Goal: Task Accomplishment & Management: Manage account settings

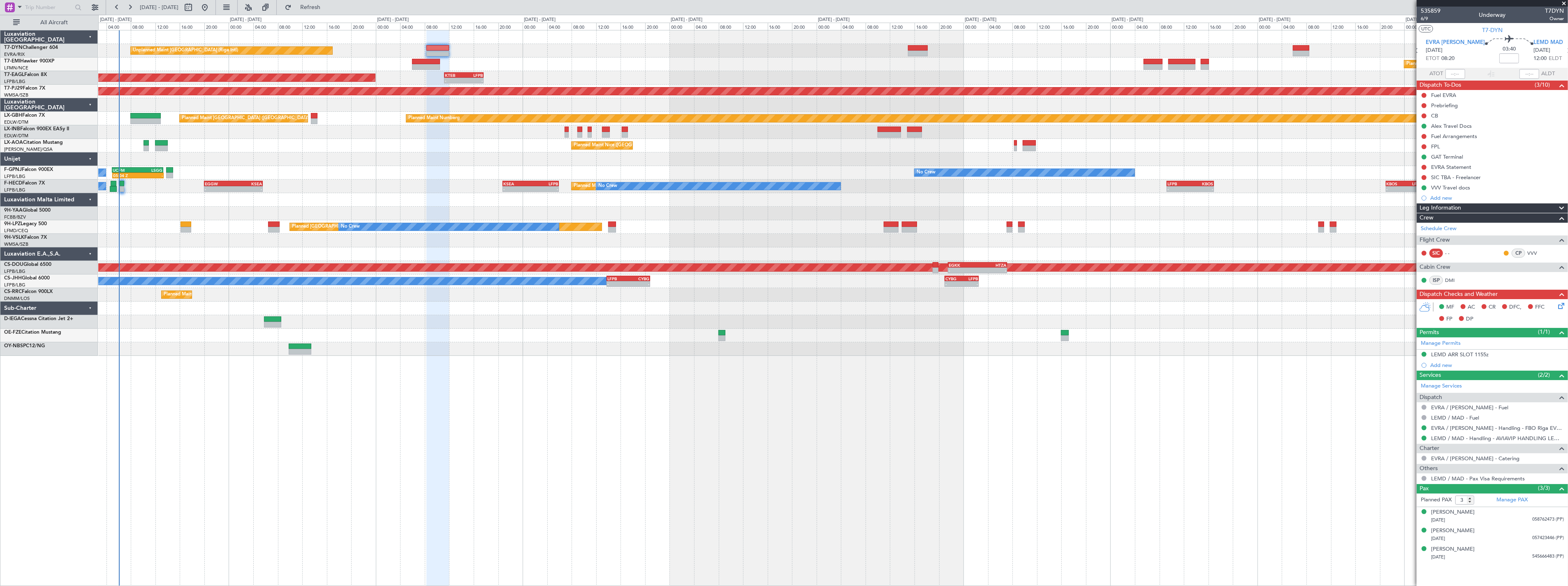
click at [371, 170] on div "No Crew No Crew 05:04 Z - UCFM 05:00 Z LSGG 13:20 Z 04:30 Z 11:10 Z LFPB 04:15 …" at bounding box center [833, 173] width 1470 height 14
click at [318, 12] on button "Refresh" at bounding box center [306, 8] width 49 height 14
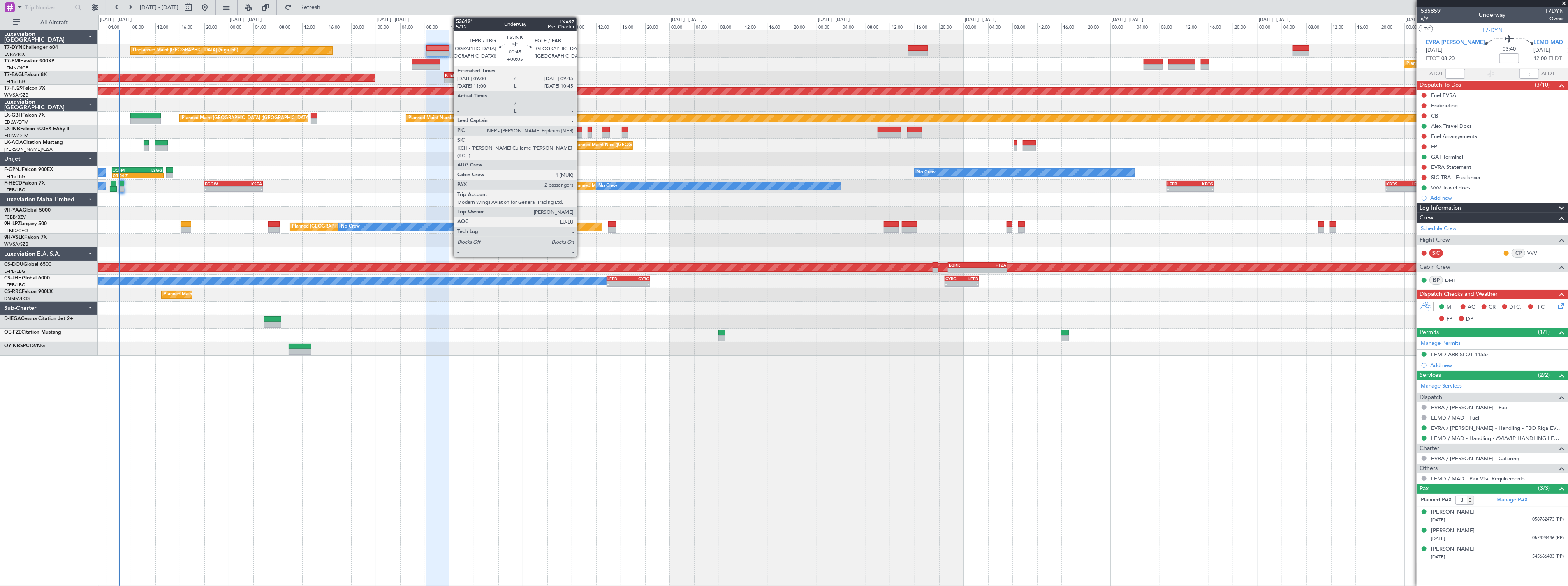
click at [580, 128] on div at bounding box center [580, 129] width 5 height 6
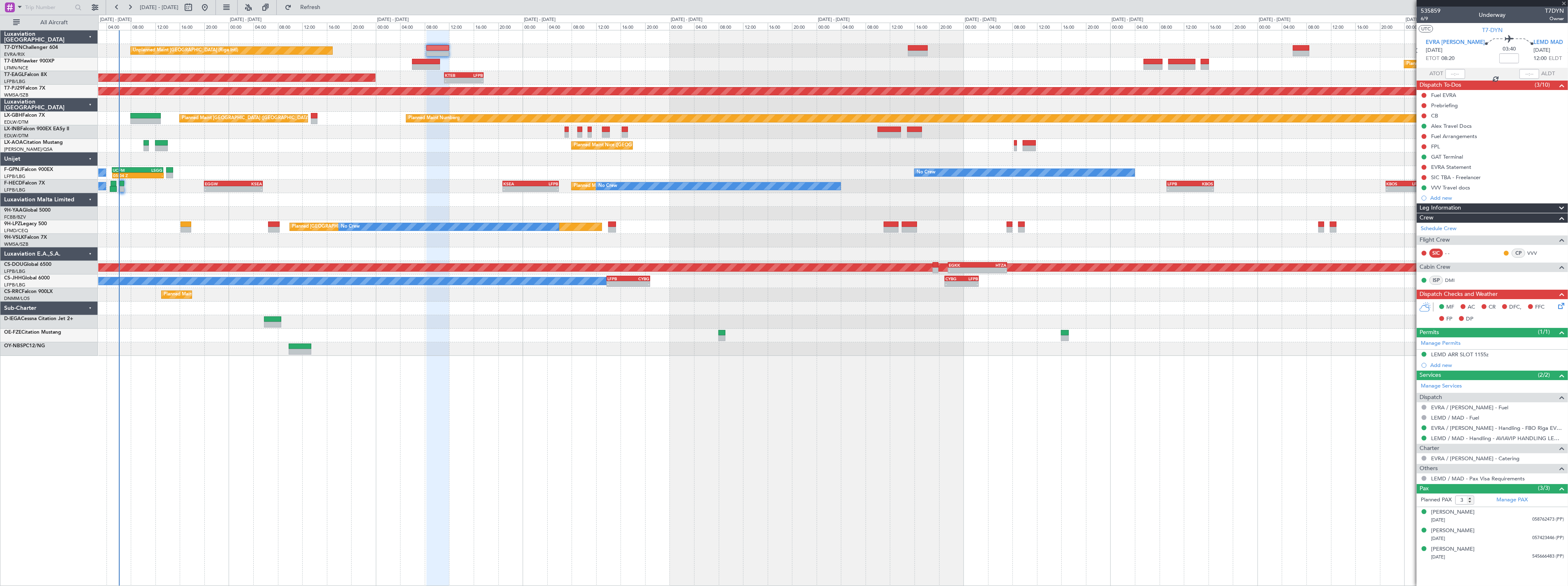
type input "+00:05"
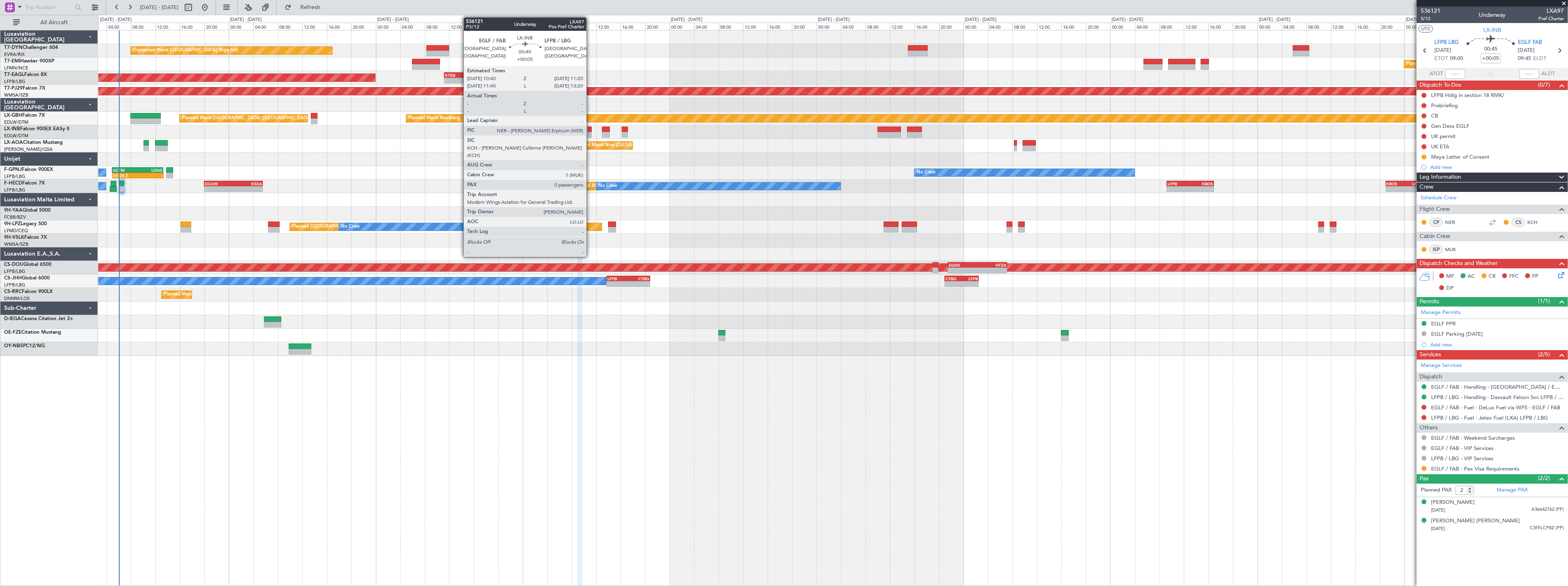
click at [591, 129] on div at bounding box center [590, 129] width 4 height 6
type input "0"
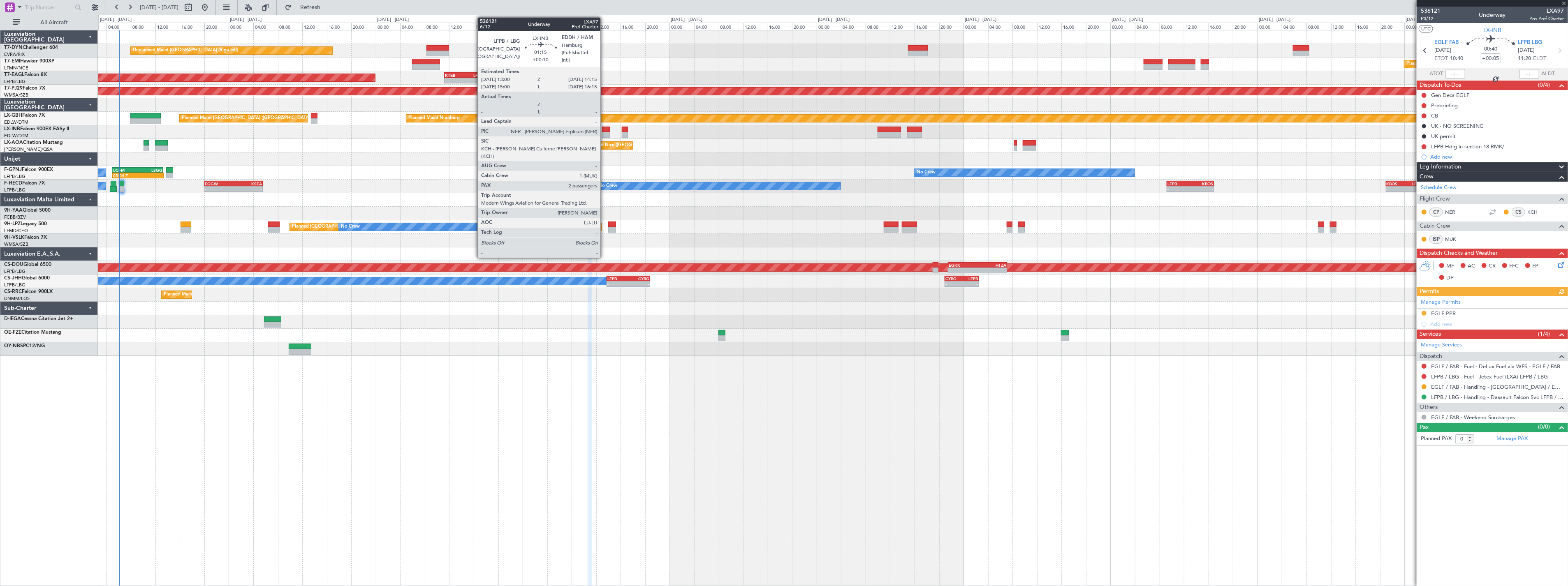
click at [605, 128] on div at bounding box center [606, 129] width 8 height 6
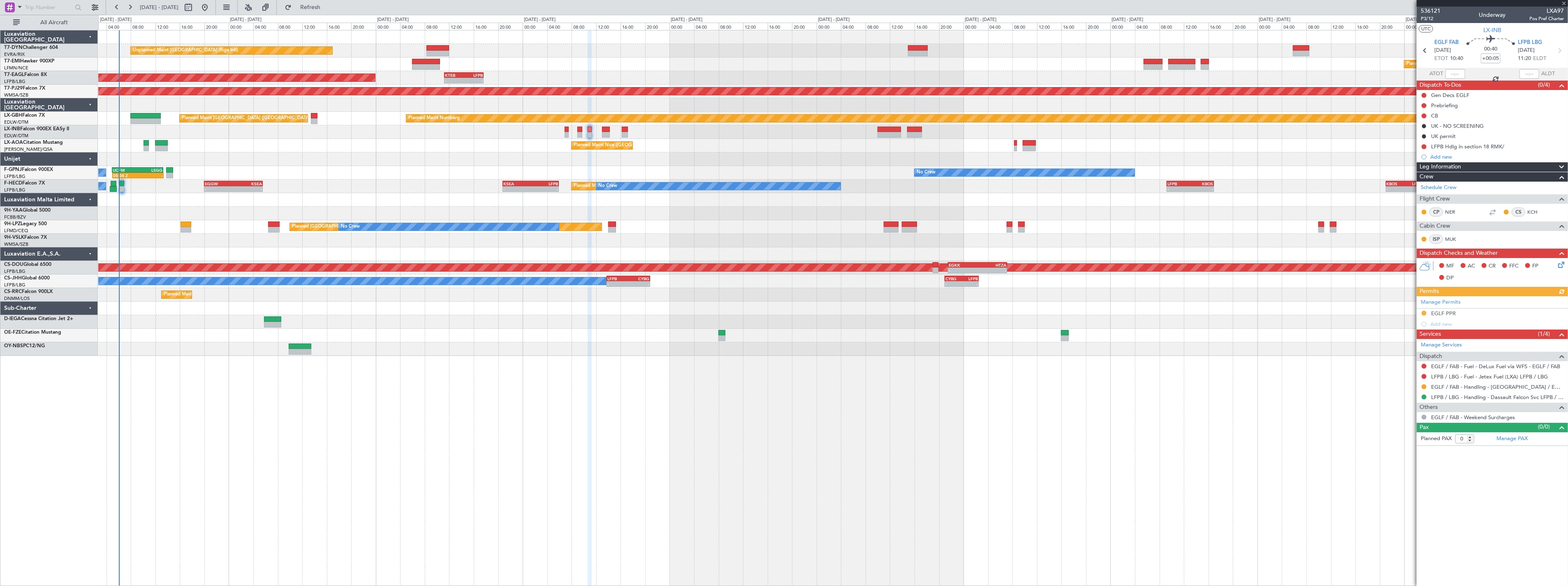
type input "+00:10"
type input "2"
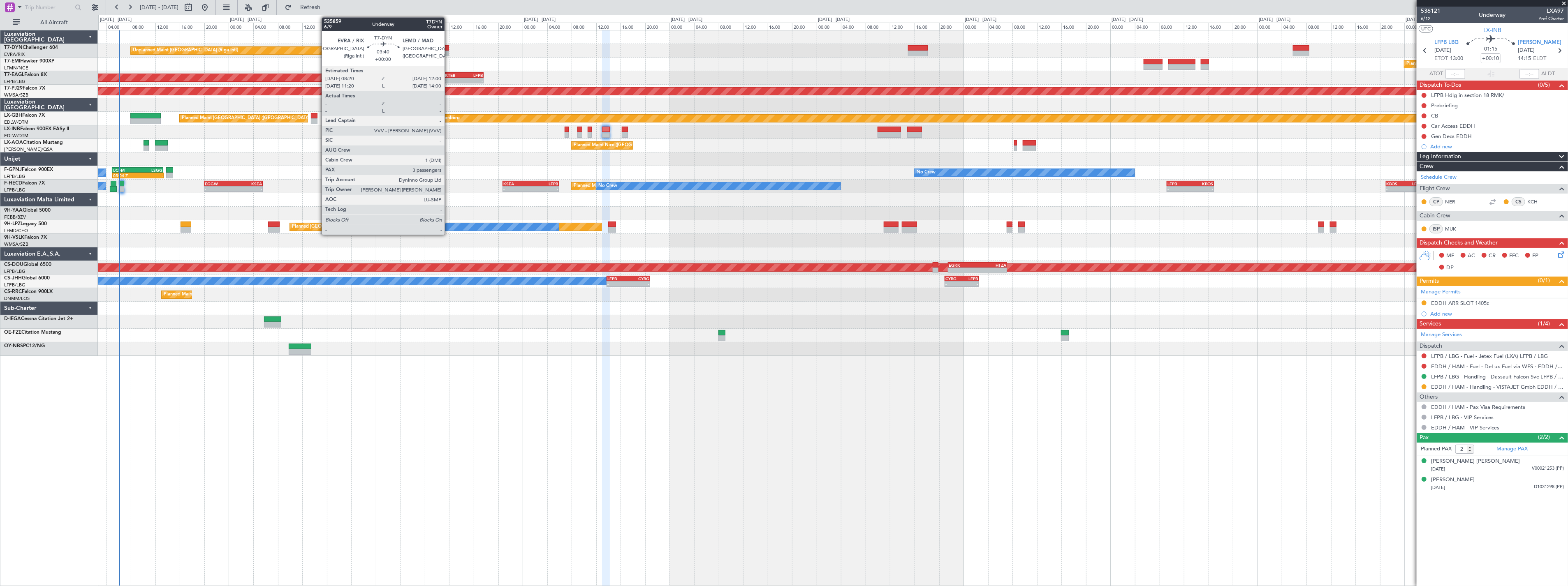
click at [449, 46] on div at bounding box center [438, 48] width 23 height 6
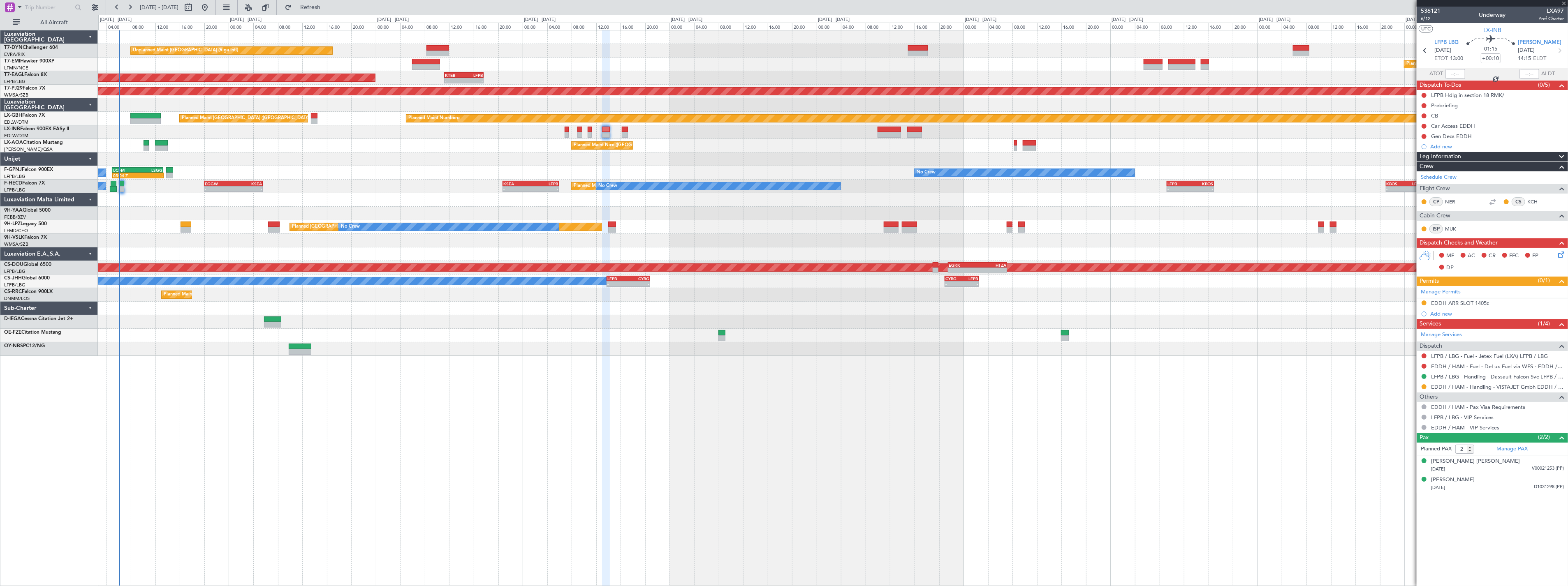
type input "3"
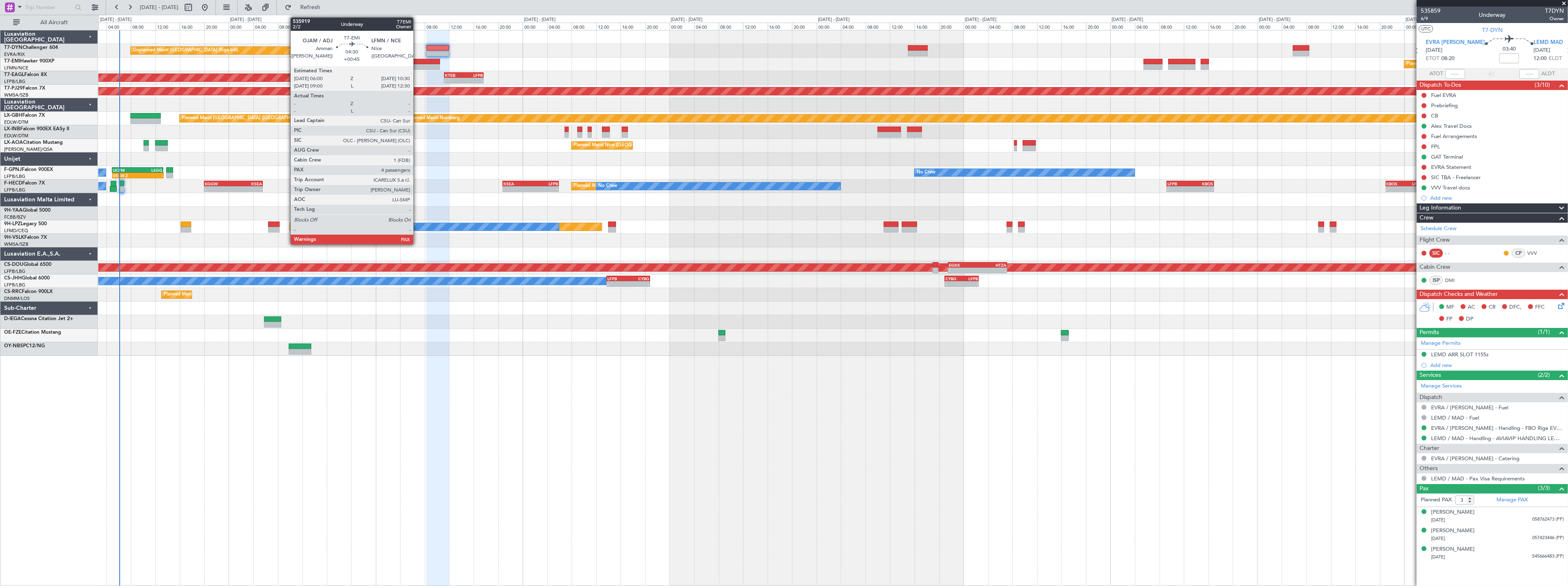
click at [417, 66] on div at bounding box center [426, 67] width 28 height 6
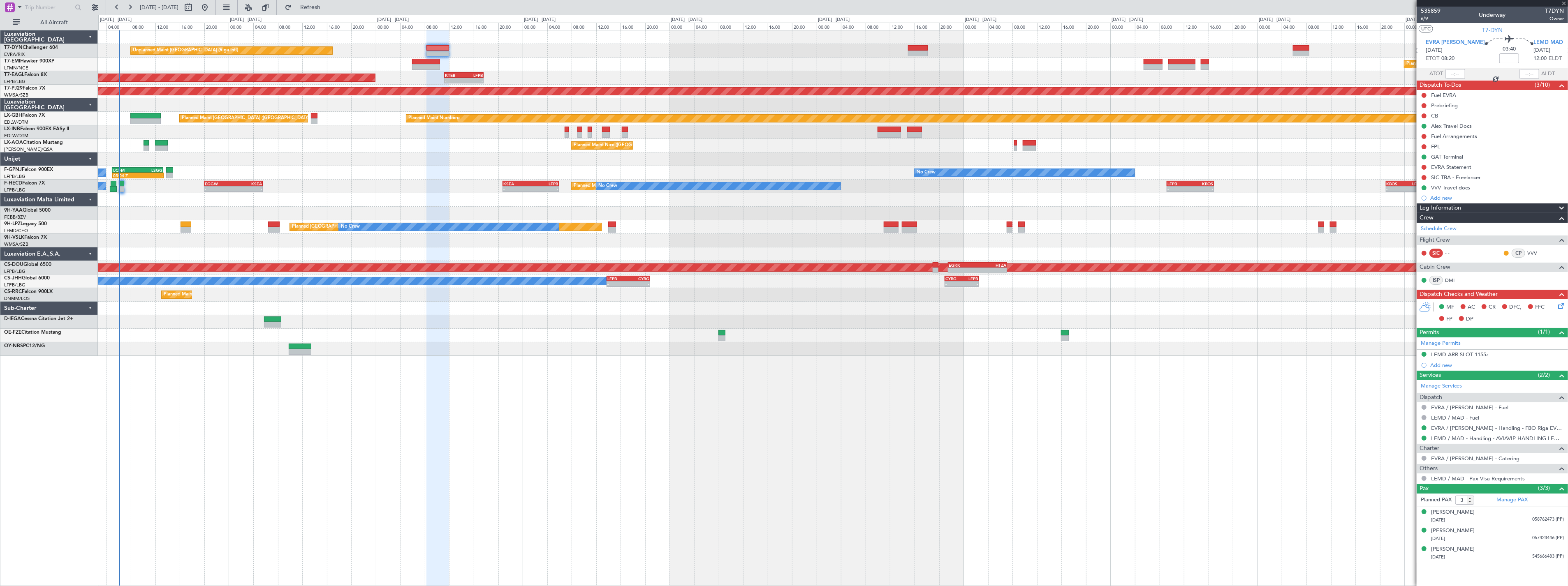
type input "+00:45"
type input "4"
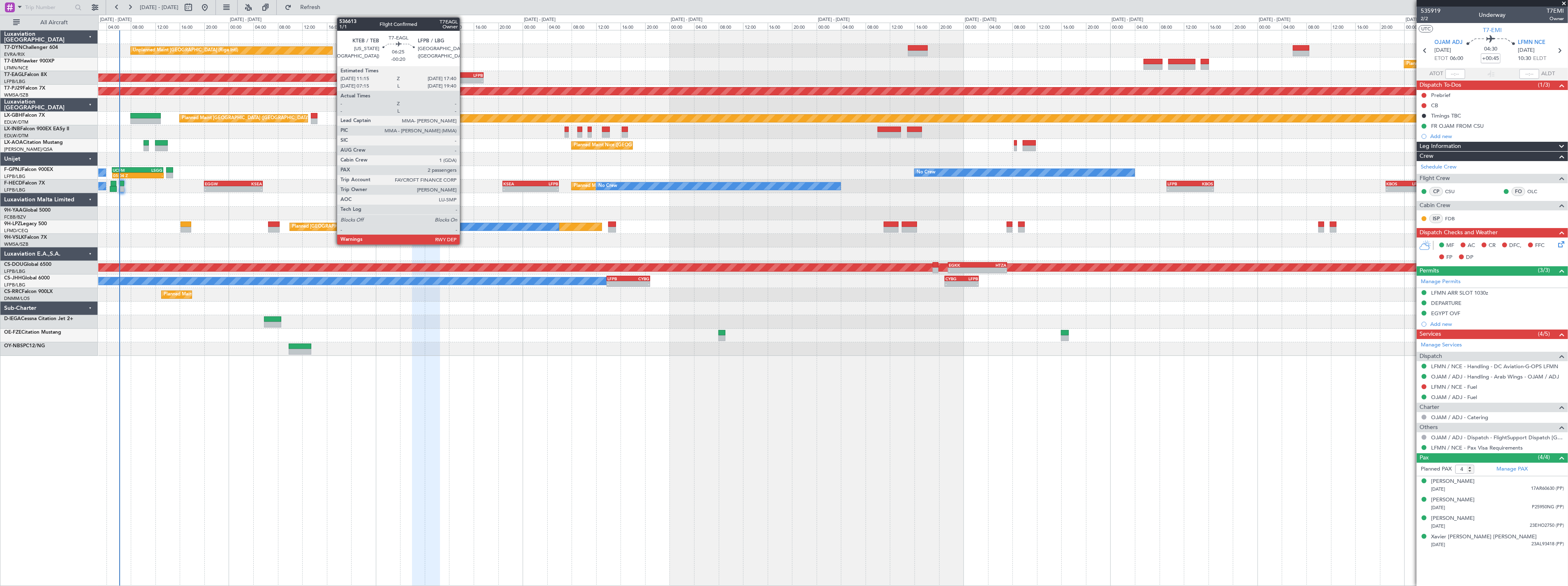
click at [464, 73] on div "LFPB" at bounding box center [473, 75] width 19 height 5
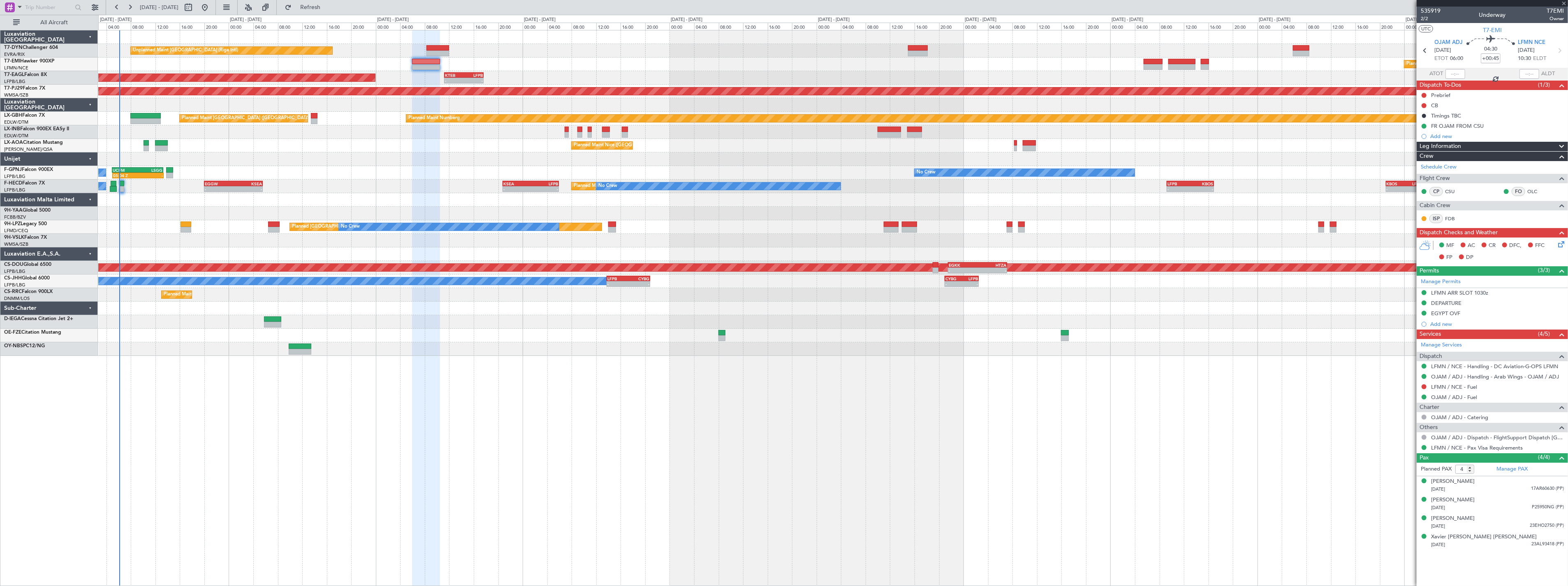
type input "-00:20"
type input "2"
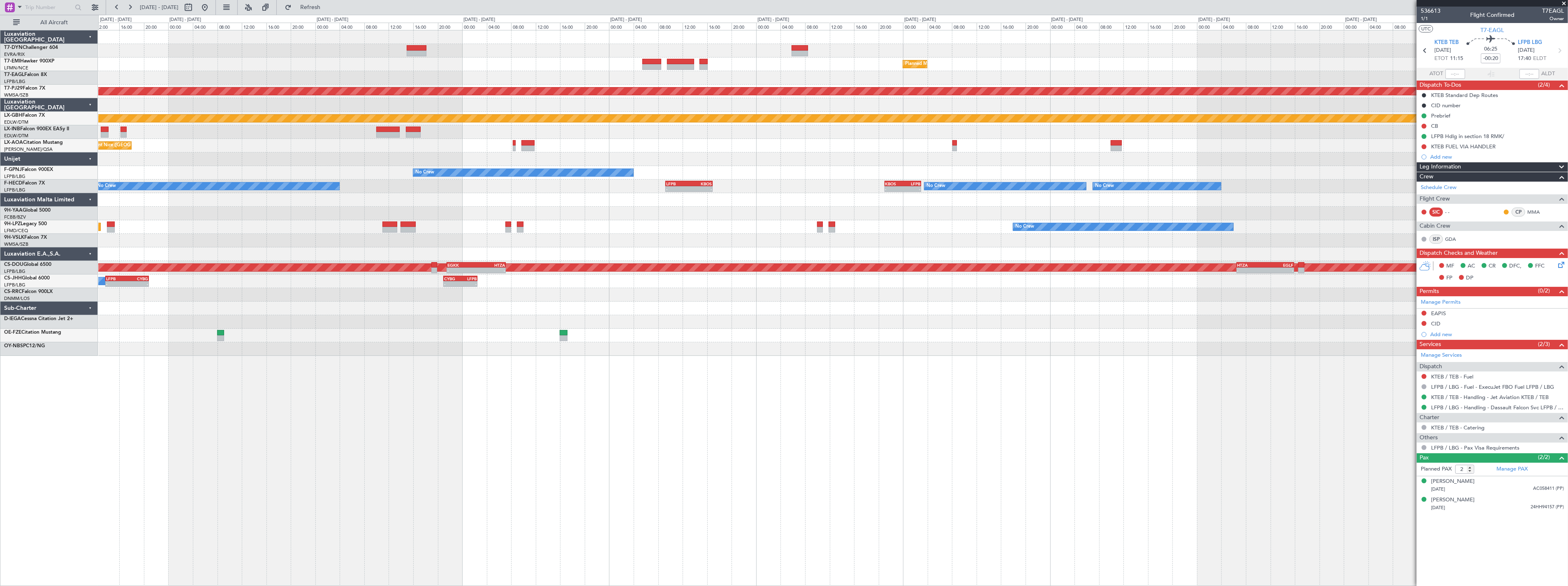
click at [411, 339] on div "Unplanned Maint [GEOGRAPHIC_DATA] (Riga Intl) Planned Maint [GEOGRAPHIC_DATA] -…" at bounding box center [833, 308] width 1470 height 556
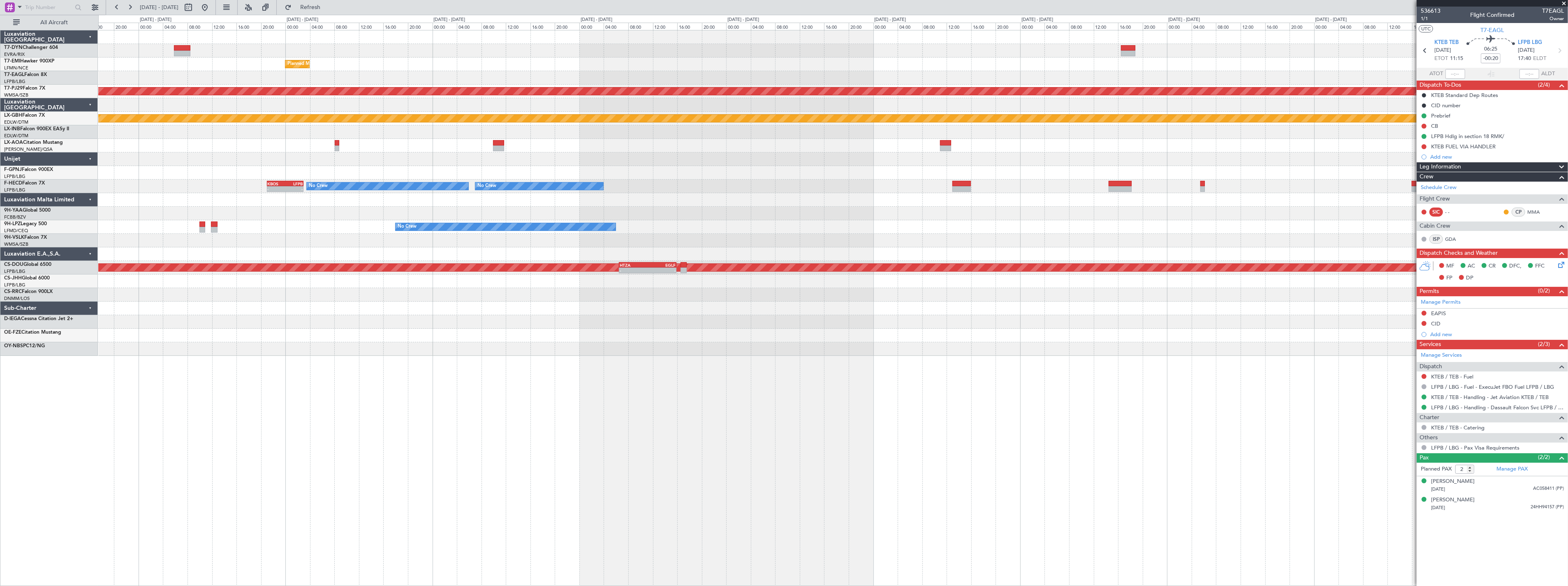
click at [369, 321] on div "Planned Maint [GEOGRAPHIC_DATA] Planned Maint [GEOGRAPHIC_DATA] (Sultan [PERSON…" at bounding box center [833, 193] width 1470 height 326
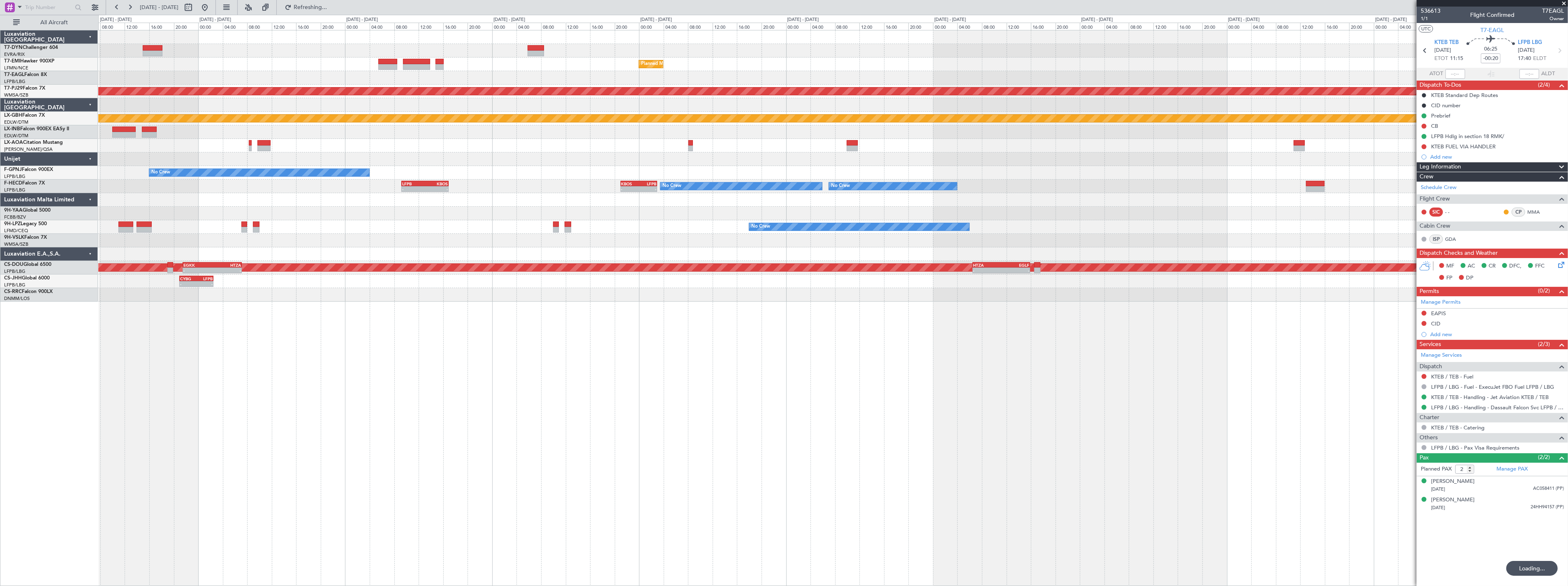
click at [1055, 387] on div "Planned Maint [GEOGRAPHIC_DATA] Planned Maint [GEOGRAPHIC_DATA] (Sultan [PERSON…" at bounding box center [833, 308] width 1470 height 556
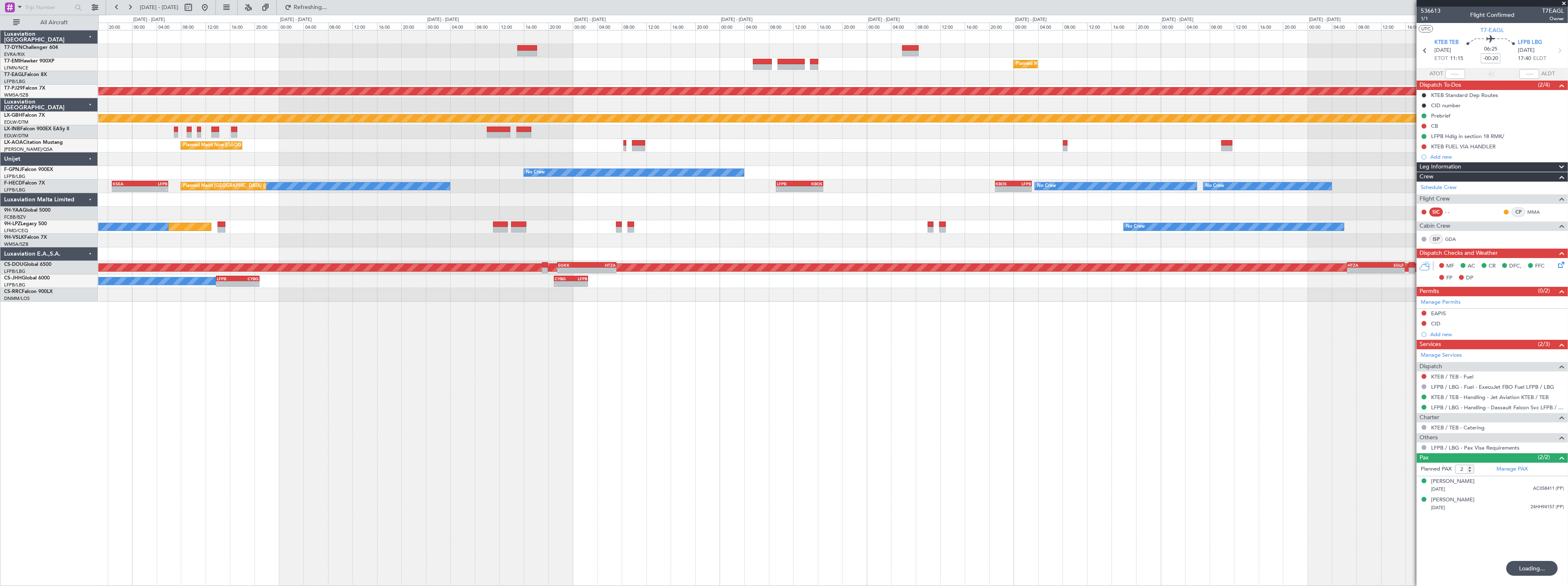
click at [652, 357] on div "Unplanned Maint [GEOGRAPHIC_DATA] (Riga Intl) Planned Maint [GEOGRAPHIC_DATA] -…" at bounding box center [833, 308] width 1470 height 556
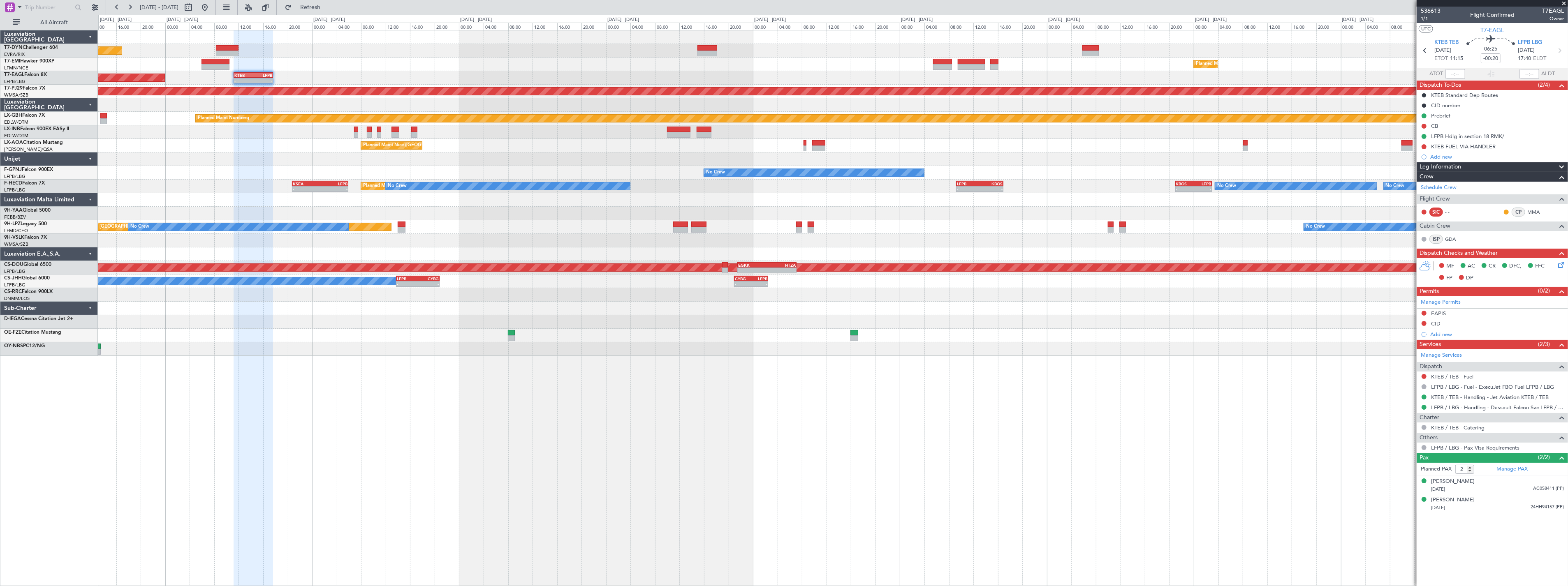
click at [615, 353] on div "Unplanned Maint [GEOGRAPHIC_DATA] (Riga Intl) Planned Maint [GEOGRAPHIC_DATA] P…" at bounding box center [833, 308] width 1470 height 556
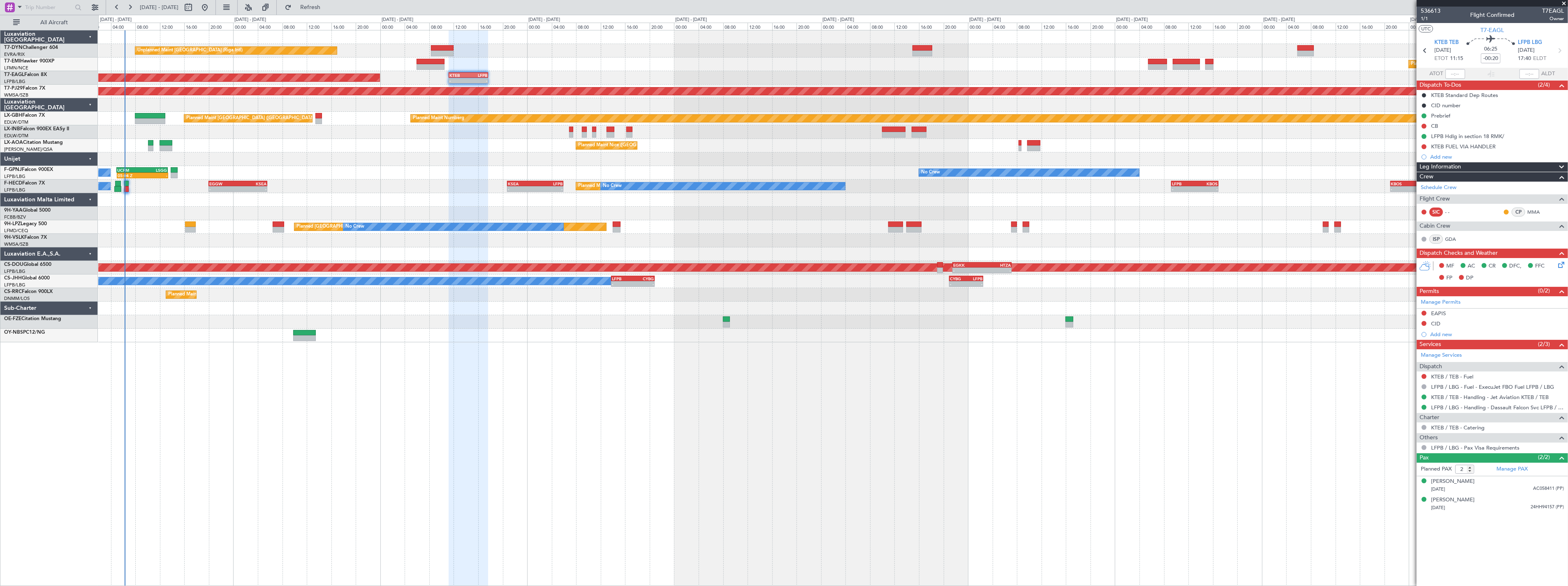
click at [658, 398] on div "Unplanned Maint [GEOGRAPHIC_DATA] (Riga Intl) Planned Maint [GEOGRAPHIC_DATA] P…" at bounding box center [833, 308] width 1470 height 556
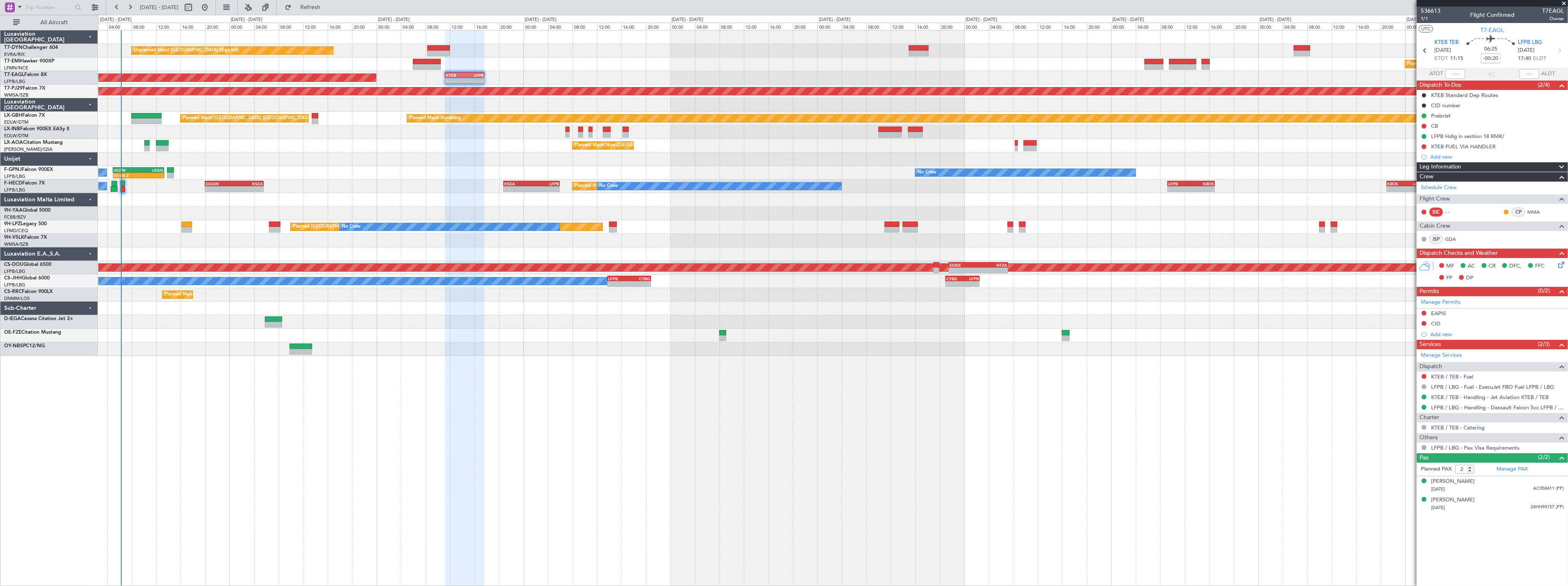
click at [295, 375] on div "Unplanned Maint [GEOGRAPHIC_DATA] (Riga Intl) Planned Maint [GEOGRAPHIC_DATA] P…" at bounding box center [833, 308] width 1470 height 556
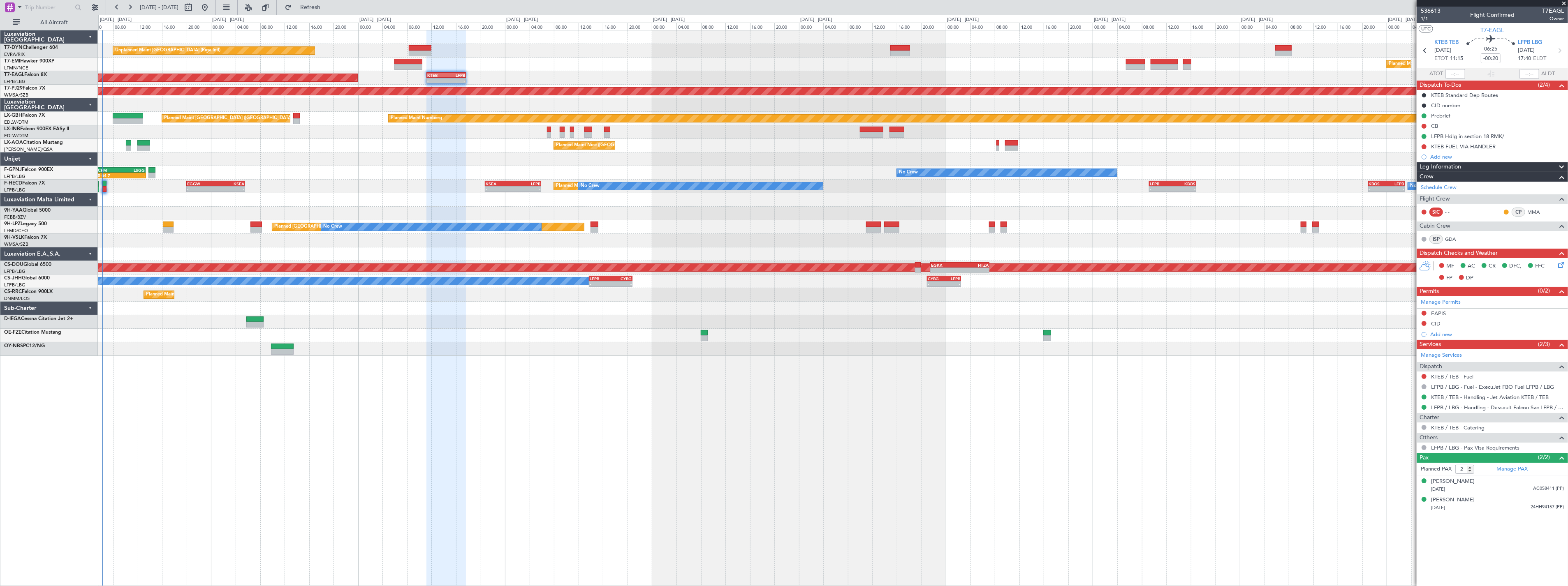
click at [278, 376] on div "Unplanned Maint [GEOGRAPHIC_DATA] (Riga Intl) Planned Maint [GEOGRAPHIC_DATA] P…" at bounding box center [833, 308] width 1470 height 556
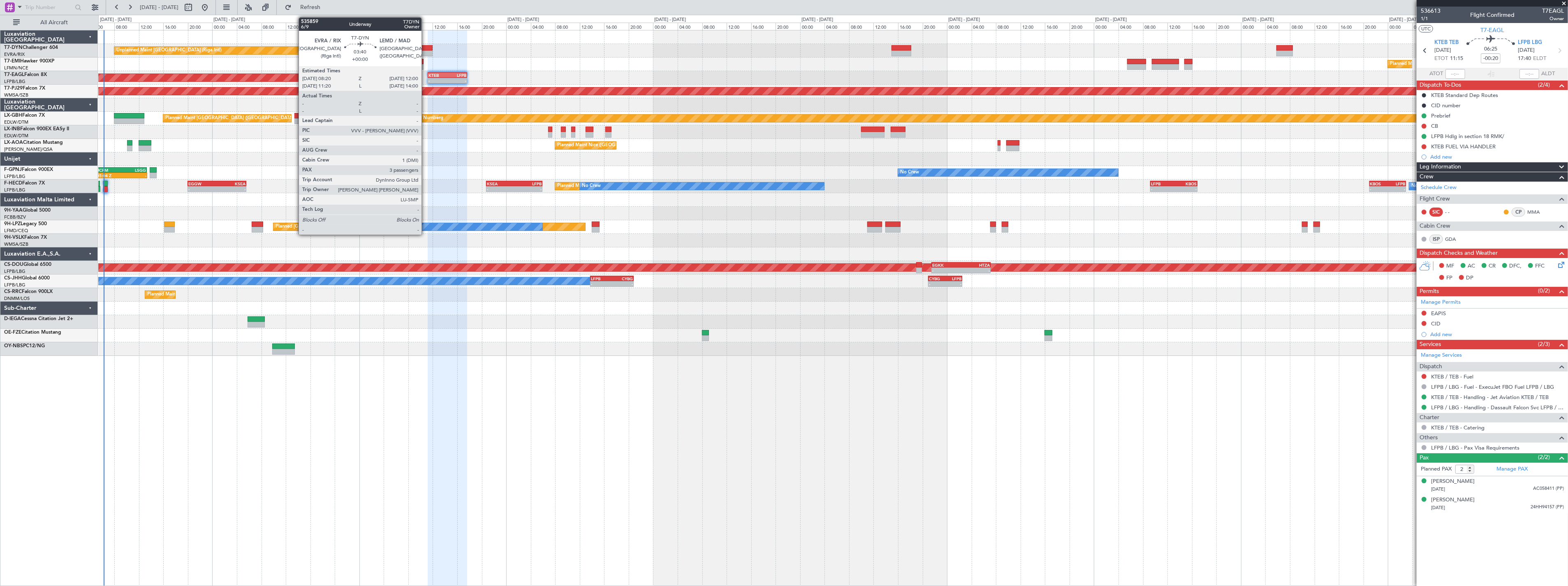
click at [426, 47] on div at bounding box center [421, 48] width 23 height 6
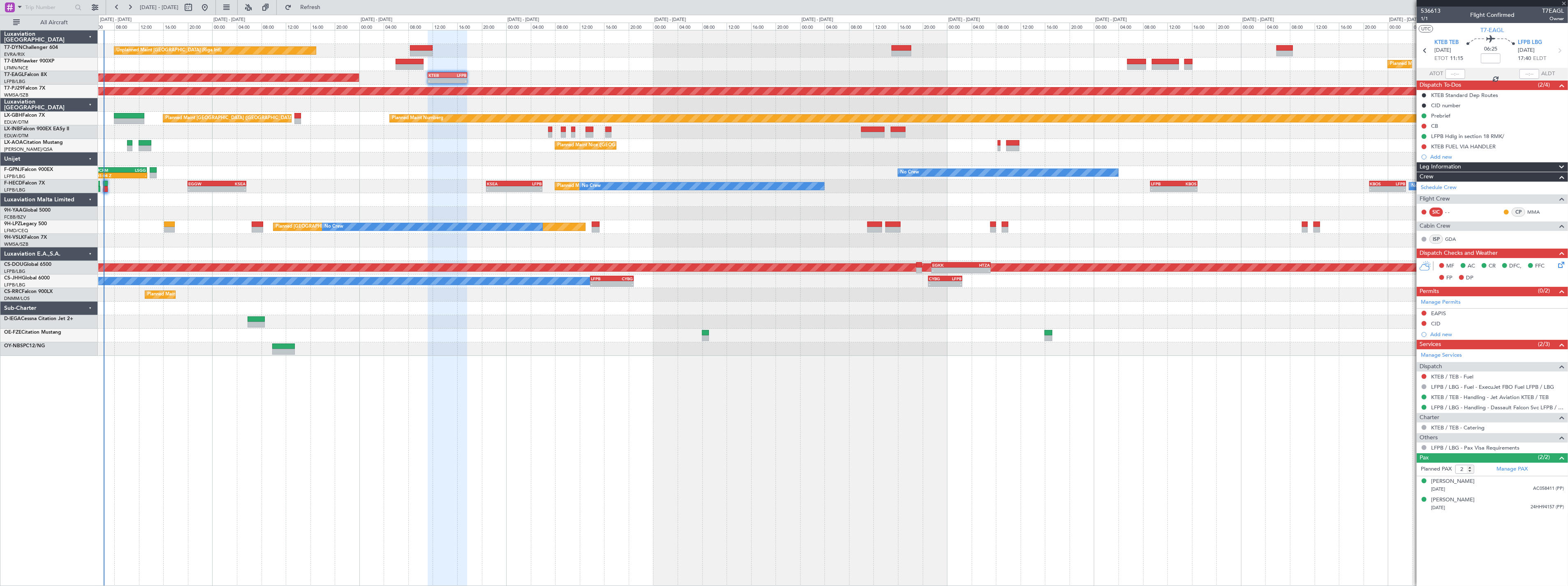
type input "3"
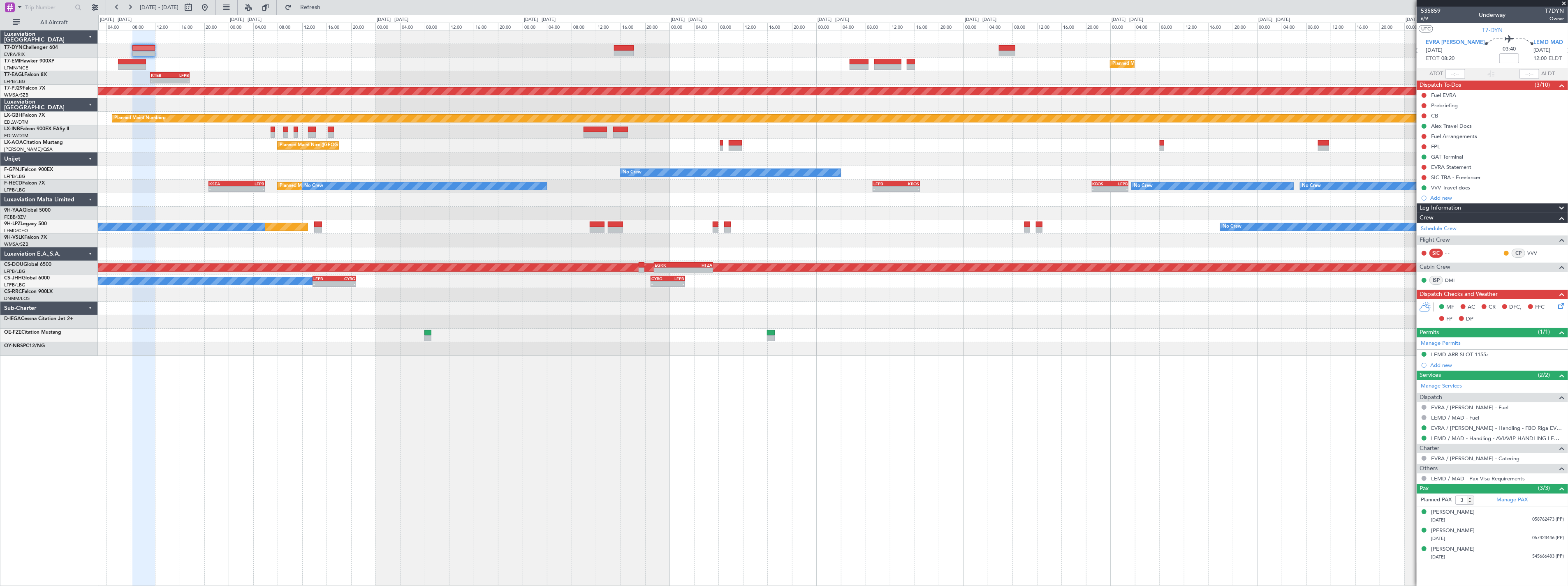
click at [440, 71] on div "Unplanned Maint [GEOGRAPHIC_DATA] (Riga Intl) Planned Maint [GEOGRAPHIC_DATA] -…" at bounding box center [833, 193] width 1470 height 326
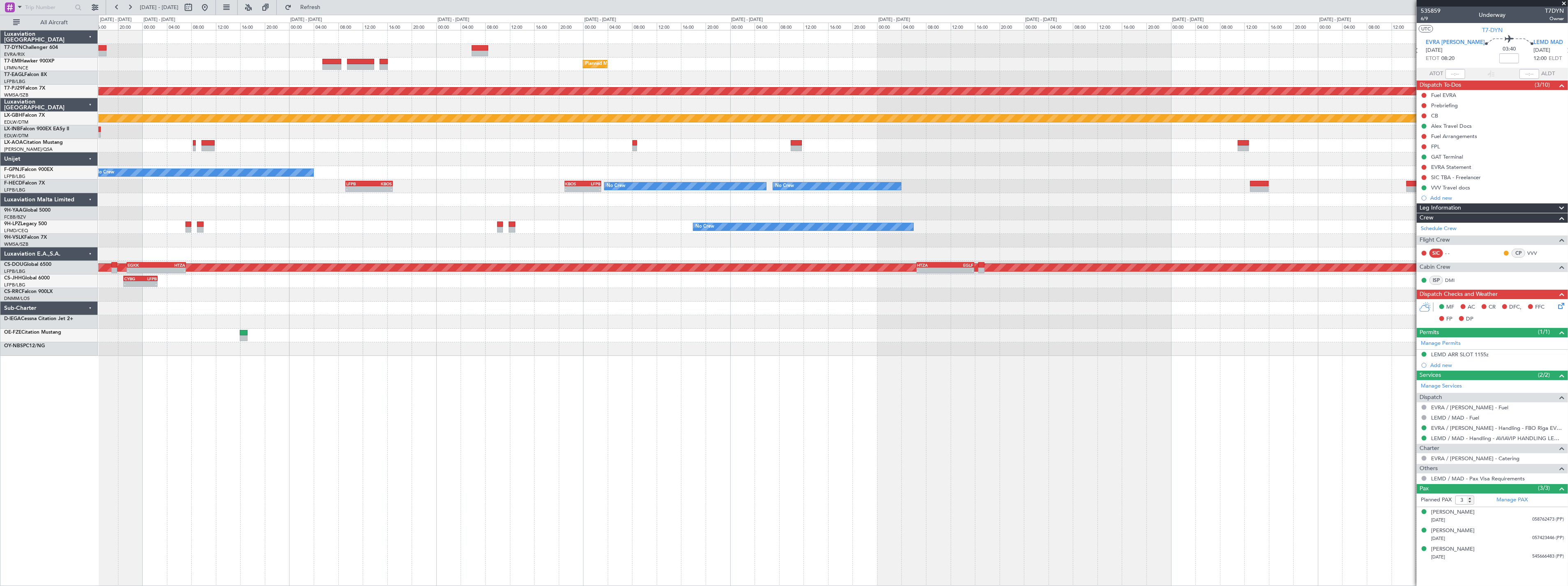
click at [470, 125] on div at bounding box center [833, 132] width 1470 height 14
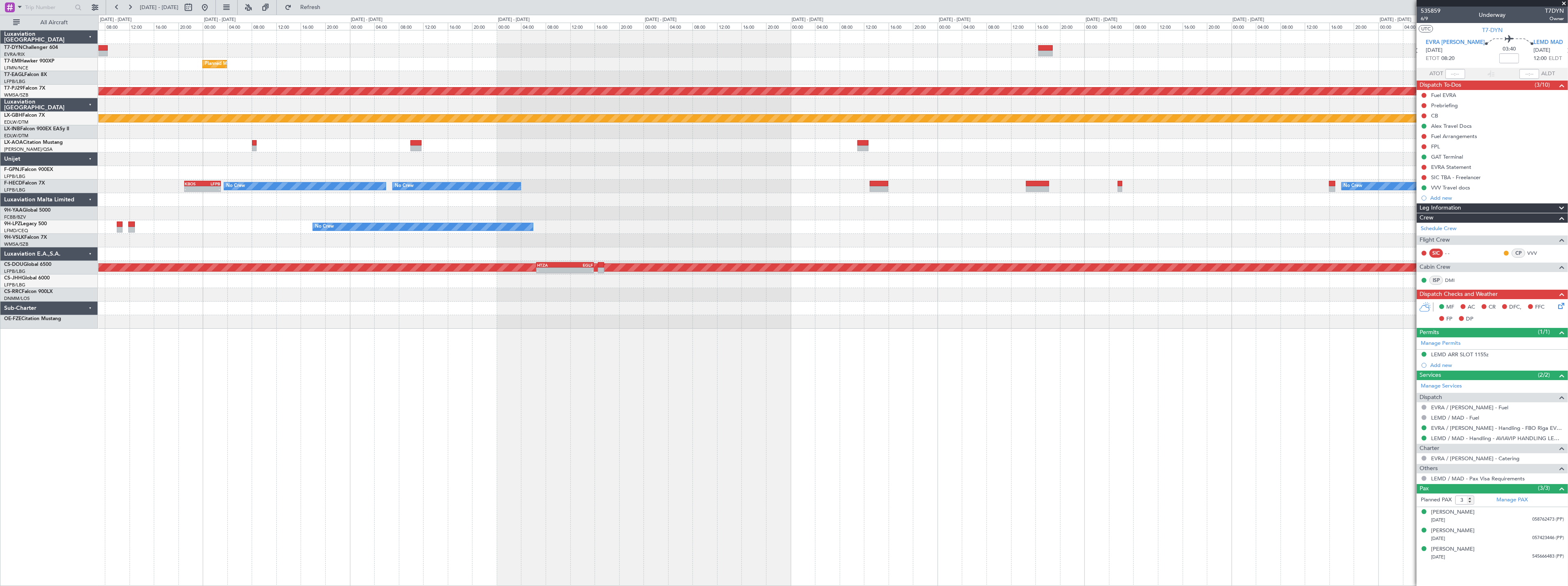
click at [455, 128] on div "Planned Maint [GEOGRAPHIC_DATA] Planned Maint [GEOGRAPHIC_DATA] (Sultan [PERSON…" at bounding box center [833, 179] width 1470 height 298
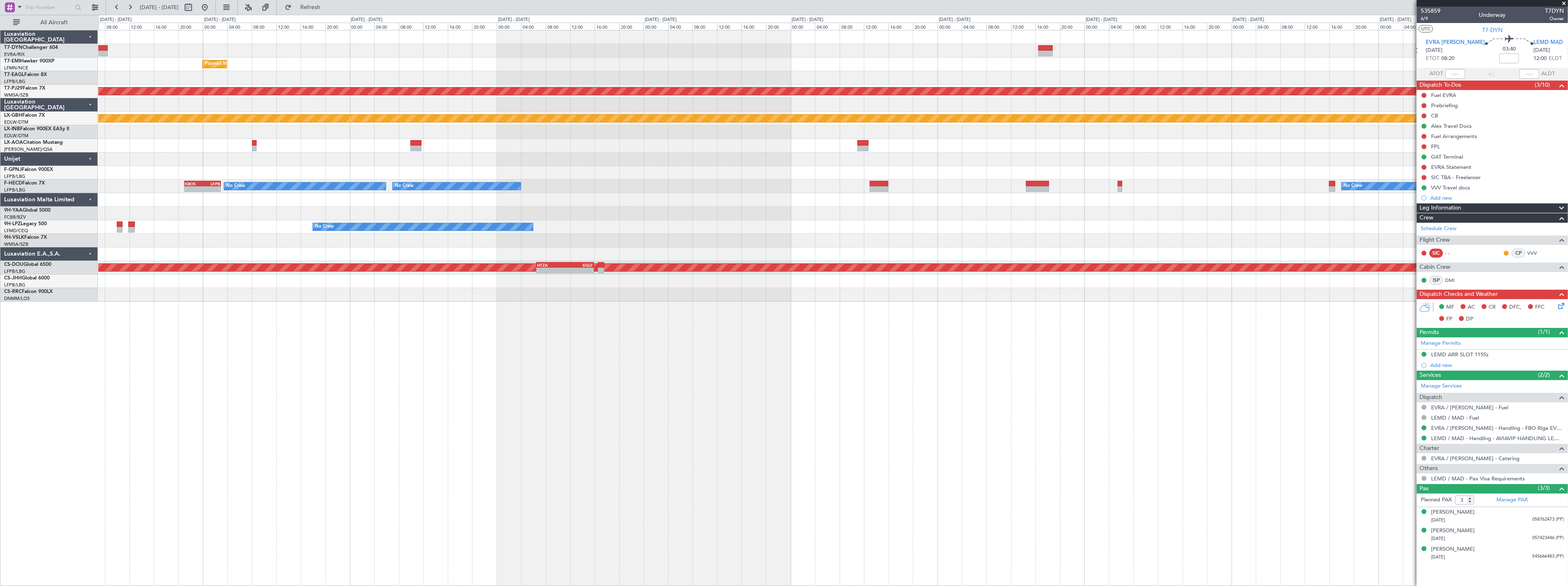
click at [928, 63] on div "Planned Maint [GEOGRAPHIC_DATA] Planned Maint [GEOGRAPHIC_DATA] (Sultan [PERSON…" at bounding box center [833, 165] width 1470 height 271
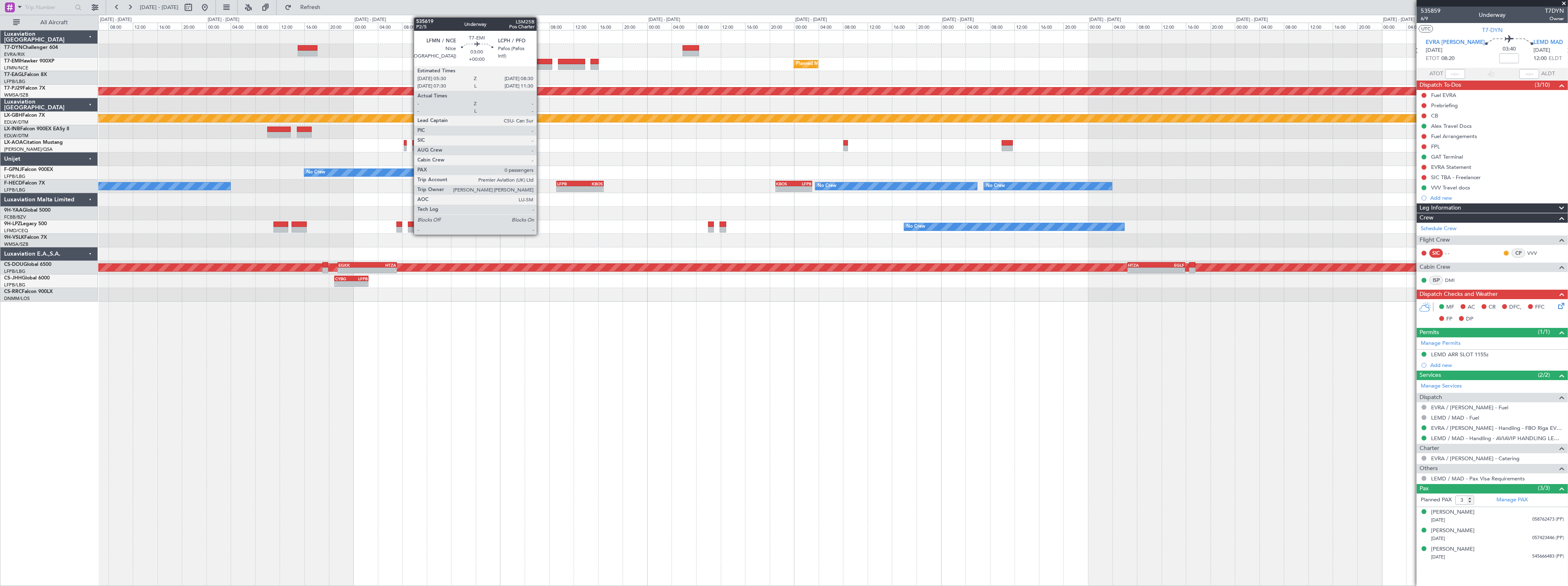
click at [644, 72] on div "Planned Maint [GEOGRAPHIC_DATA] - - KTEB 11:15 Z LFPB 17:40 Z Planned Maint [US…" at bounding box center [833, 165] width 1470 height 271
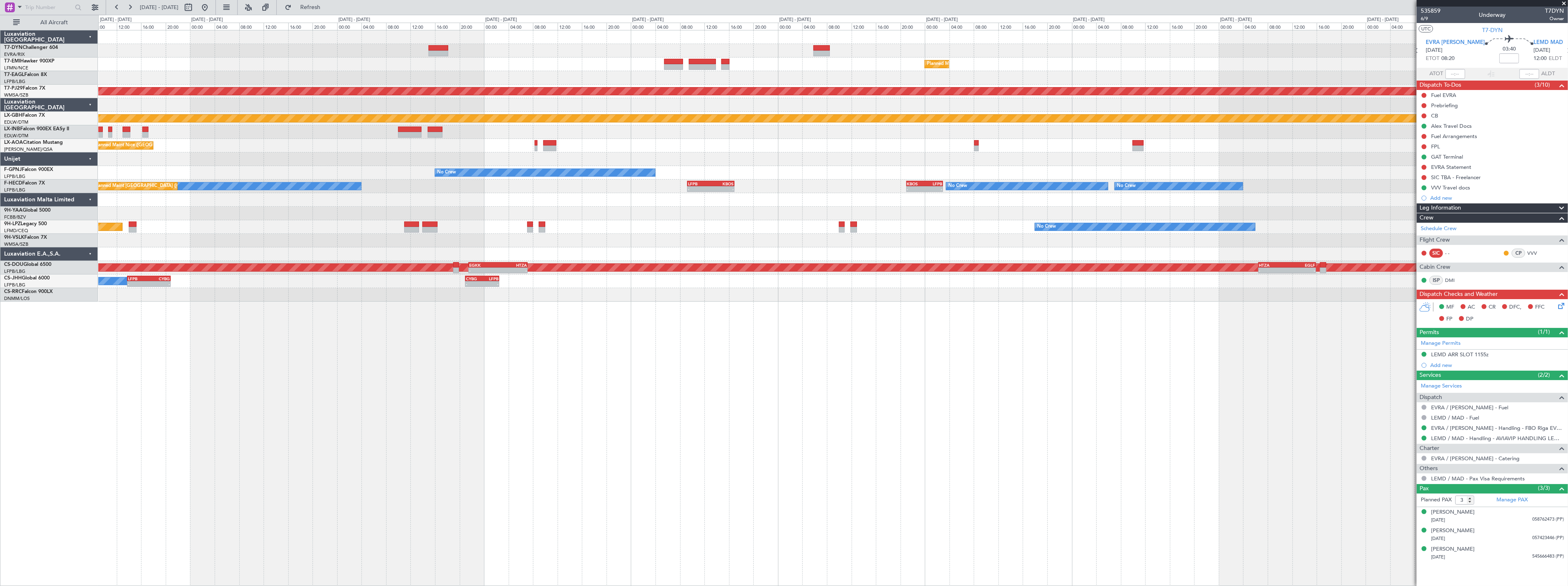
click at [645, 68] on div "Planned Maint [GEOGRAPHIC_DATA]" at bounding box center [833, 64] width 1470 height 14
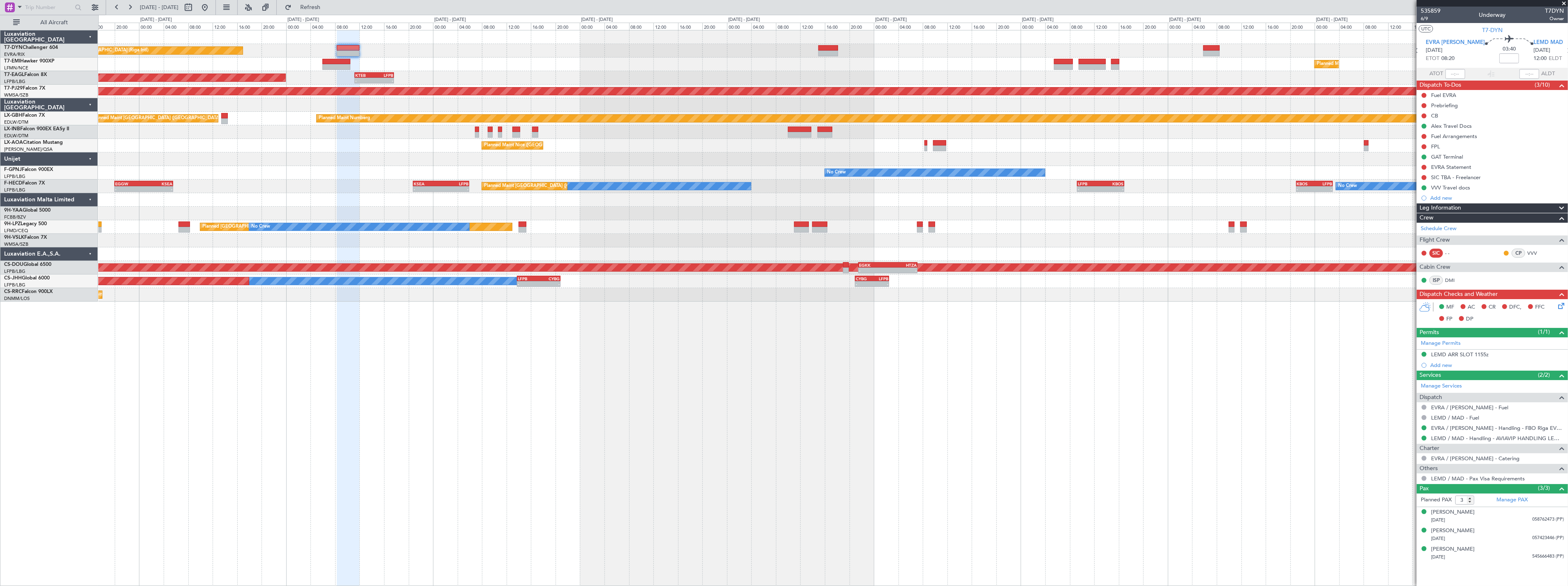
click at [508, 76] on div "Unplanned Maint [GEOGRAPHIC_DATA] (Riga Intl) Planned Maint [GEOGRAPHIC_DATA] -…" at bounding box center [833, 165] width 1470 height 271
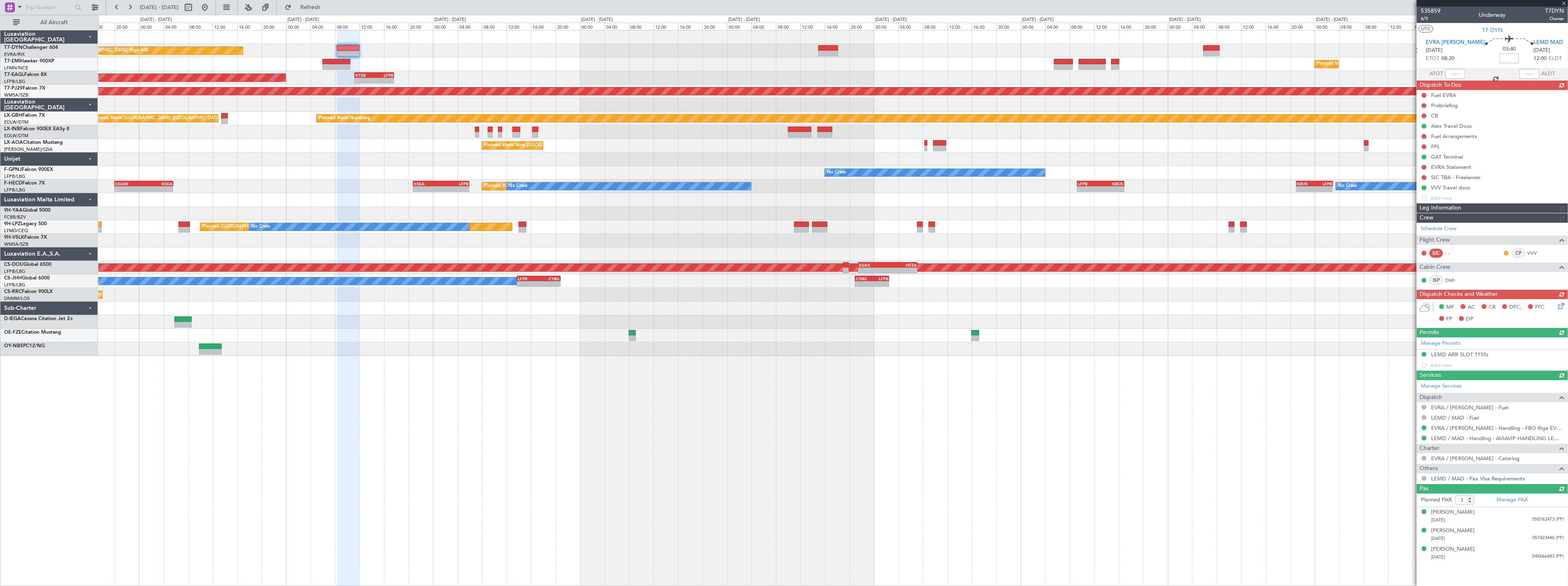
type input "+00:10"
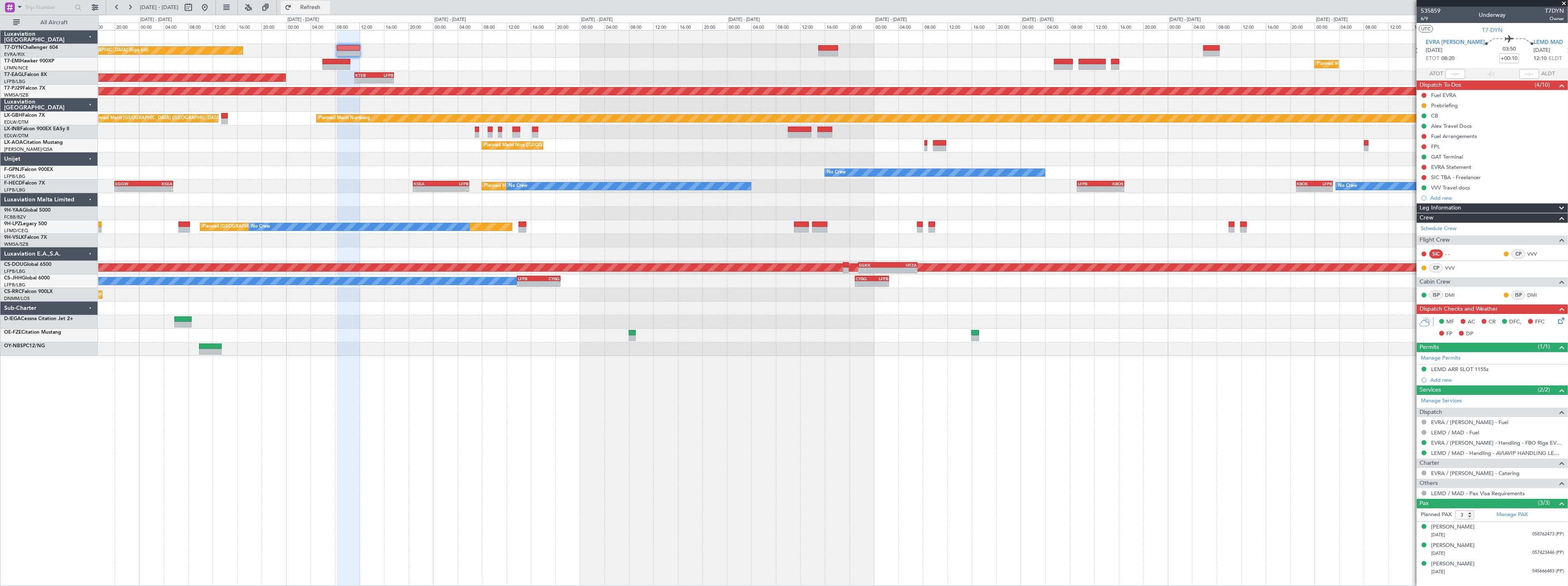
click at [329, 14] on button "Refresh" at bounding box center [306, 8] width 49 height 14
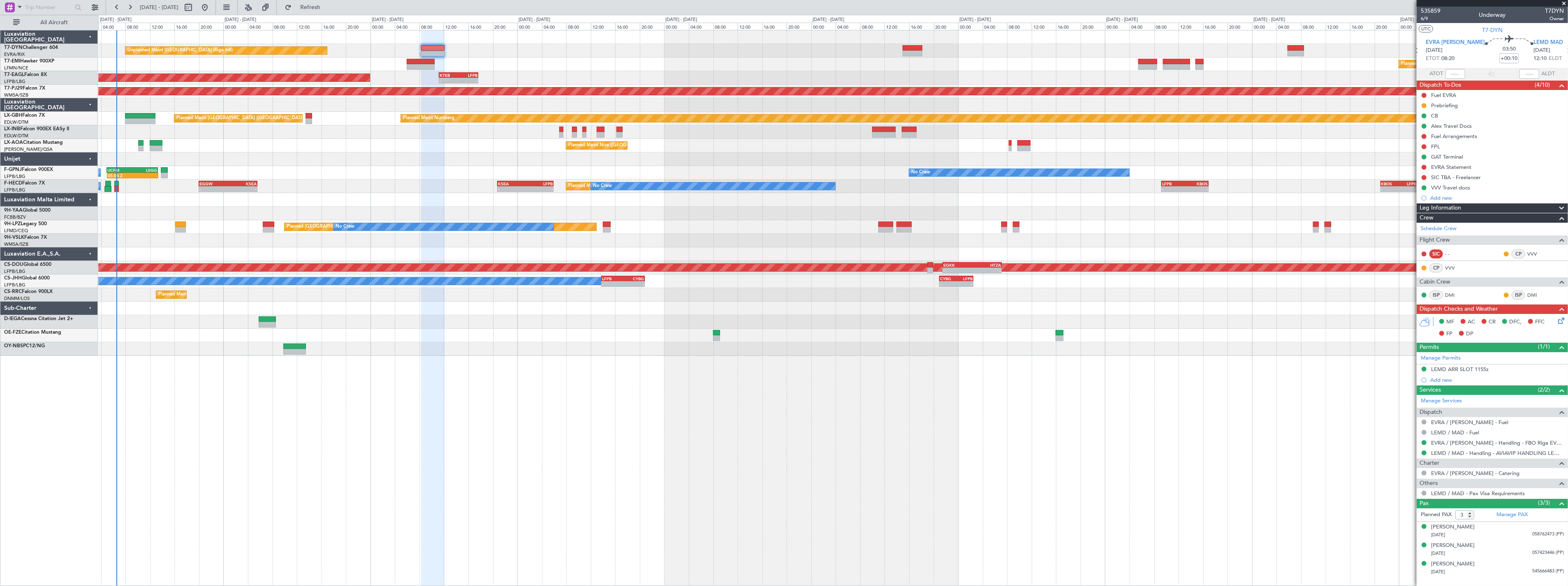
click at [530, 315] on div at bounding box center [833, 322] width 1470 height 14
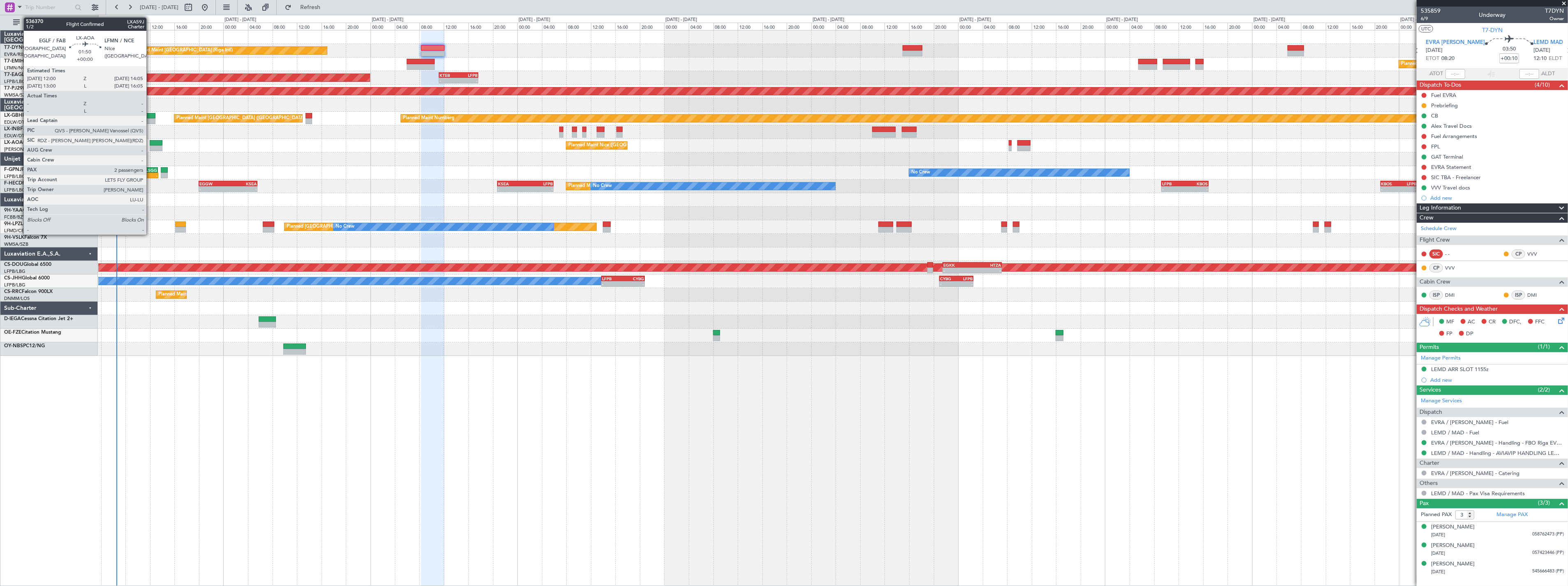
click at [150, 142] on div at bounding box center [156, 143] width 14 height 6
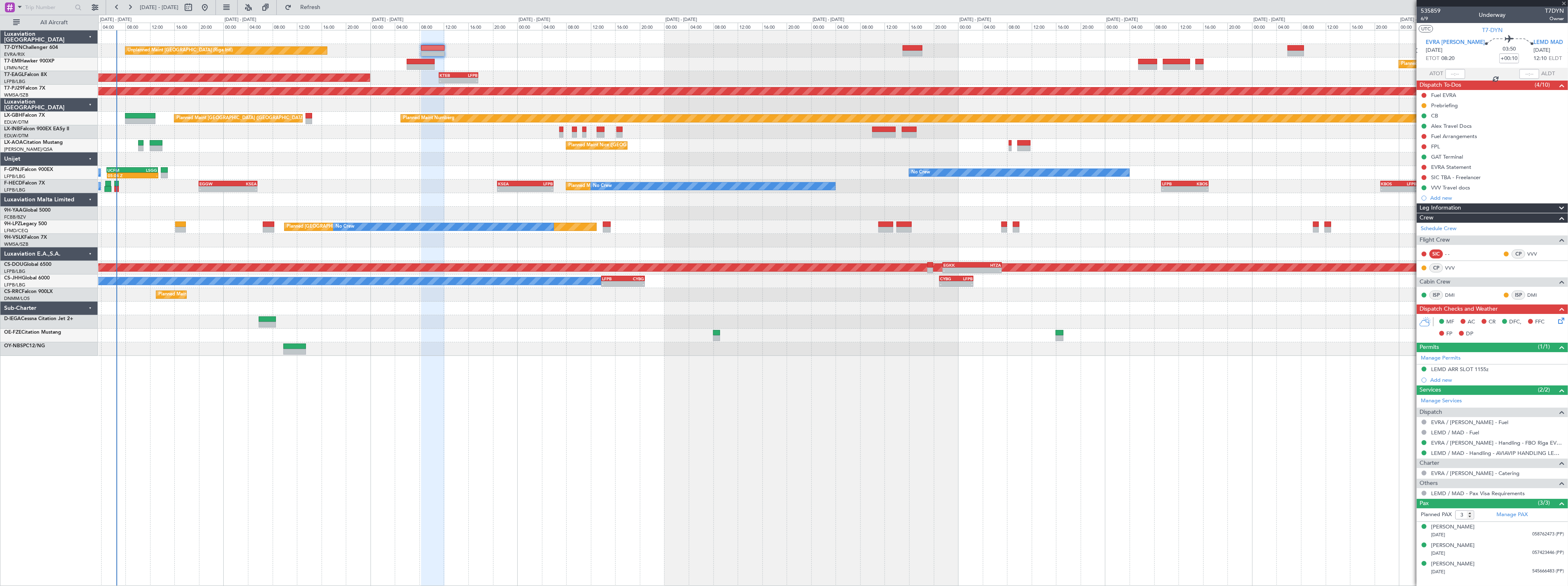
type input "2"
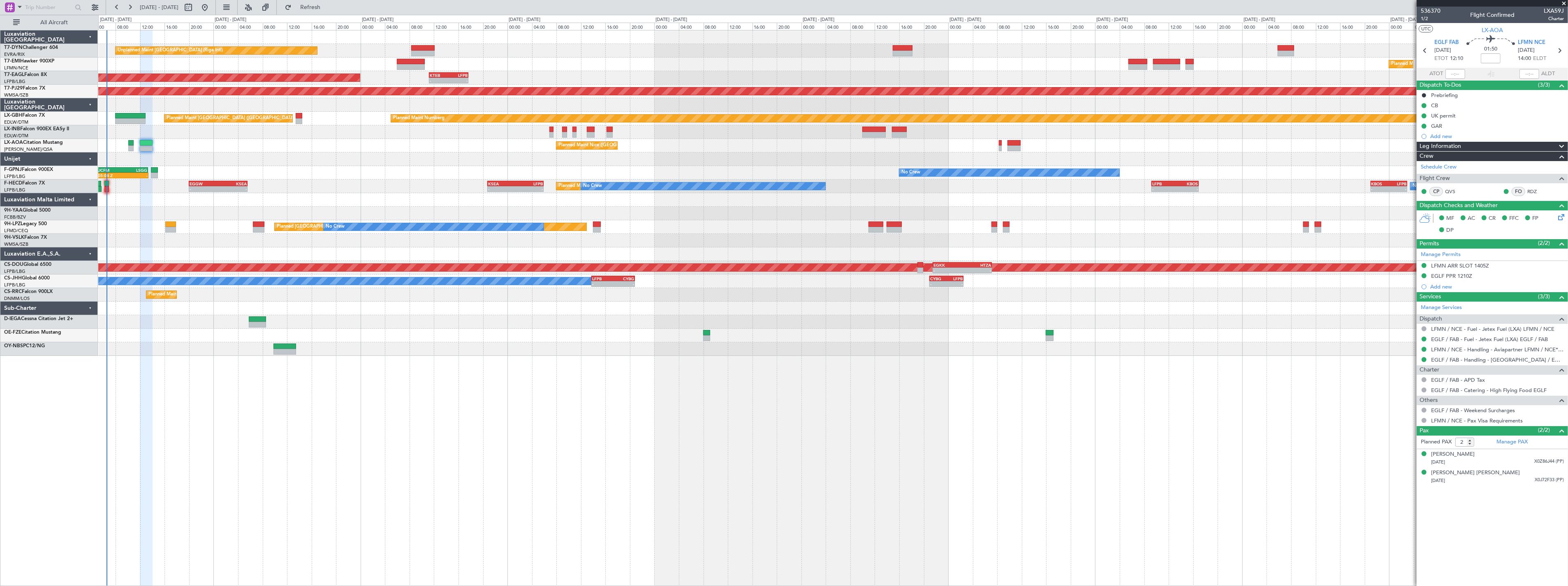
click at [330, 198] on div at bounding box center [833, 200] width 1470 height 14
click at [127, 147] on div "Planned Maint Nice ([GEOGRAPHIC_DATA]) No Crew [PERSON_NAME]" at bounding box center [833, 146] width 1470 height 14
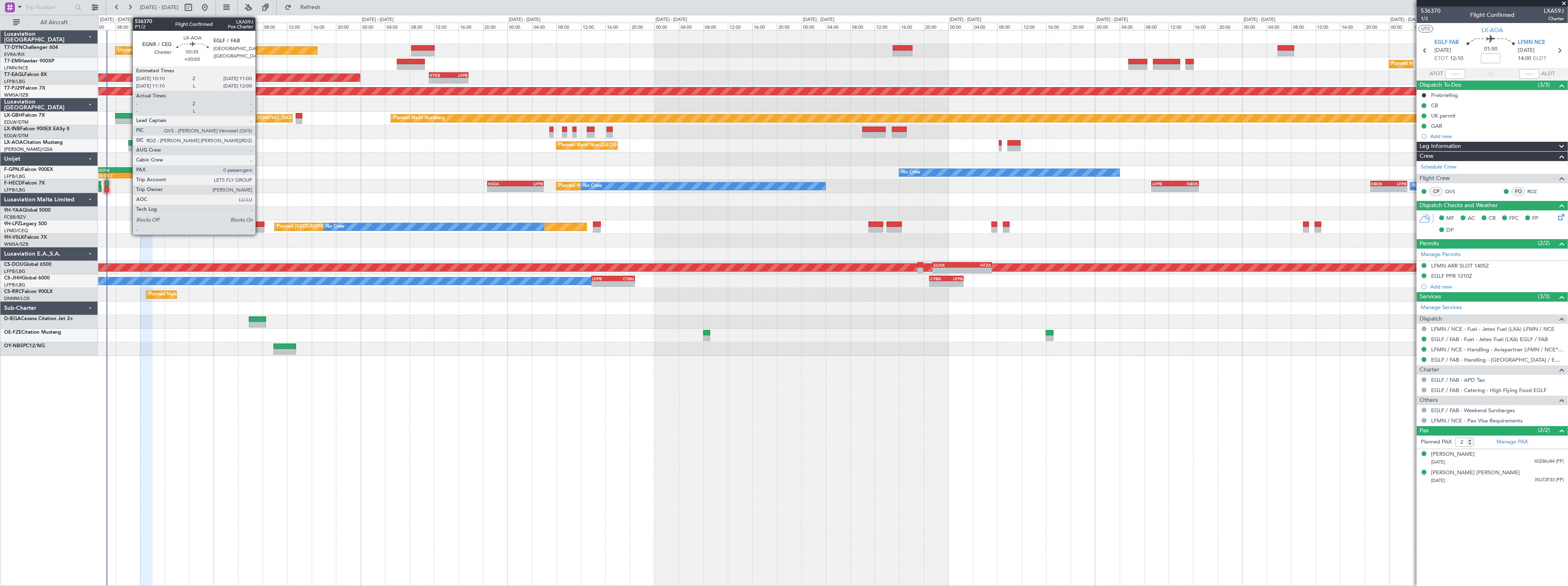
click at [128, 146] on div at bounding box center [131, 148] width 5 height 6
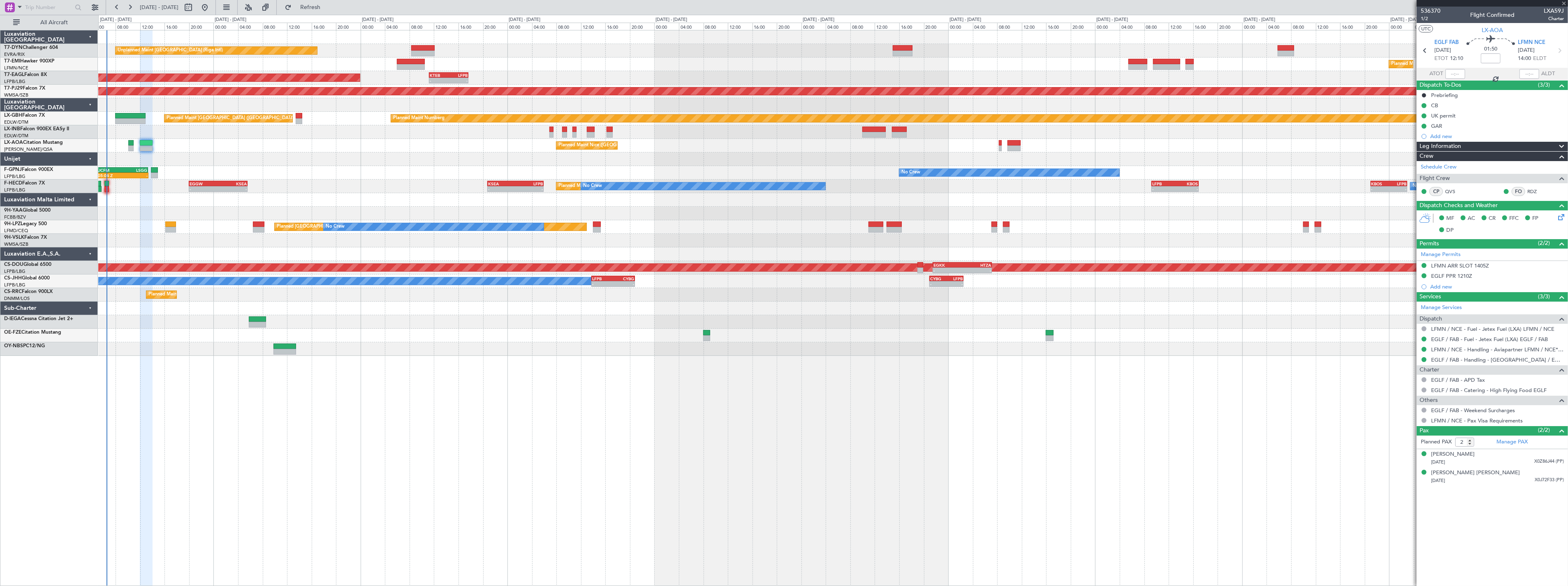
type input "+00:05"
type input "0"
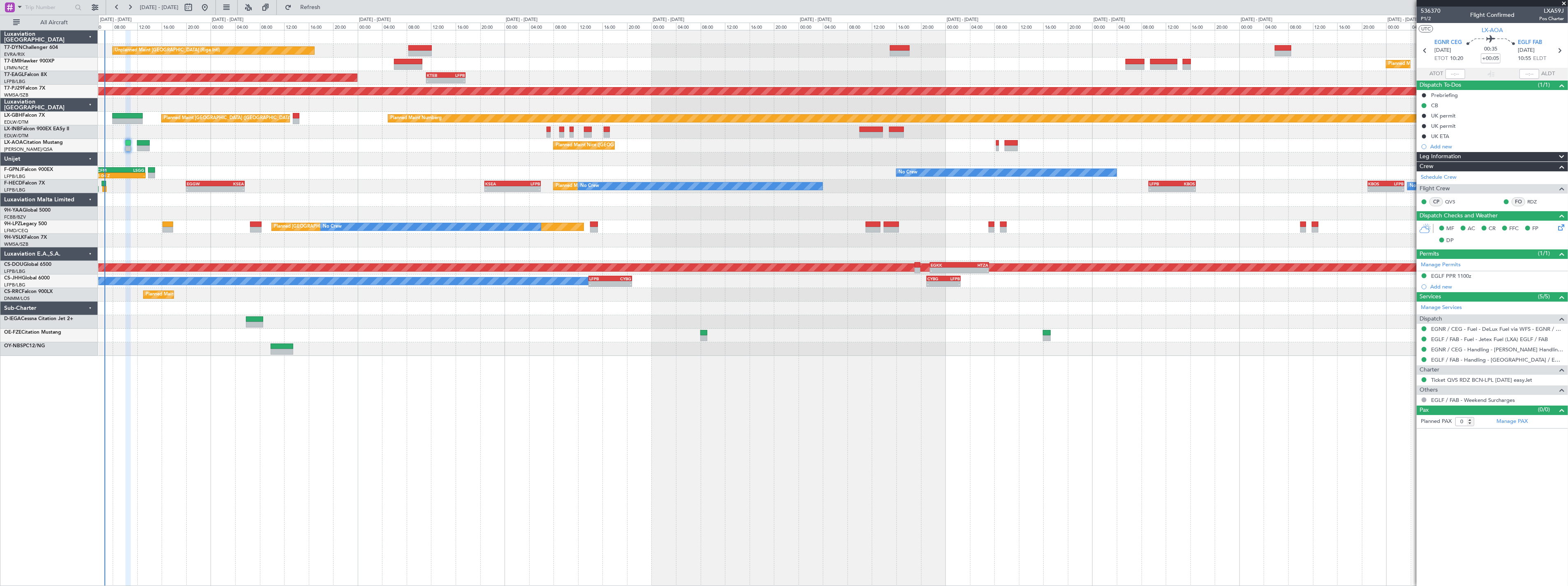
click at [325, 157] on div "Unplanned Maint [GEOGRAPHIC_DATA] (Riga Intl) Planned Maint [GEOGRAPHIC_DATA] P…" at bounding box center [833, 193] width 1470 height 326
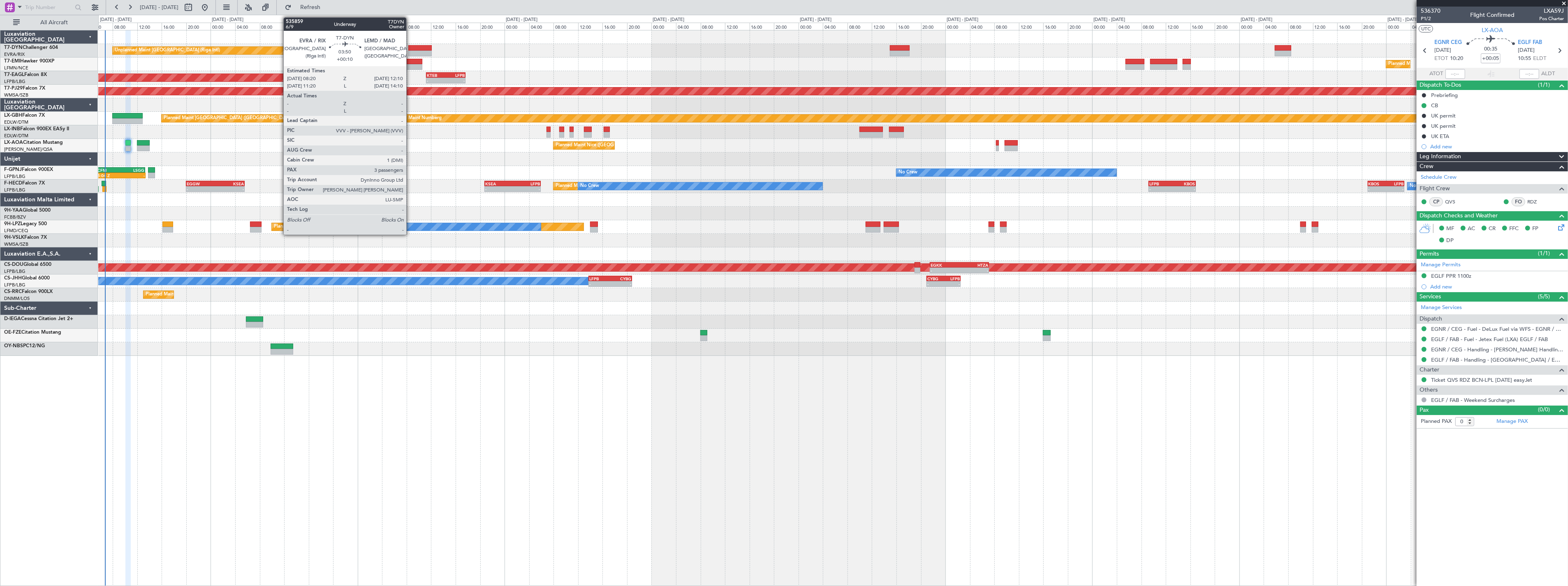
click at [411, 46] on div at bounding box center [420, 48] width 24 height 6
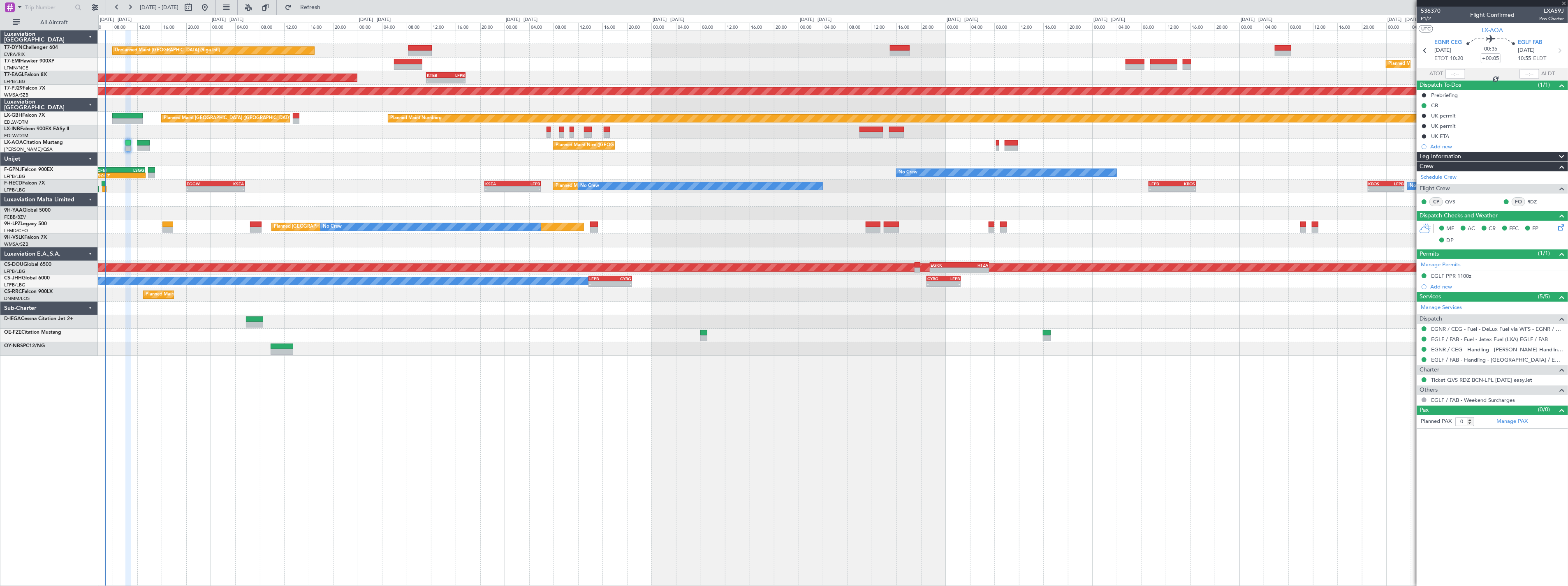
type input "+00:10"
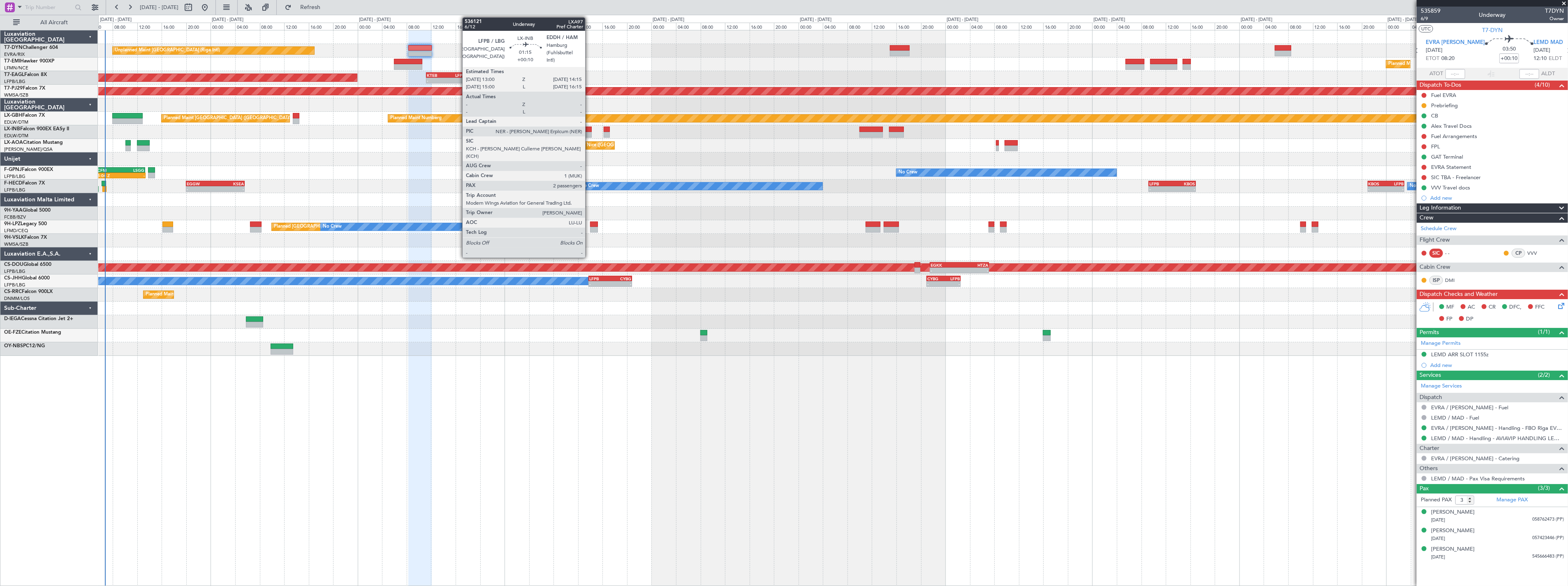
click at [590, 128] on div at bounding box center [587, 129] width 8 height 6
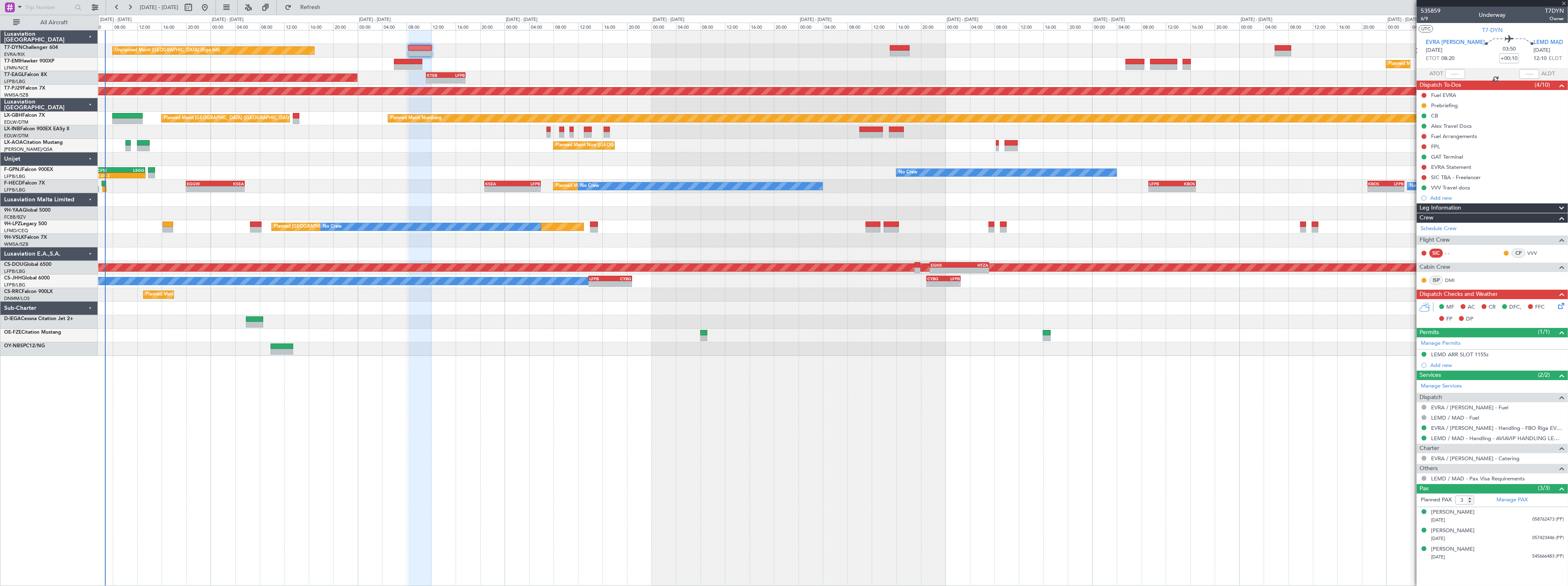
type input "2"
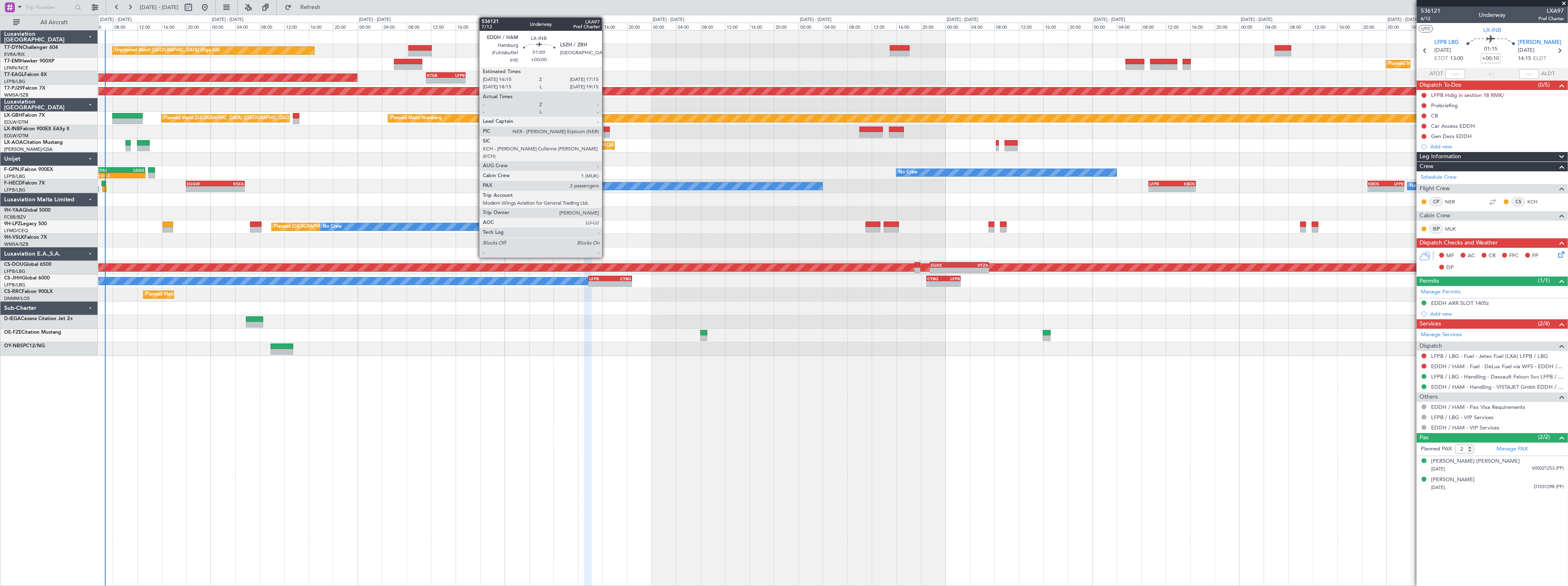
click at [607, 128] on div at bounding box center [607, 129] width 6 height 6
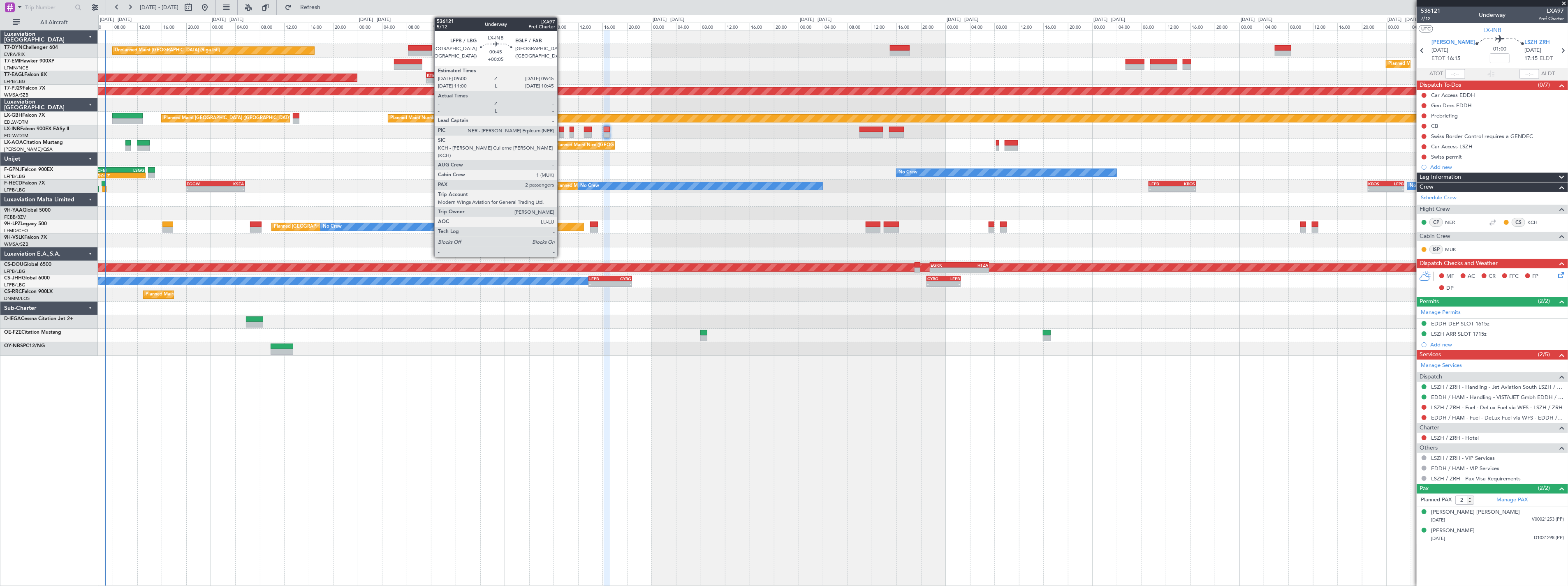
click at [562, 129] on div at bounding box center [562, 129] width 5 height 6
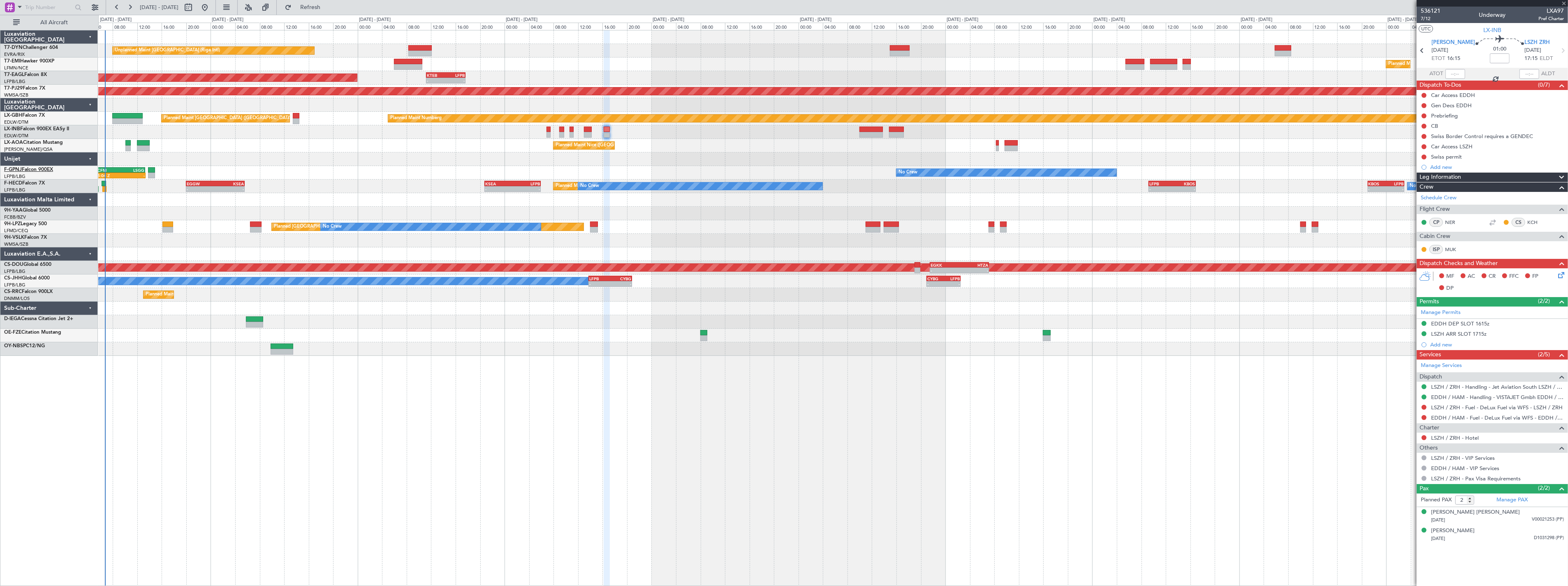
type input "+00:05"
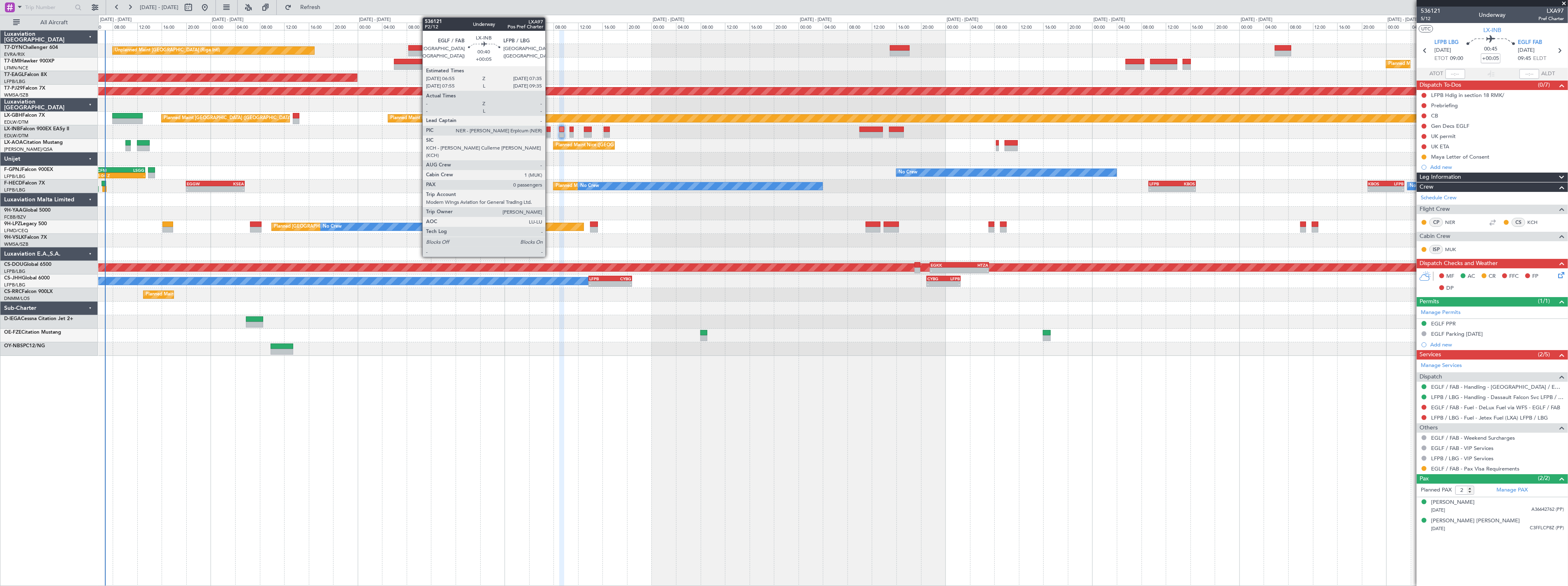
click at [549, 130] on div at bounding box center [548, 129] width 4 height 6
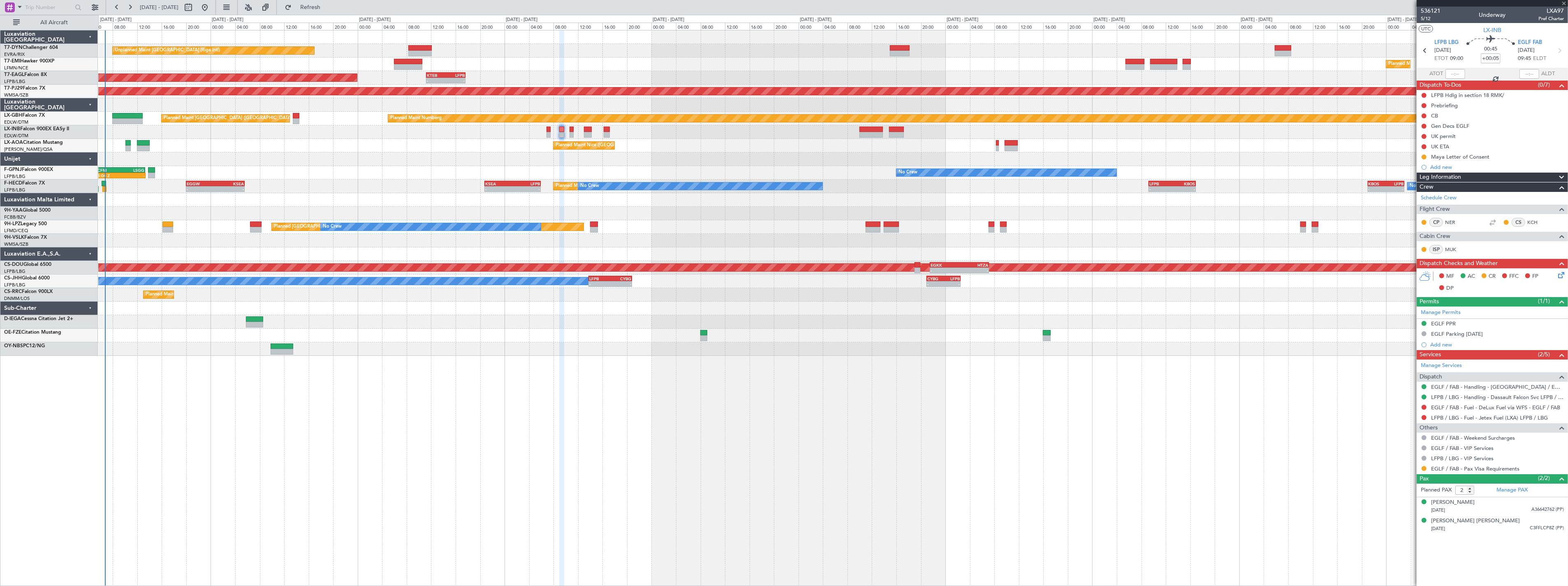
type input "0"
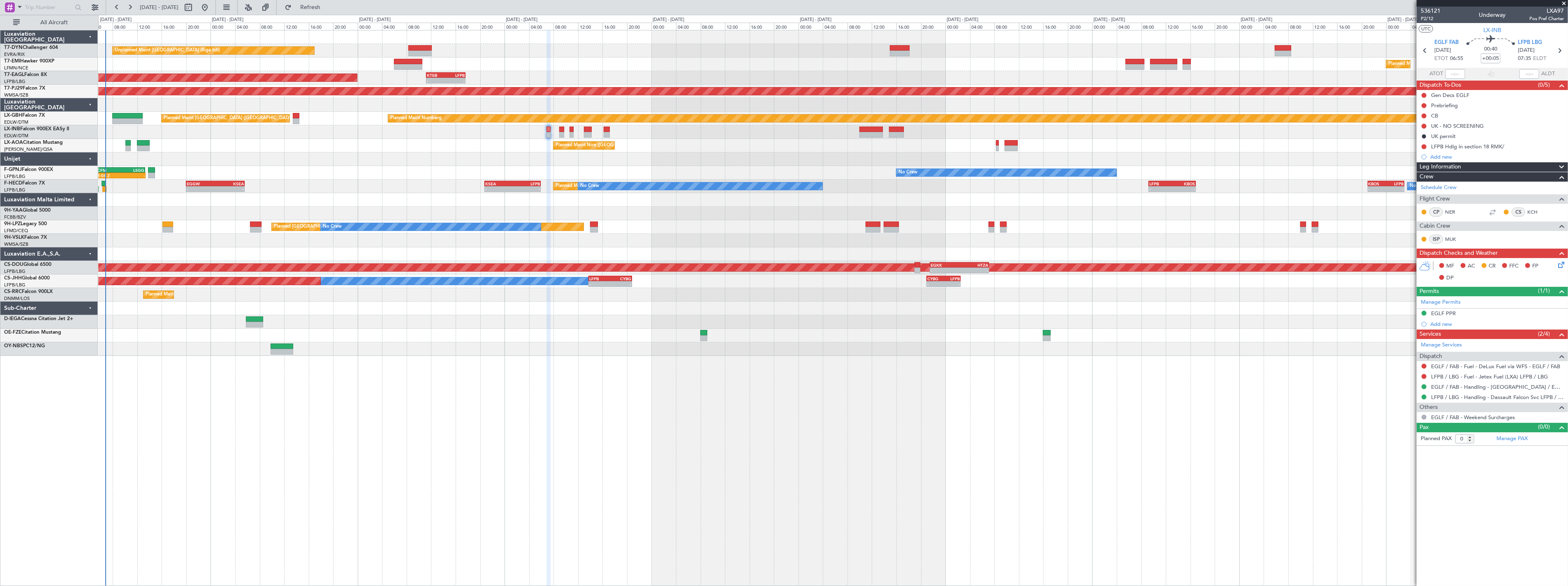
click at [513, 357] on div "Unplanned Maint [GEOGRAPHIC_DATA] (Riga Intl) Planned Maint [GEOGRAPHIC_DATA] P…" at bounding box center [833, 308] width 1470 height 556
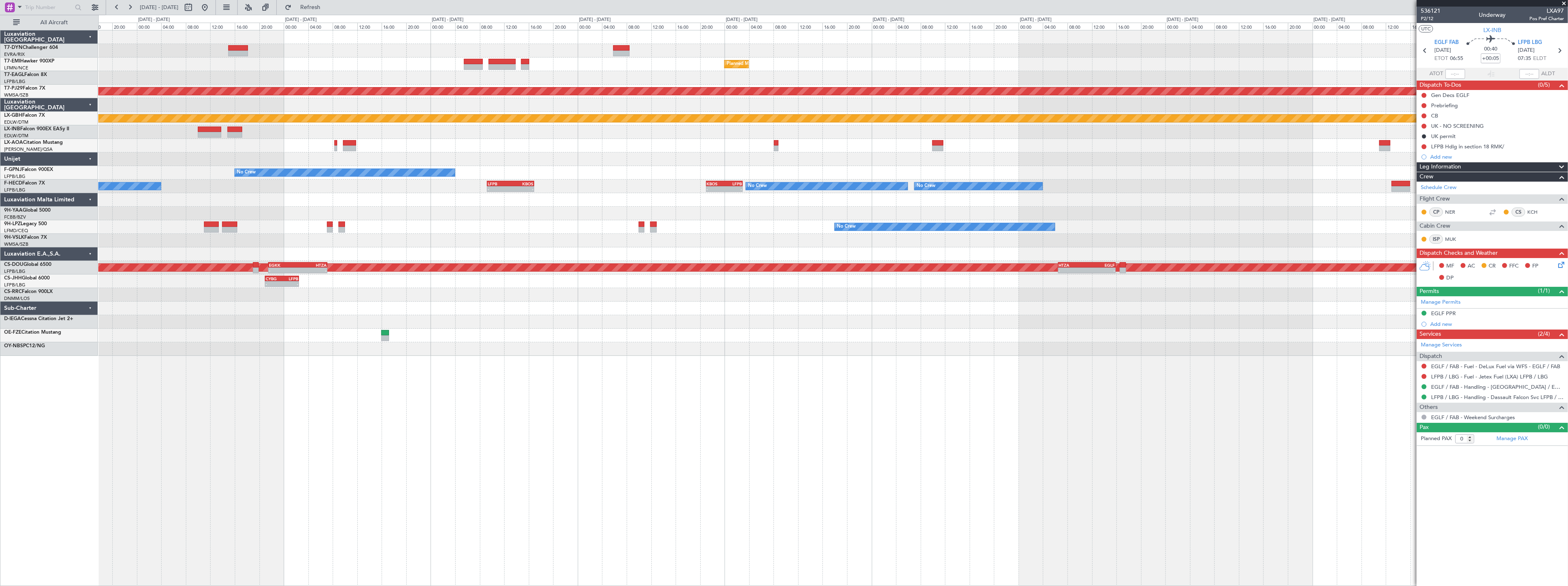
click at [691, 377] on div "Planned Maint [GEOGRAPHIC_DATA] - - KTEB 11:15 Z LFPB 17:40 Z Planned Maint [GE…" at bounding box center [833, 308] width 1470 height 556
click at [780, 379] on div "Planned Maint [GEOGRAPHIC_DATA] - - KTEB 11:15 Z LFPB 17:40 Z Planned Maint [GE…" at bounding box center [833, 308] width 1470 height 556
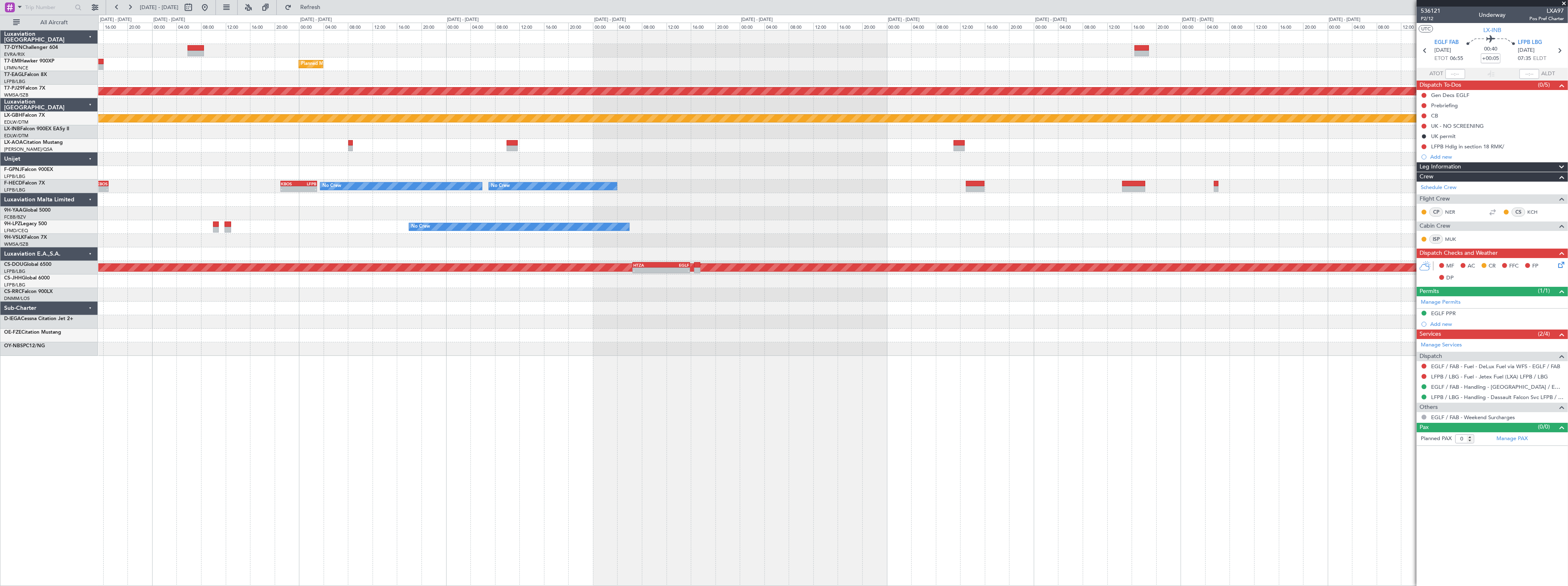
click at [759, 366] on div "Planned Maint [GEOGRAPHIC_DATA] Planned Maint [GEOGRAPHIC_DATA] (Sultan [PERSON…" at bounding box center [833, 308] width 1470 height 556
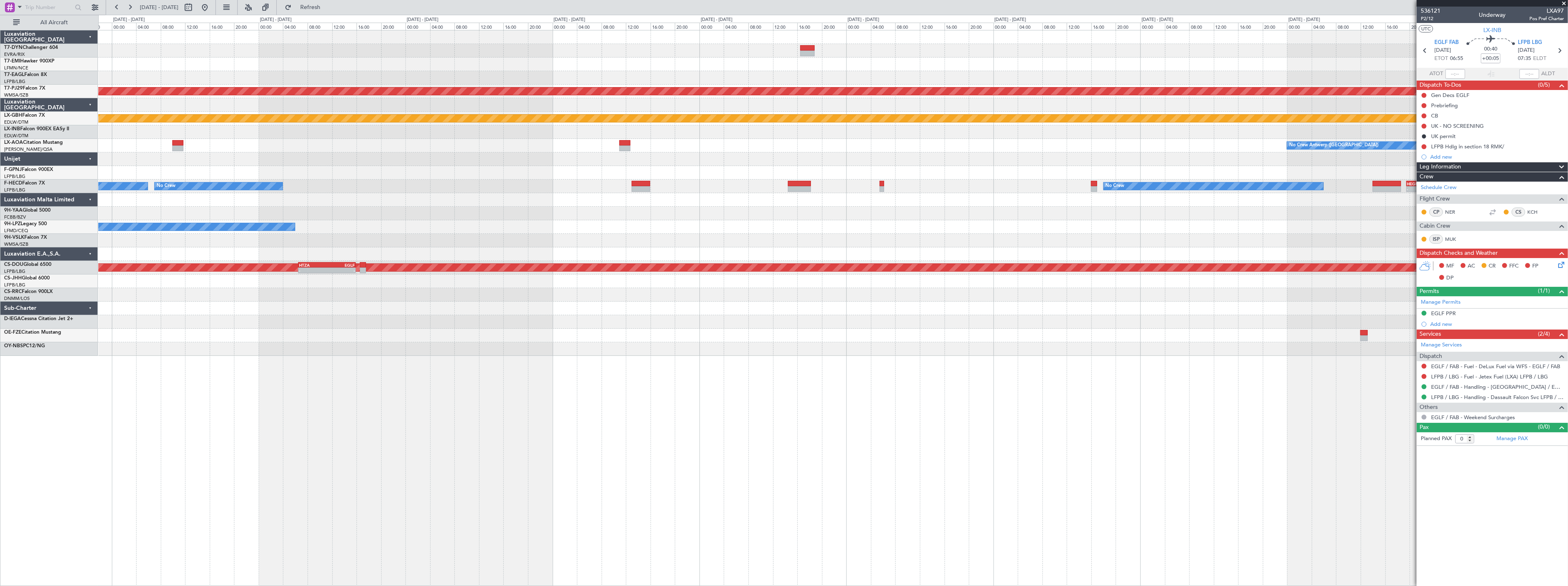
click at [742, 389] on div "Planned Maint [GEOGRAPHIC_DATA] Planned Maint [GEOGRAPHIC_DATA] (Sultan [PERSON…" at bounding box center [833, 308] width 1470 height 556
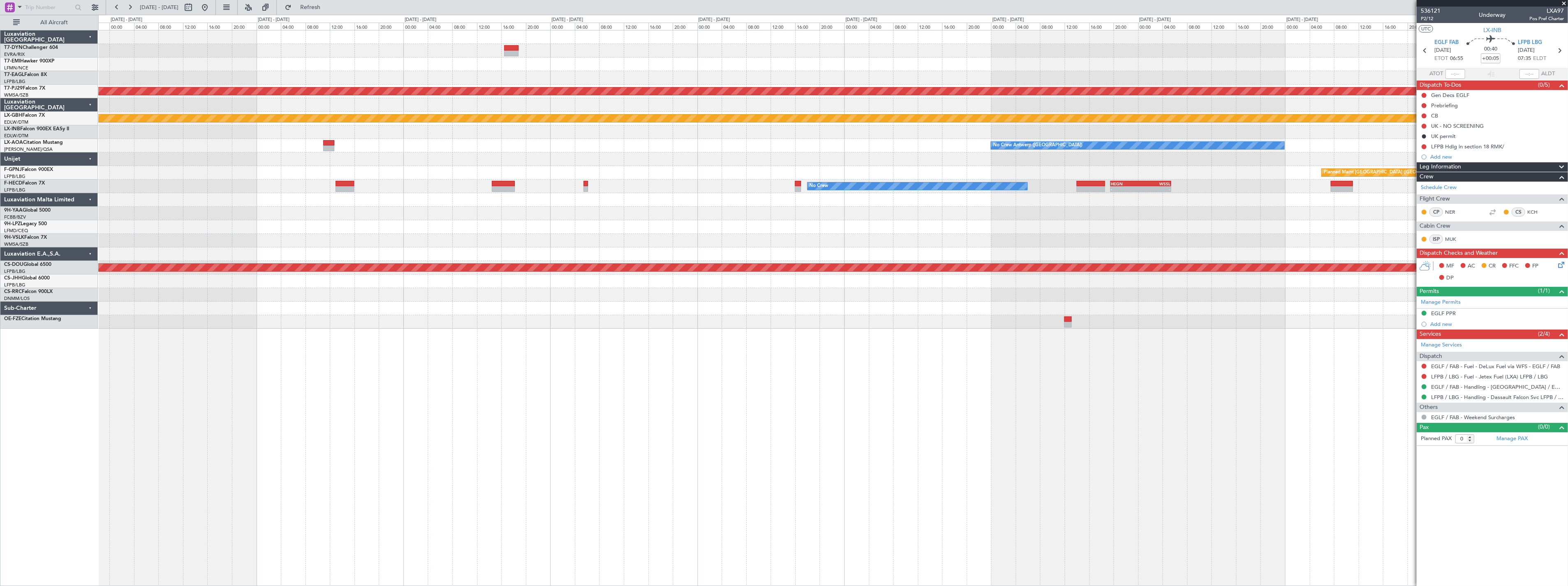
click at [434, 377] on div "Planned Maint [GEOGRAPHIC_DATA] (Sultan [PERSON_NAME] [PERSON_NAME] - Subang) P…" at bounding box center [833, 308] width 1470 height 556
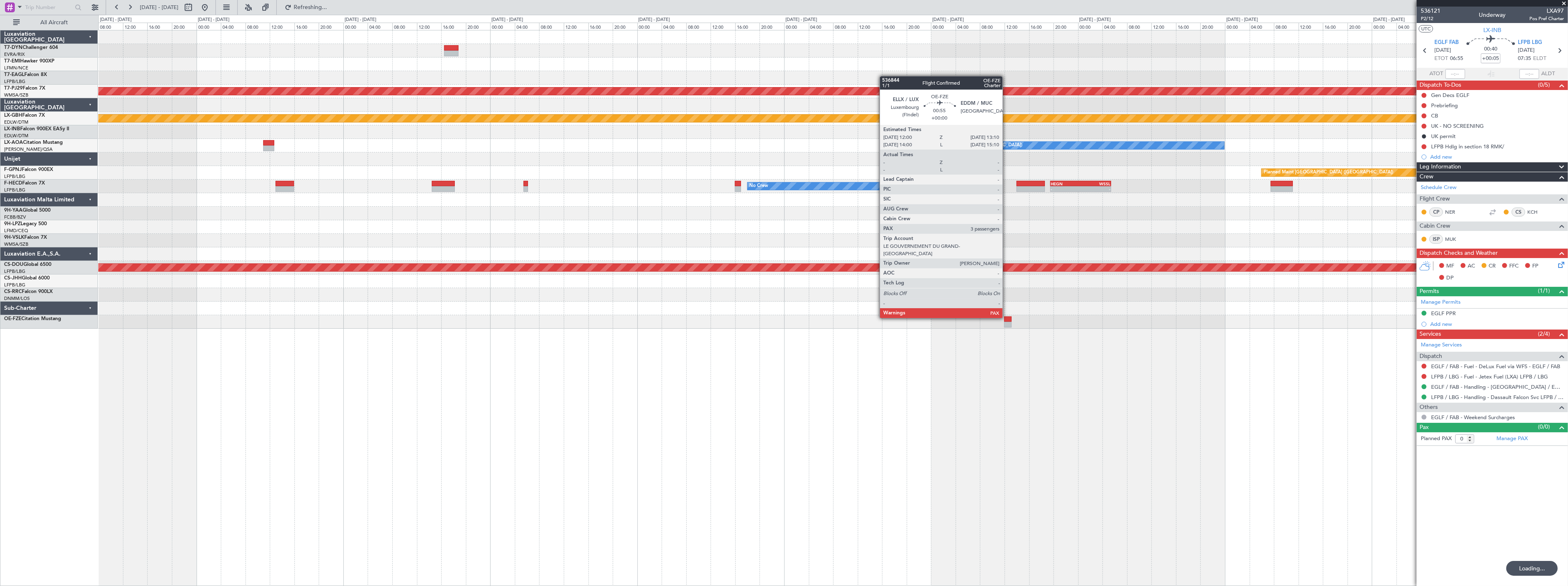
click at [1007, 317] on div at bounding box center [1008, 319] width 8 height 6
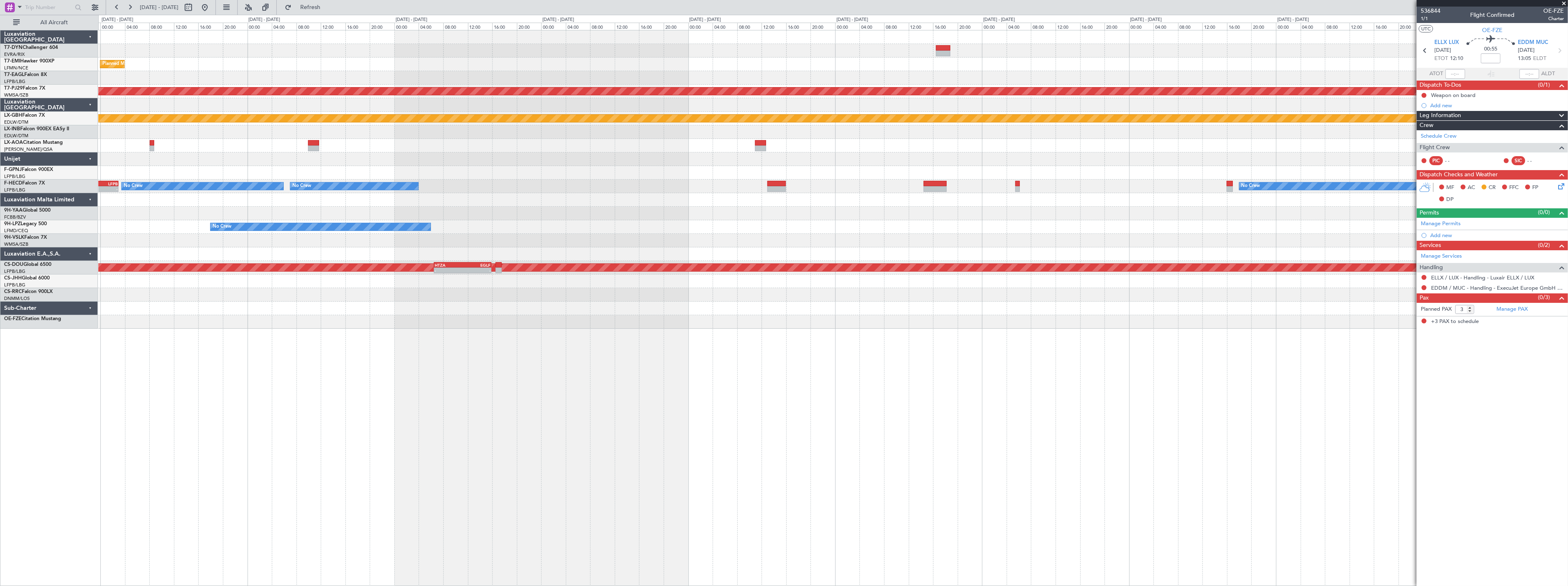
click at [710, 317] on div "Planned Maint [GEOGRAPHIC_DATA] Planned Maint [GEOGRAPHIC_DATA] (Sultan [PERSON…" at bounding box center [833, 179] width 1470 height 298
click at [844, 350] on div "Planned Maint [GEOGRAPHIC_DATA] Planned Maint [GEOGRAPHIC_DATA] (Sultan [PERSON…" at bounding box center [833, 308] width 1470 height 556
click at [931, 350] on div "Planned Maint [GEOGRAPHIC_DATA] Planned Maint [GEOGRAPHIC_DATA] (Sultan [PERSON…" at bounding box center [833, 308] width 1470 height 556
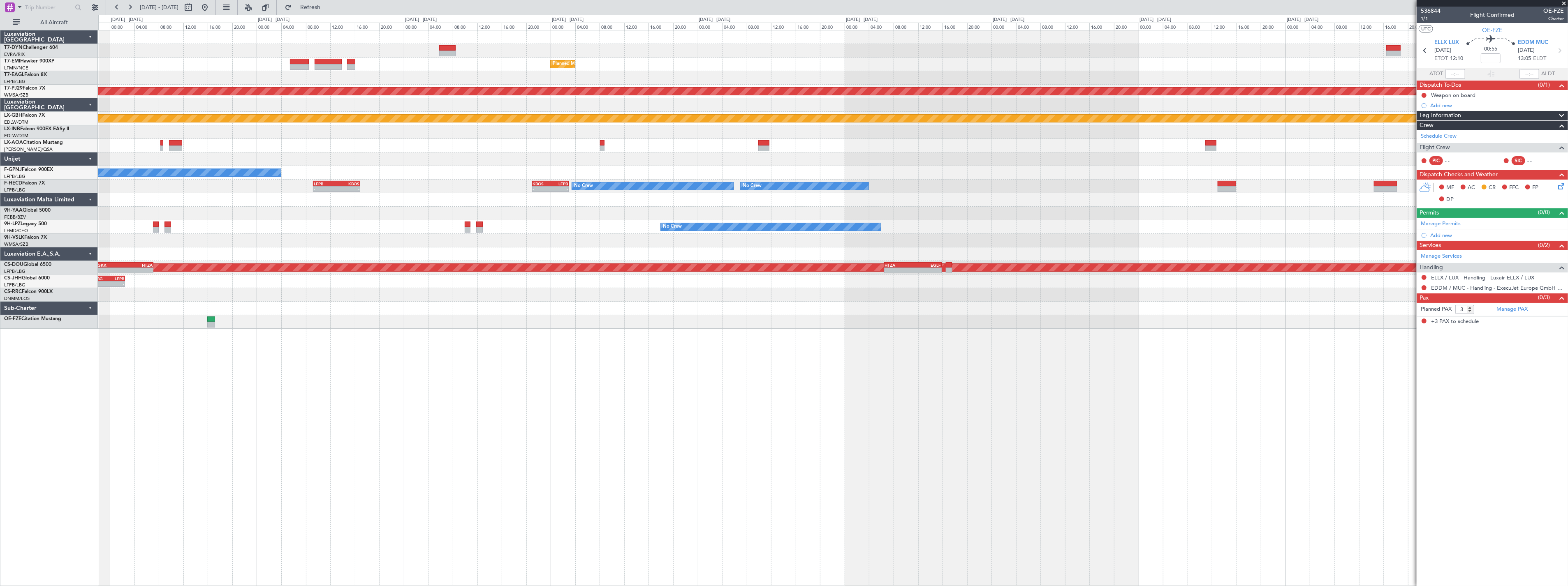
click at [986, 348] on div "Planned Maint [GEOGRAPHIC_DATA] Planned Maint [GEOGRAPHIC_DATA] (Sultan [PERSON…" at bounding box center [833, 308] width 1470 height 556
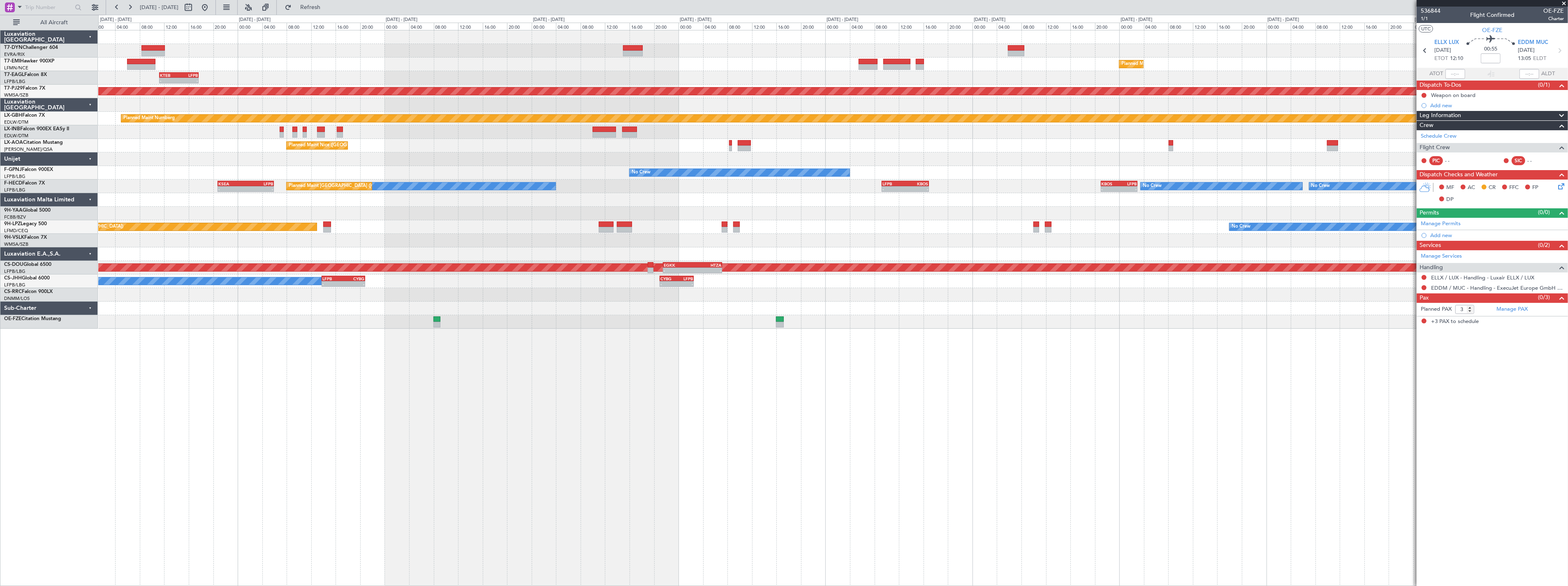
click at [783, 352] on div "Unplanned Maint [GEOGRAPHIC_DATA] (Riga Intl) Planned Maint [GEOGRAPHIC_DATA] -…" at bounding box center [833, 308] width 1470 height 556
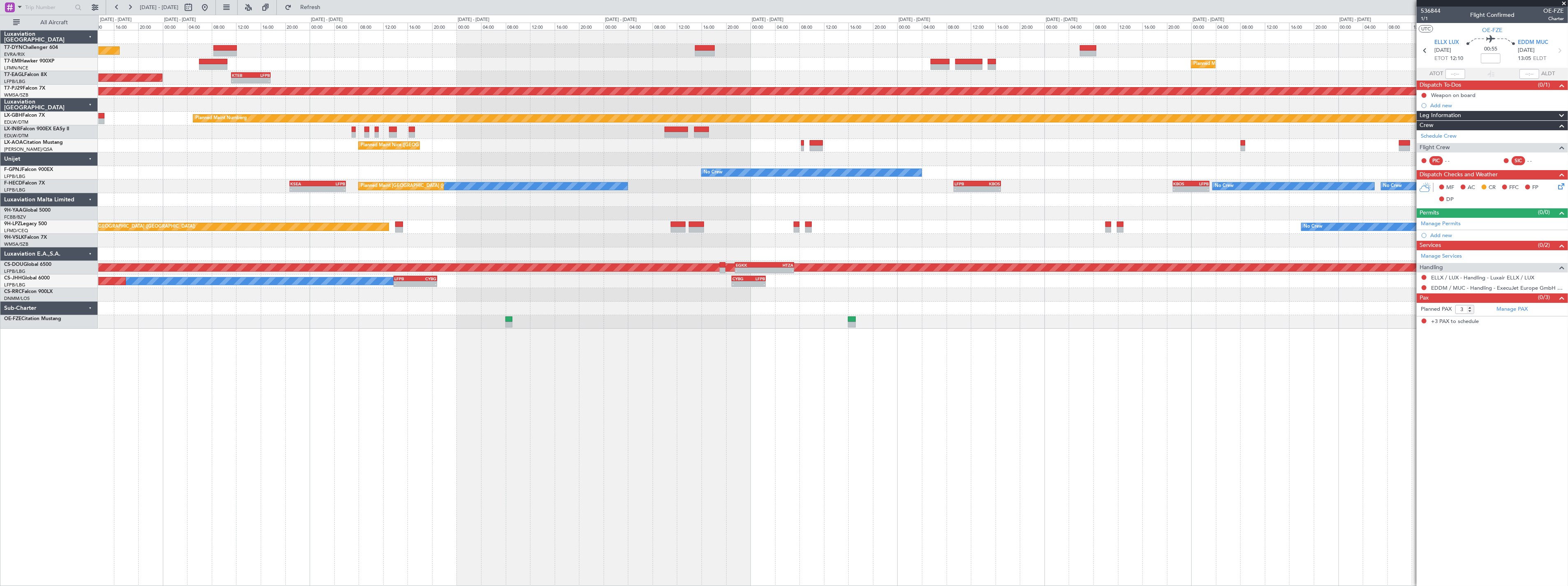
click at [786, 367] on div "Unplanned Maint [GEOGRAPHIC_DATA] (Riga Intl) Planned Maint [GEOGRAPHIC_DATA] -…" at bounding box center [833, 308] width 1470 height 556
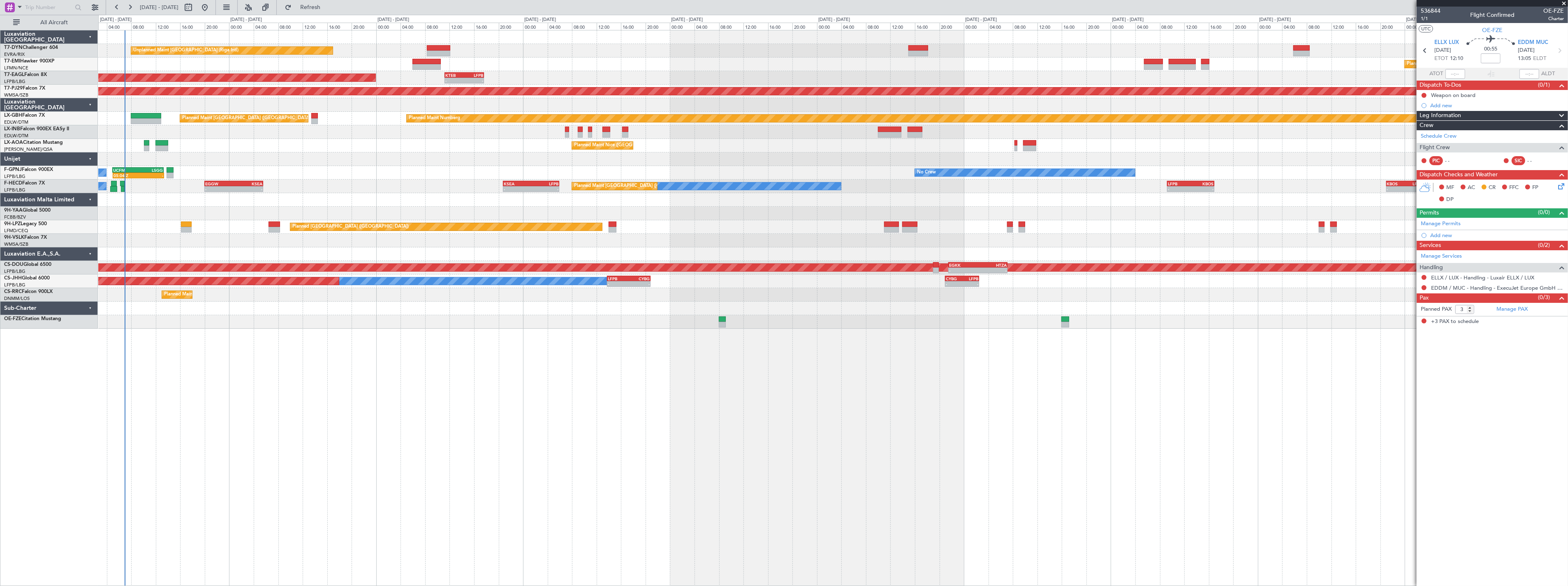
click at [234, 317] on div at bounding box center [833, 322] width 1470 height 14
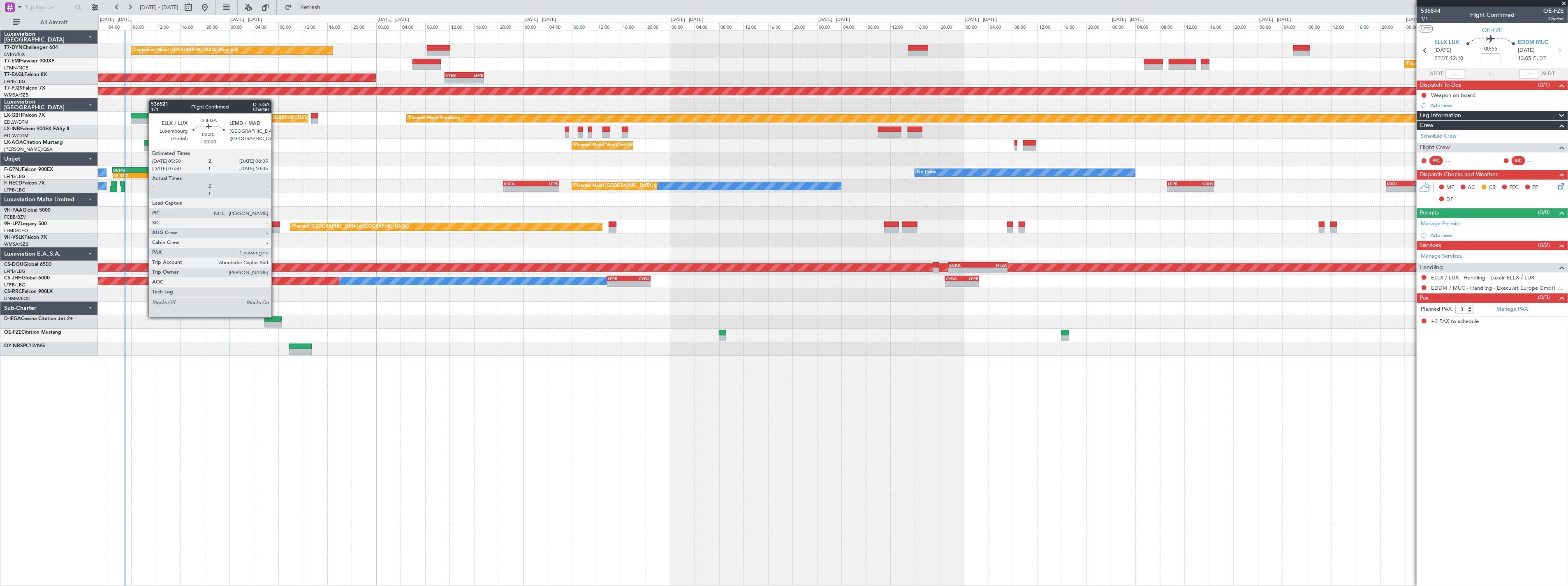
click at [275, 317] on div at bounding box center [273, 319] width 17 height 6
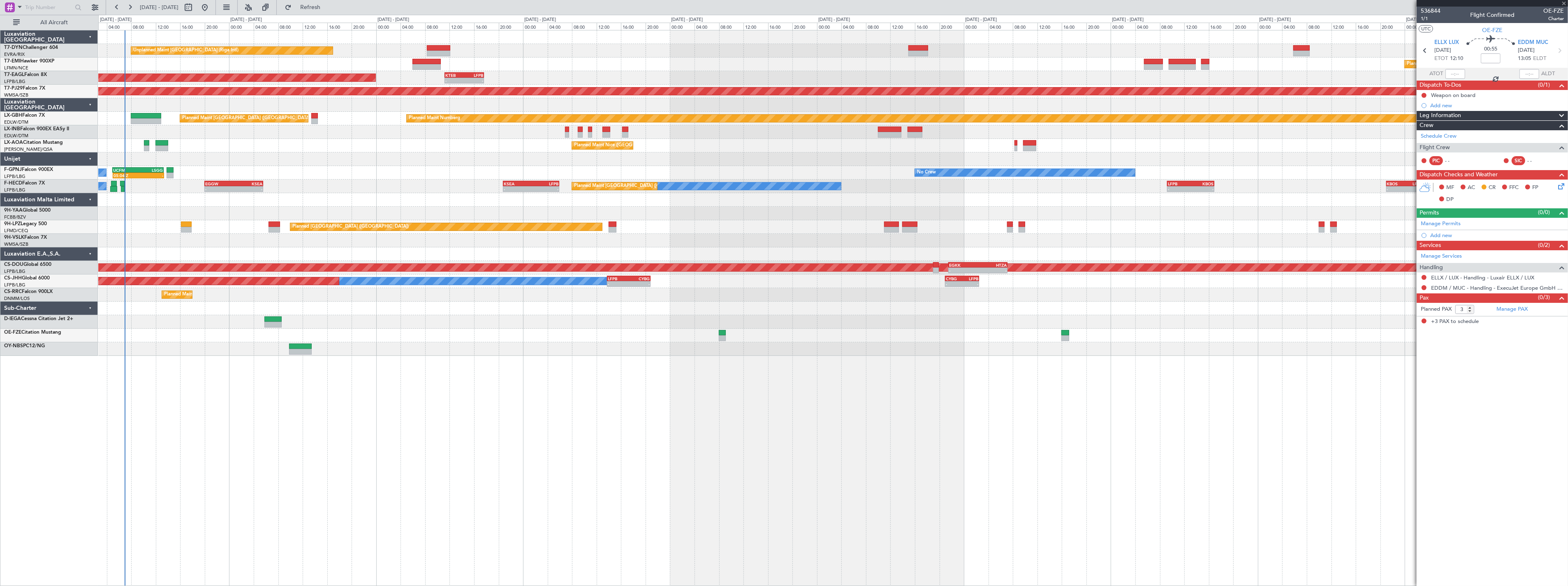
type input "1"
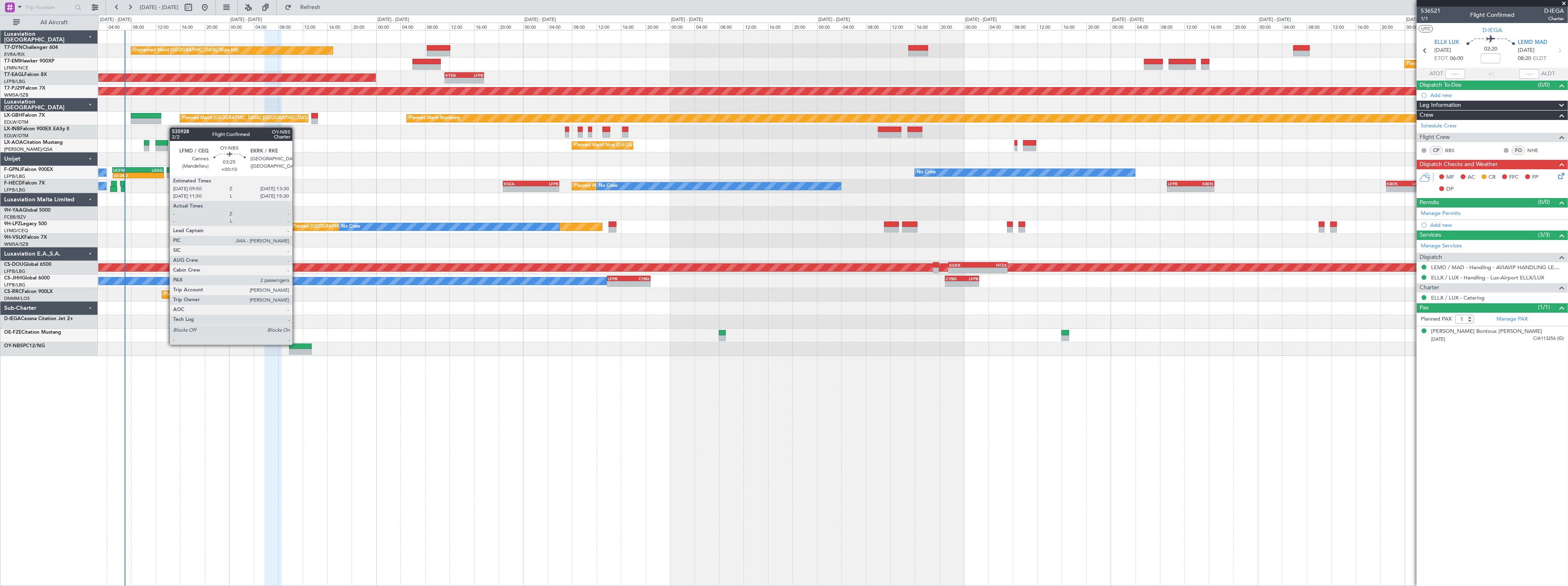
click at [297, 344] on div at bounding box center [300, 346] width 23 height 6
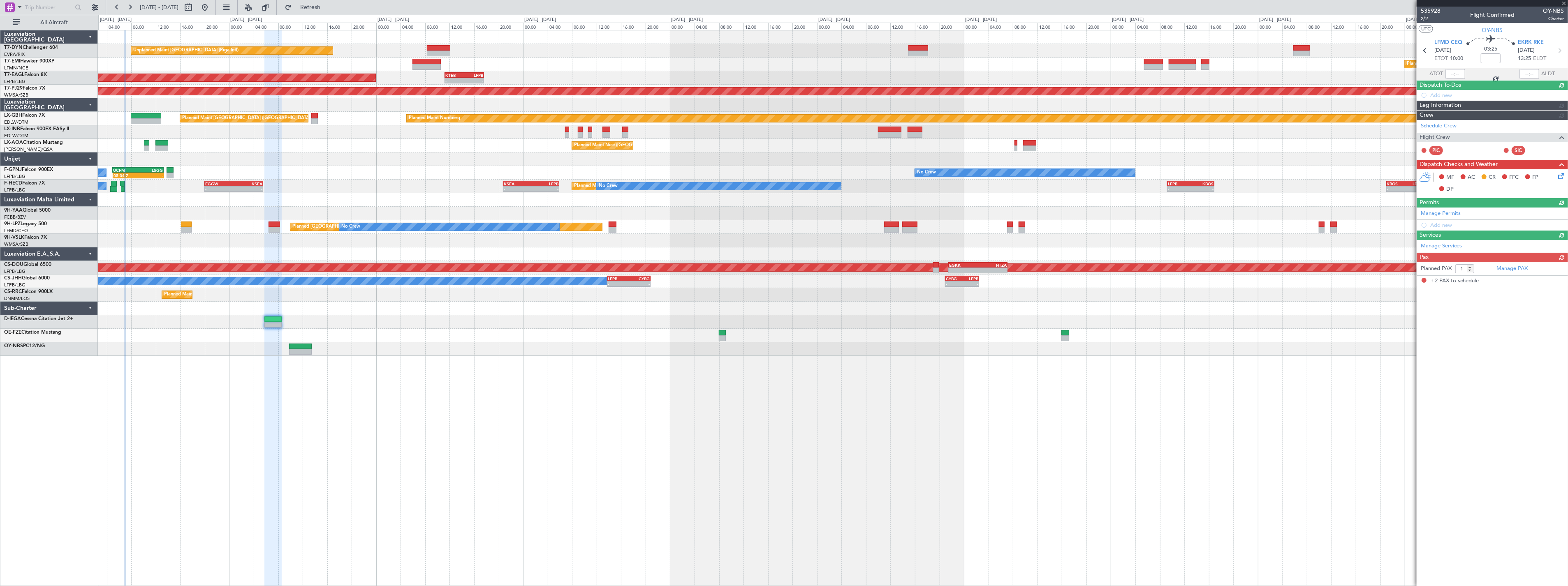
type input "+00:10"
type input "2"
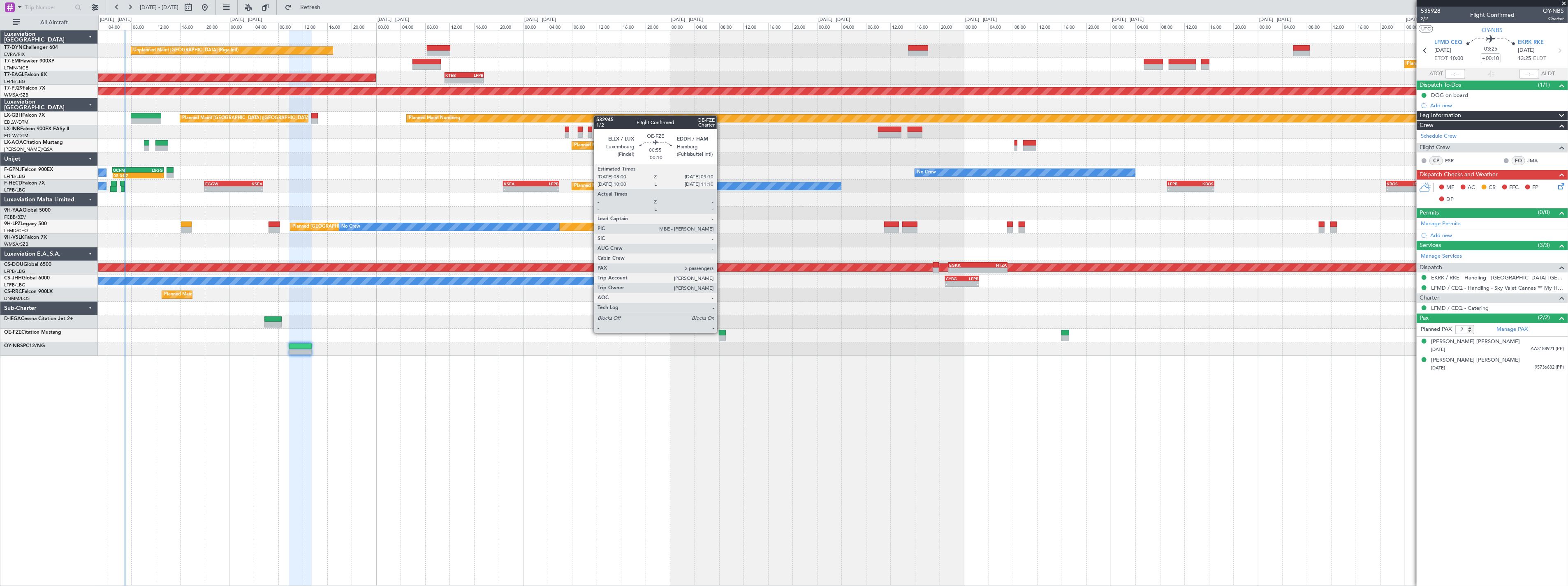
click at [721, 332] on div at bounding box center [722, 333] width 8 height 6
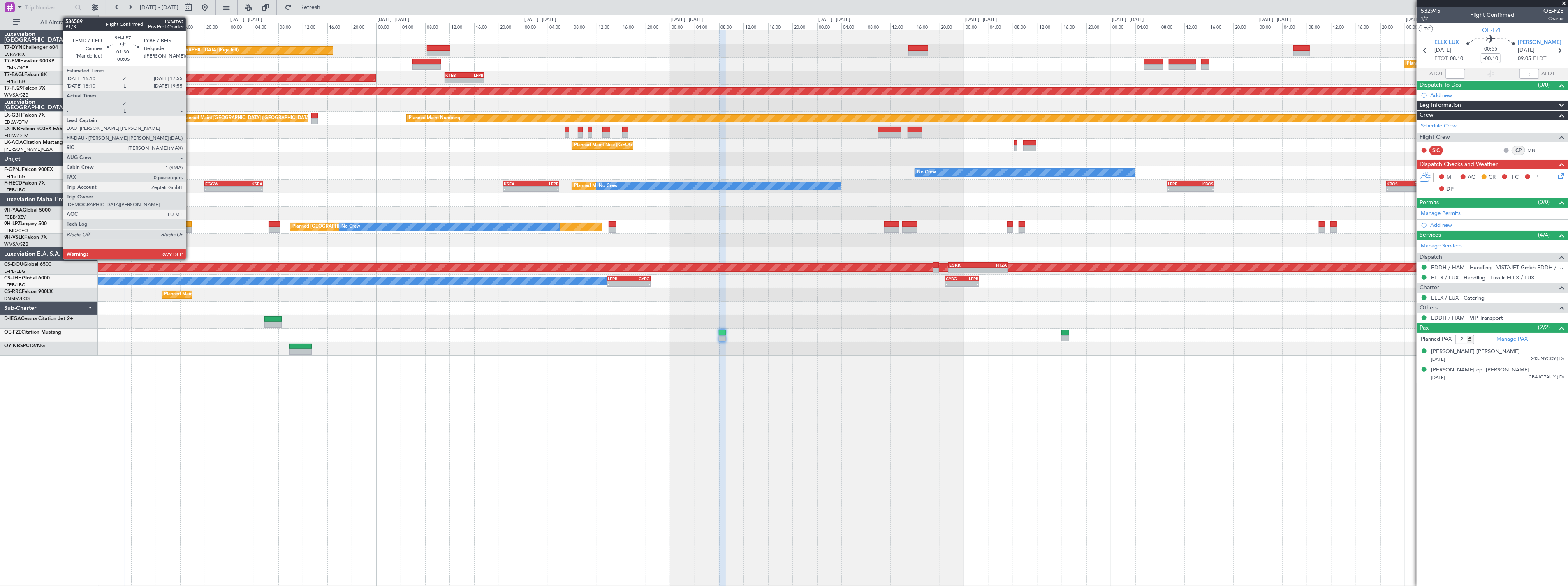
click at [190, 227] on div at bounding box center [186, 230] width 11 height 6
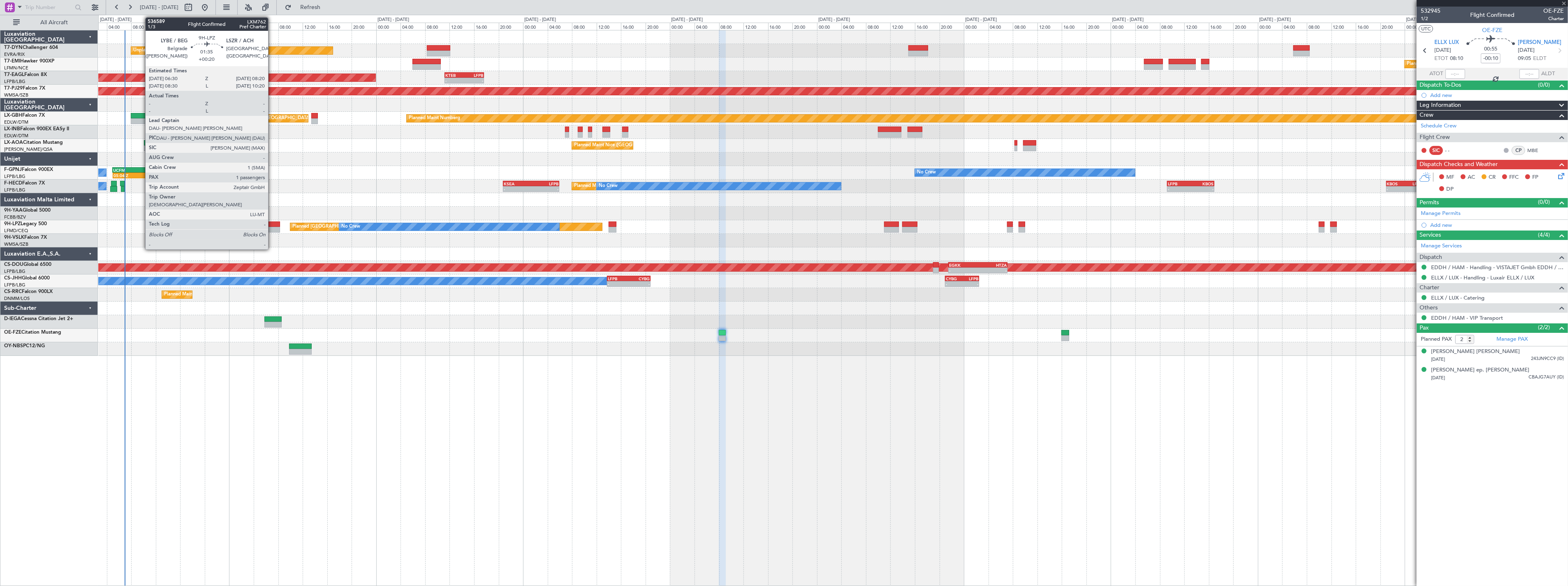
type input "-00:05"
type input "0"
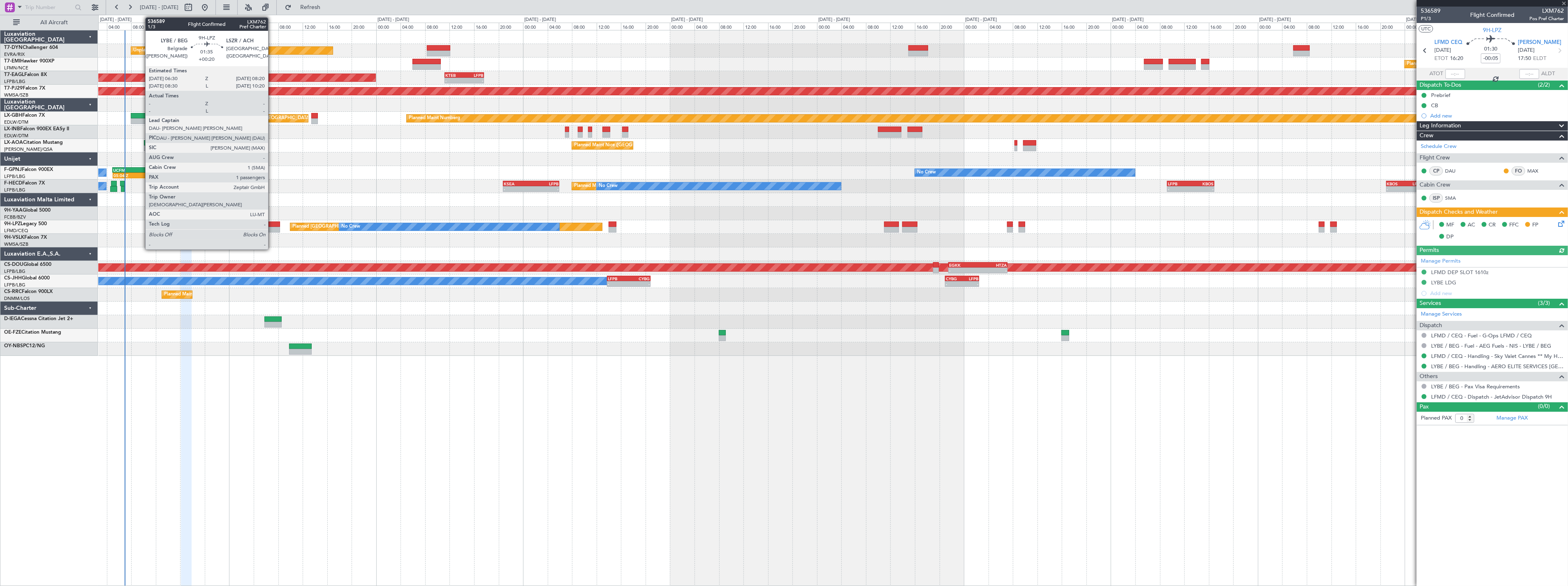
click at [272, 226] on div at bounding box center [275, 224] width 12 height 6
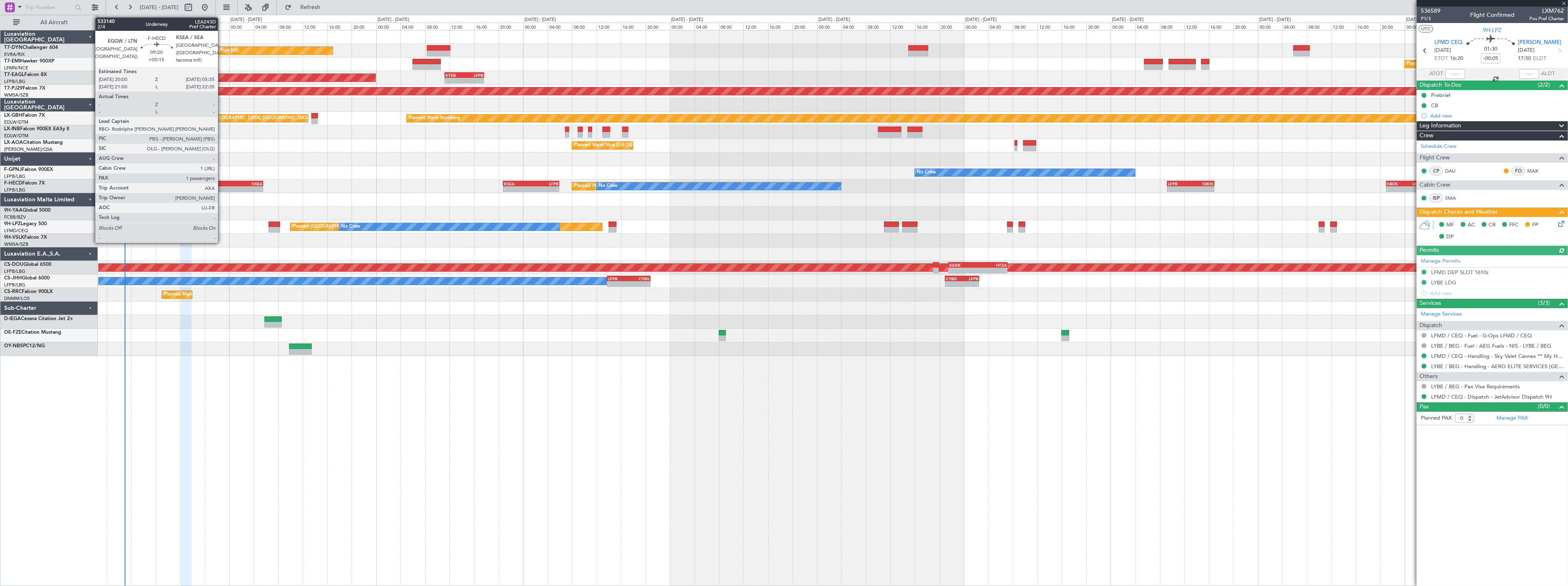
type input "+00:20"
type input "1"
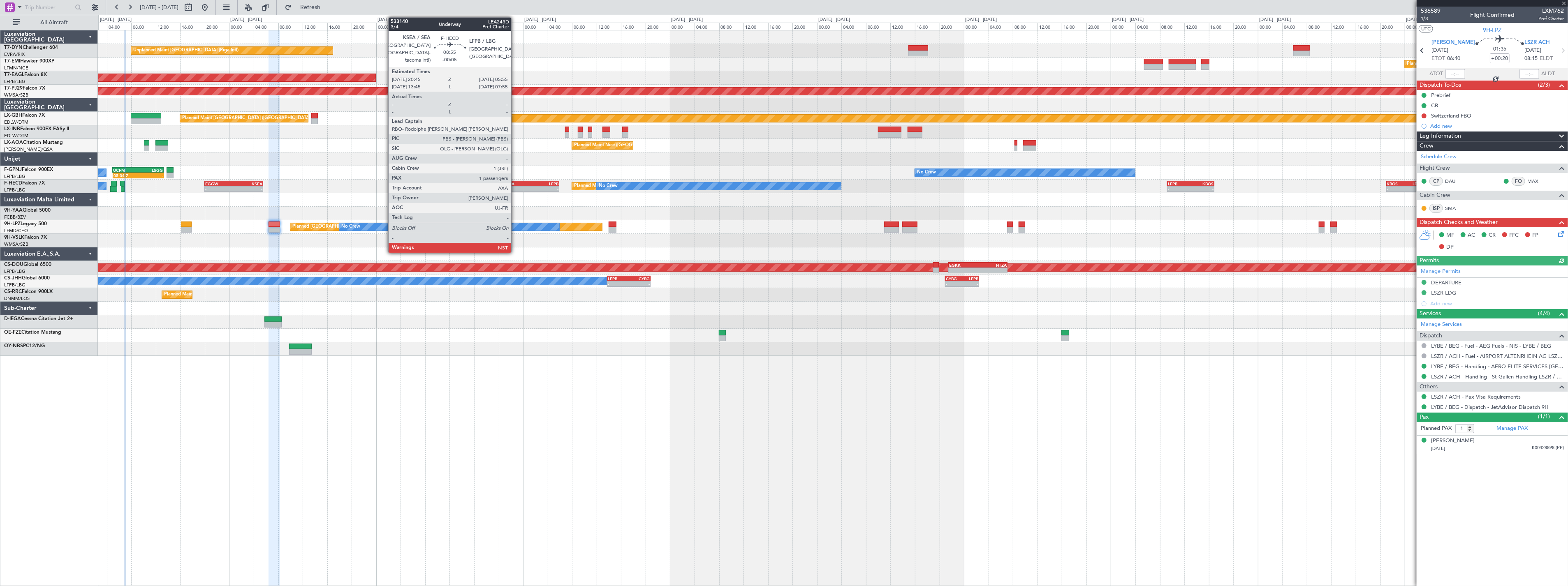
click at [515, 183] on div "KSEA" at bounding box center [517, 184] width 27 height 5
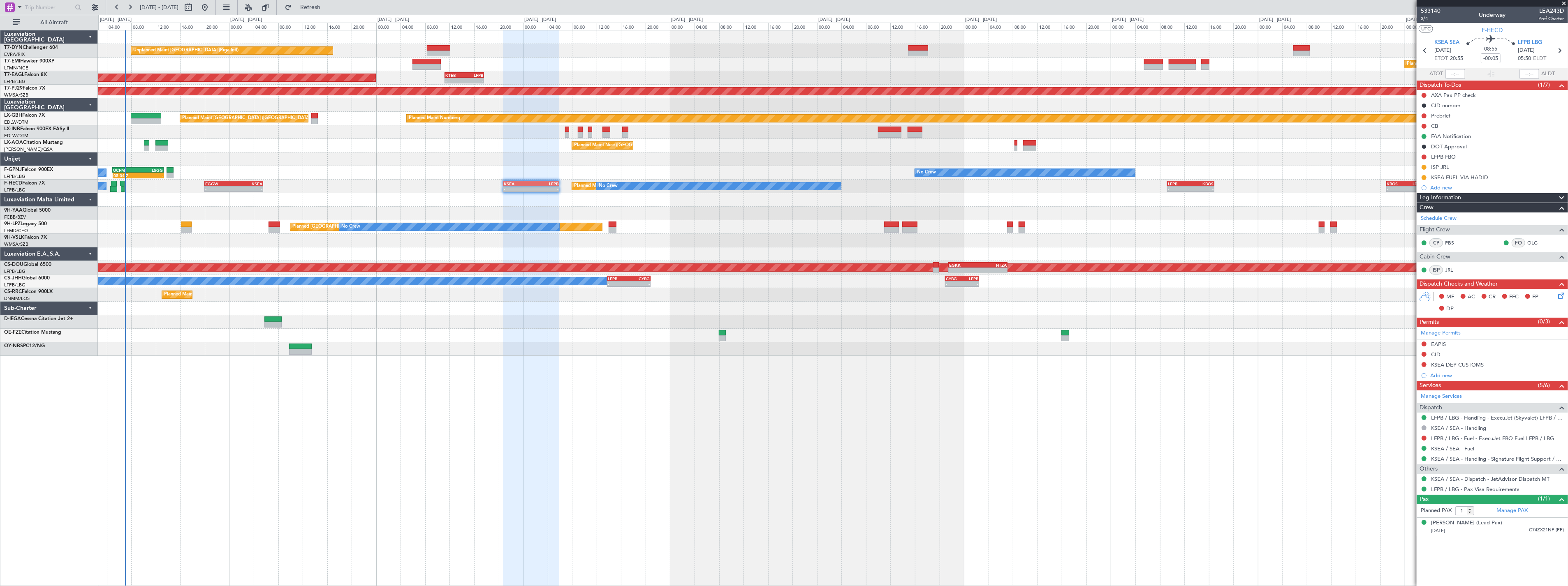
type input "+00:15"
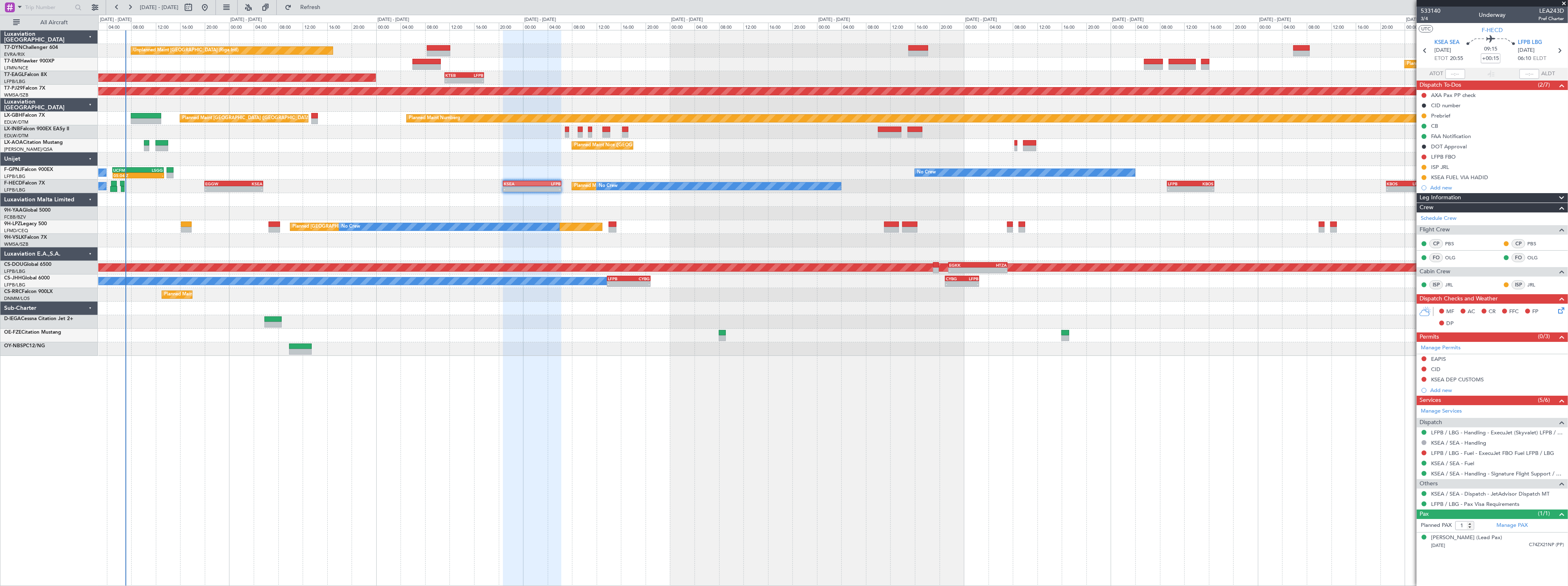
click at [612, 202] on div "Unplanned Maint [GEOGRAPHIC_DATA] (Riga Intl) Planned Maint [GEOGRAPHIC_DATA] P…" at bounding box center [833, 193] width 1470 height 326
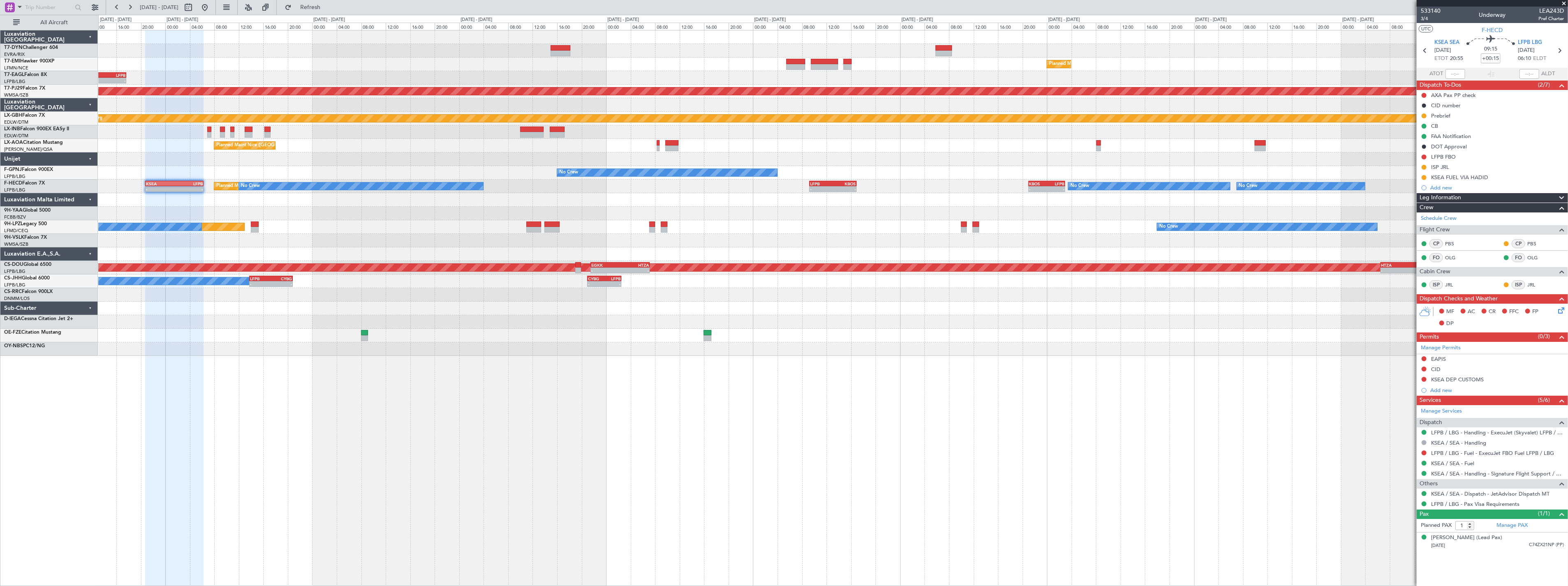
click at [805, 187] on div "Planned Maint [GEOGRAPHIC_DATA] ([GEOGRAPHIC_DATA]) No Crew No Crew - - KSEA 20…" at bounding box center [833, 187] width 1470 height 14
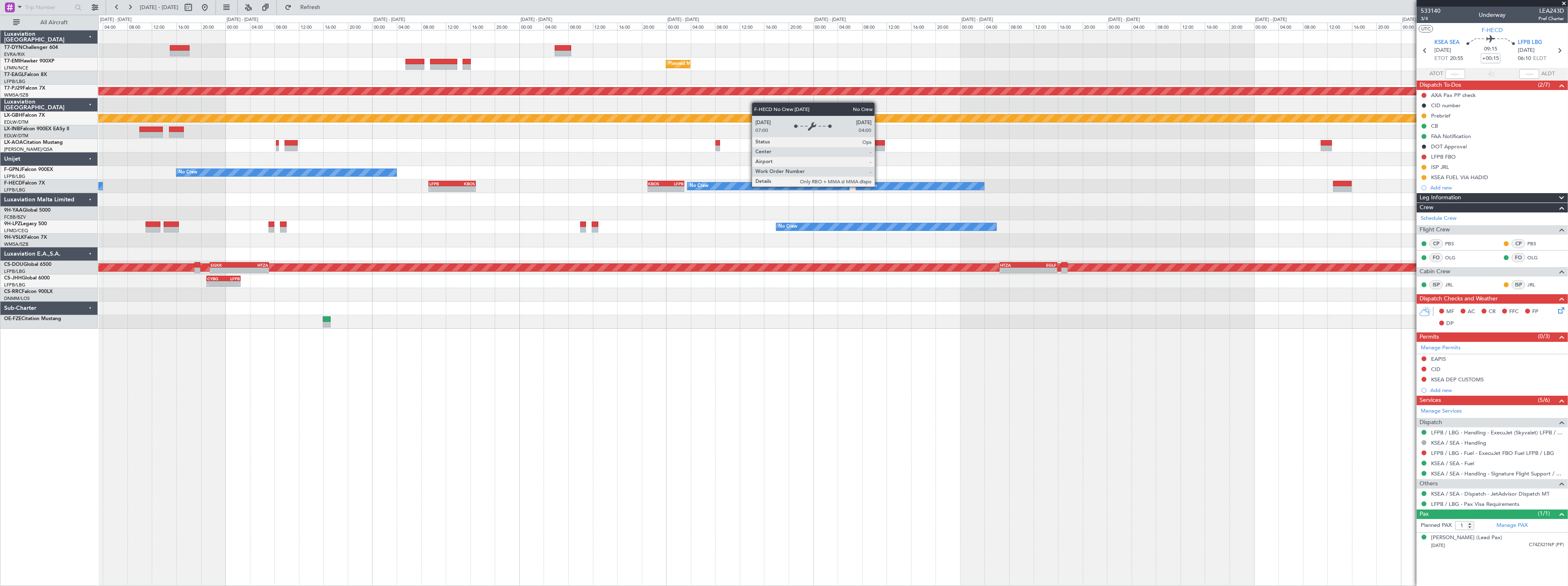
click at [793, 180] on div "No Crew No Crew - - LFPB 09:15 Z KBOS 16:55 Z - - KBOS 21:00 Z LFPB 03:00 Z No …" at bounding box center [833, 187] width 1470 height 14
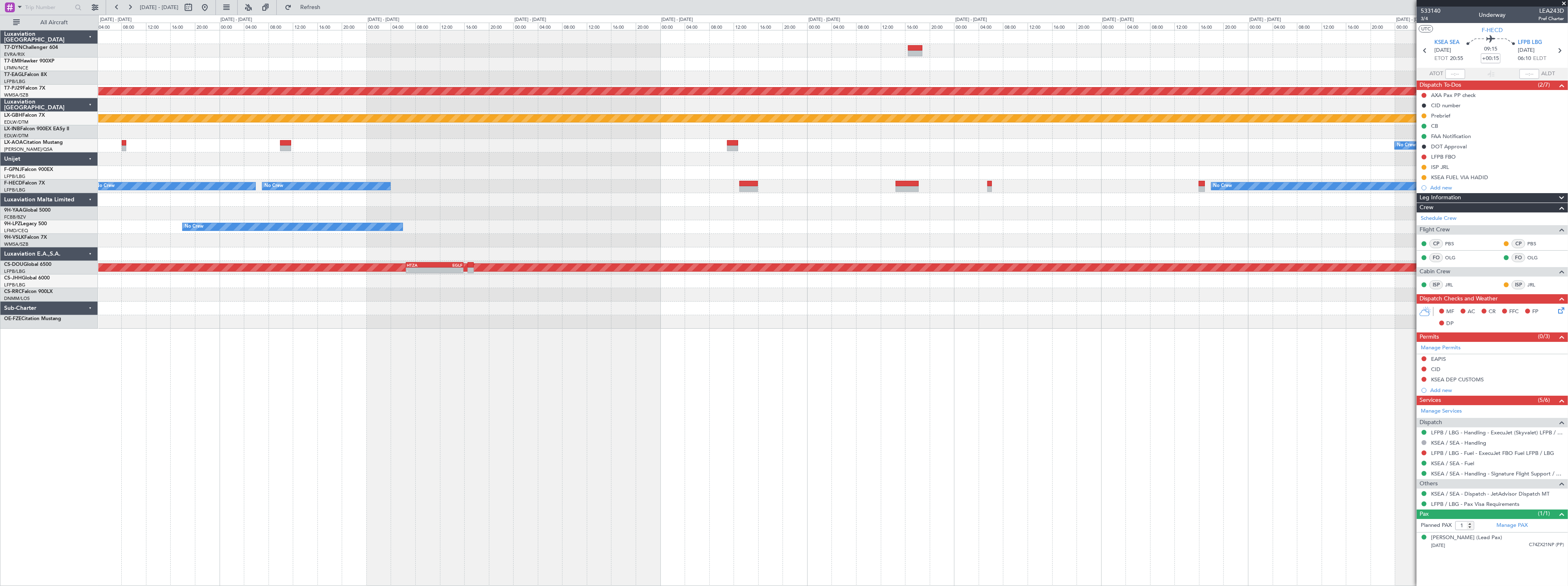
click at [525, 196] on div at bounding box center [833, 200] width 1470 height 14
click at [907, 183] on div "No Crew No Crew No Crew - - HEGN 19:30 Z WSSL 05:25 Z KBOS 21:00 Z LFPB 03:00 Z…" at bounding box center [833, 187] width 1470 height 14
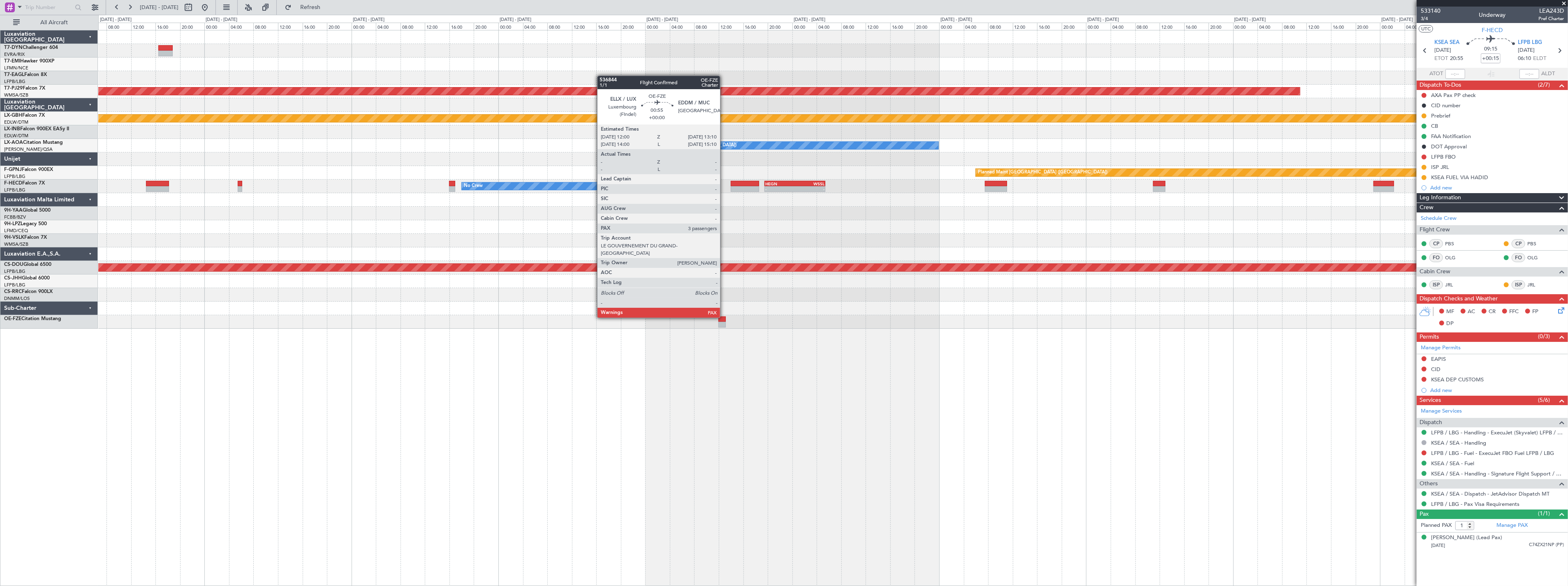
click at [724, 317] on div at bounding box center [722, 319] width 8 height 6
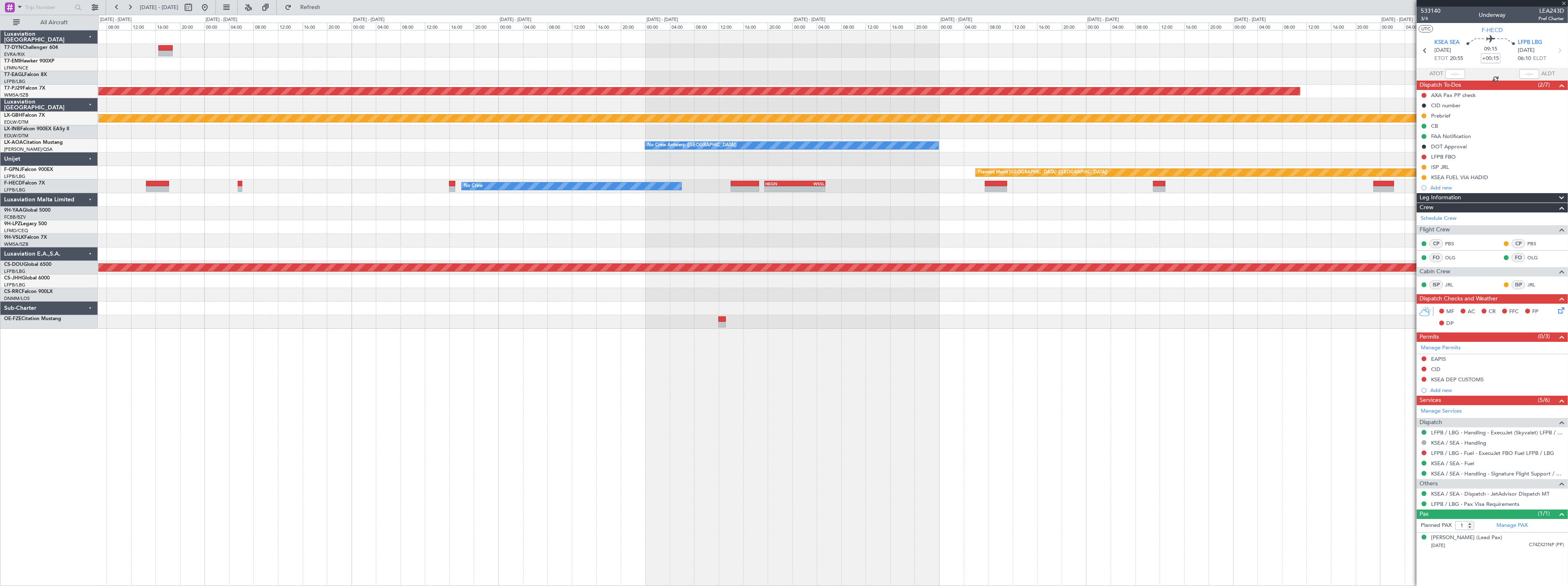
type input "3"
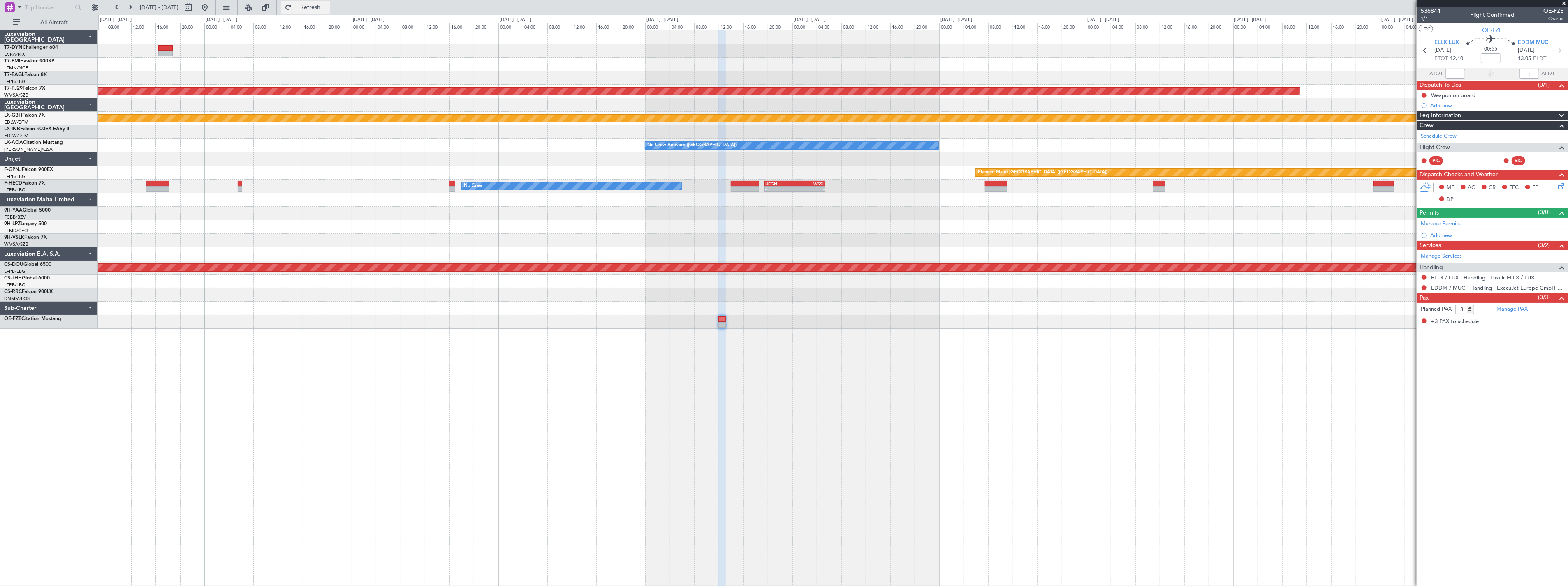
click at [328, 7] on span "Refresh" at bounding box center [310, 7] width 35 height 6
click at [328, 6] on span "Refresh" at bounding box center [310, 7] width 35 height 6
click at [1561, 307] on span at bounding box center [1561, 307] width 10 height 6
click at [1510, 306] on link "Manage PAX" at bounding box center [1512, 310] width 31 height 8
